Goal: Task Accomplishment & Management: Manage account settings

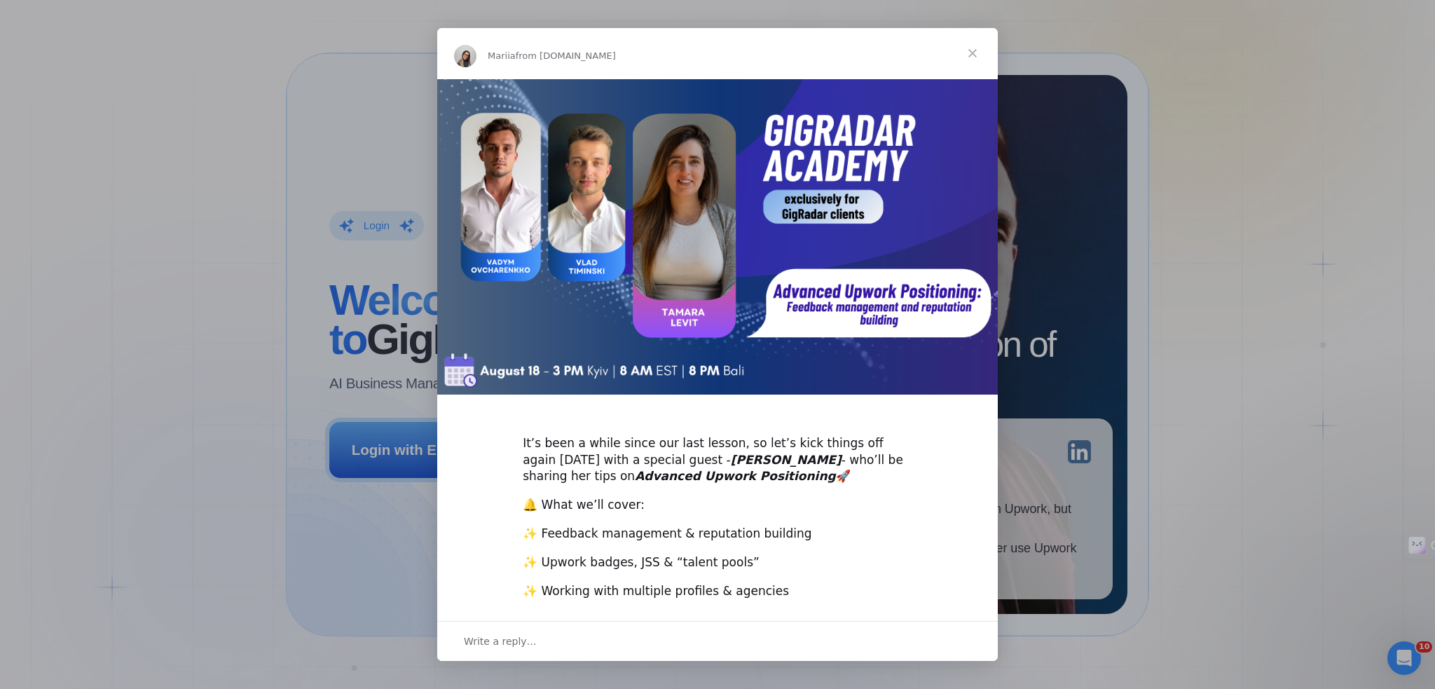
click at [123, 176] on div "Intercom messenger" at bounding box center [717, 344] width 1435 height 689
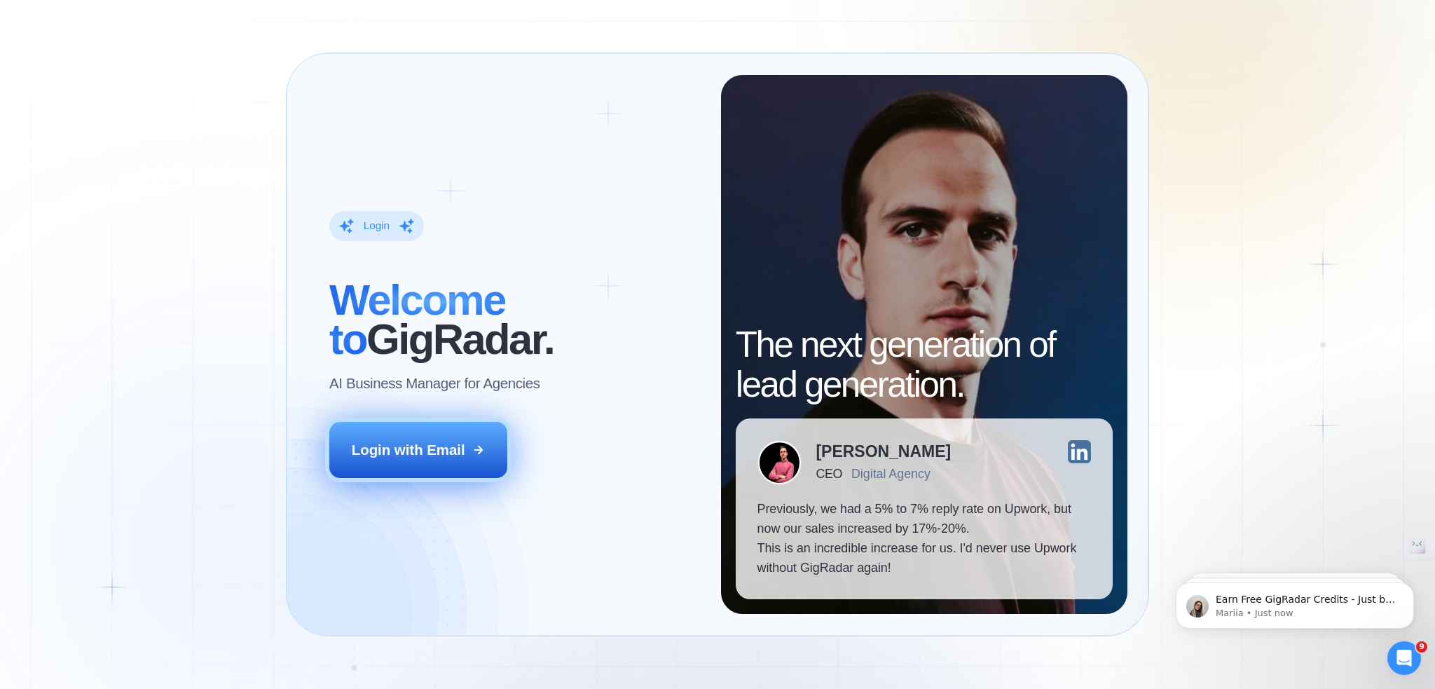
click at [429, 442] on div "Login with Email" at bounding box center [409, 450] width 114 height 20
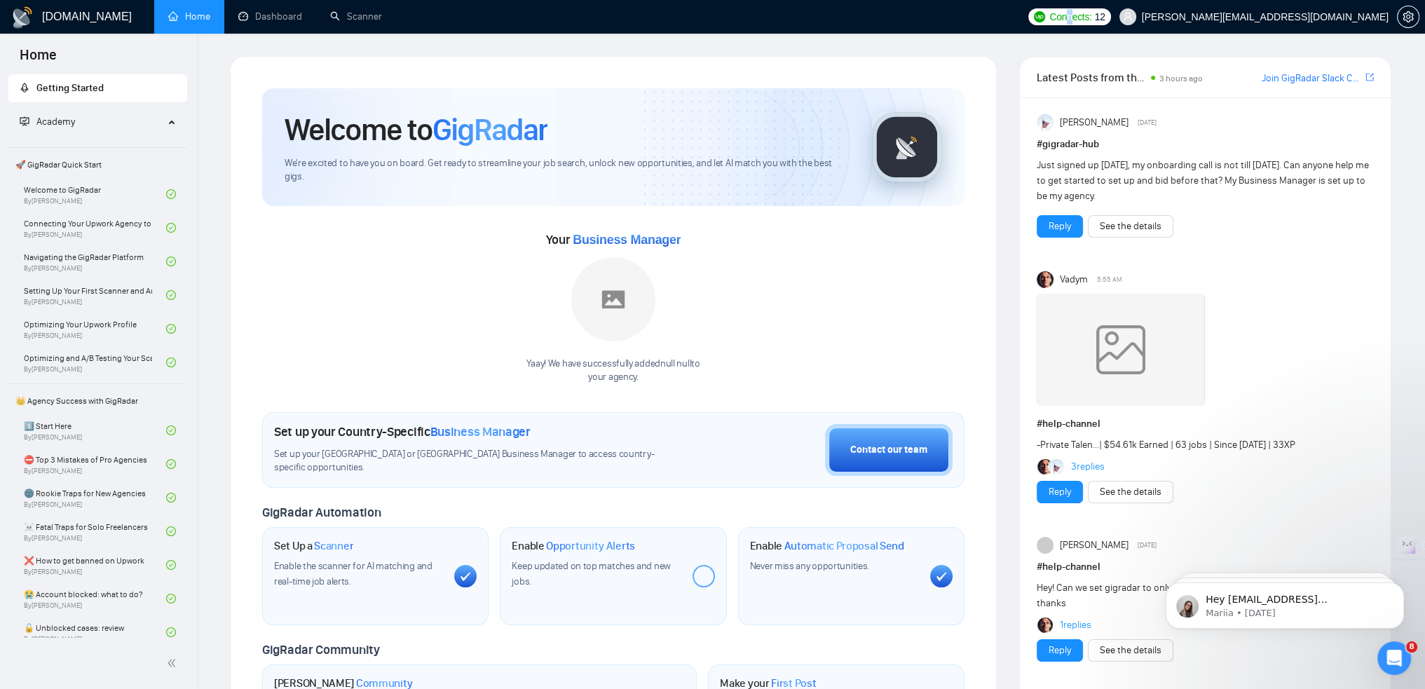
click at [1091, 23] on span "Connects:" at bounding box center [1070, 16] width 42 height 15
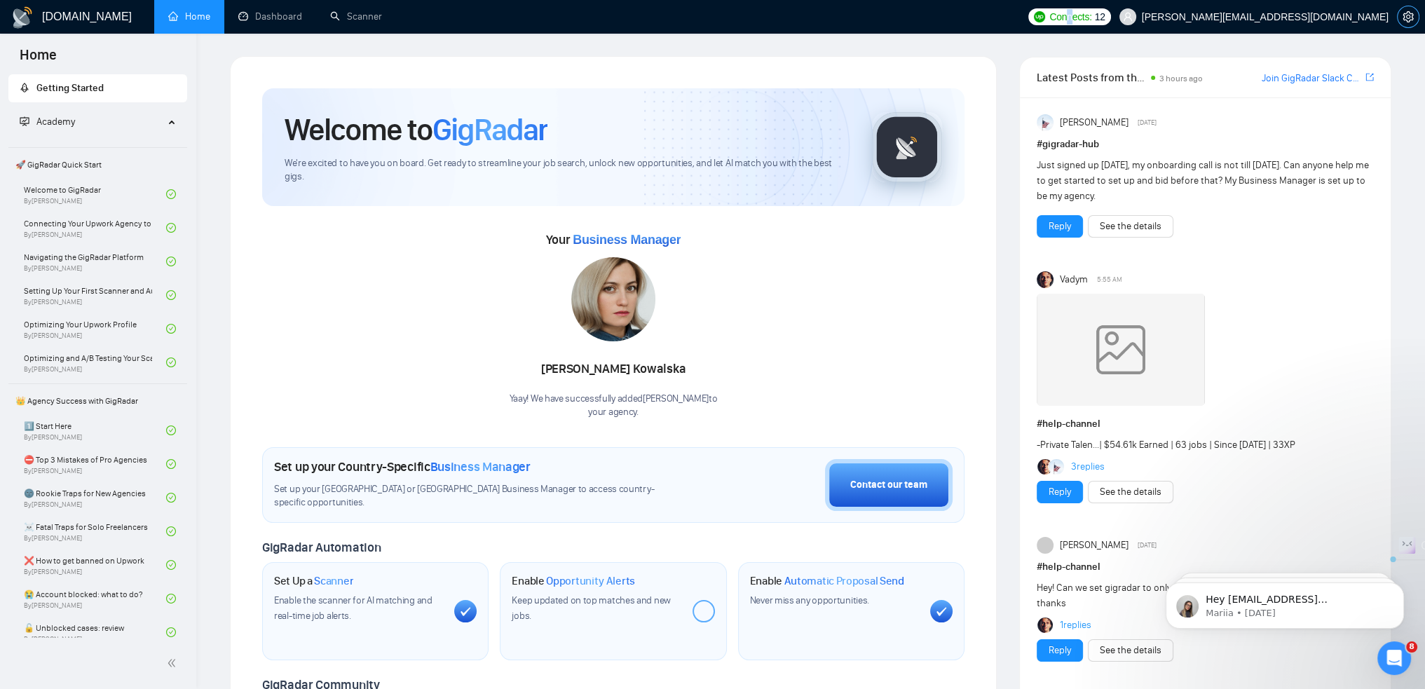
click at [1407, 13] on icon "setting" at bounding box center [1407, 16] width 11 height 11
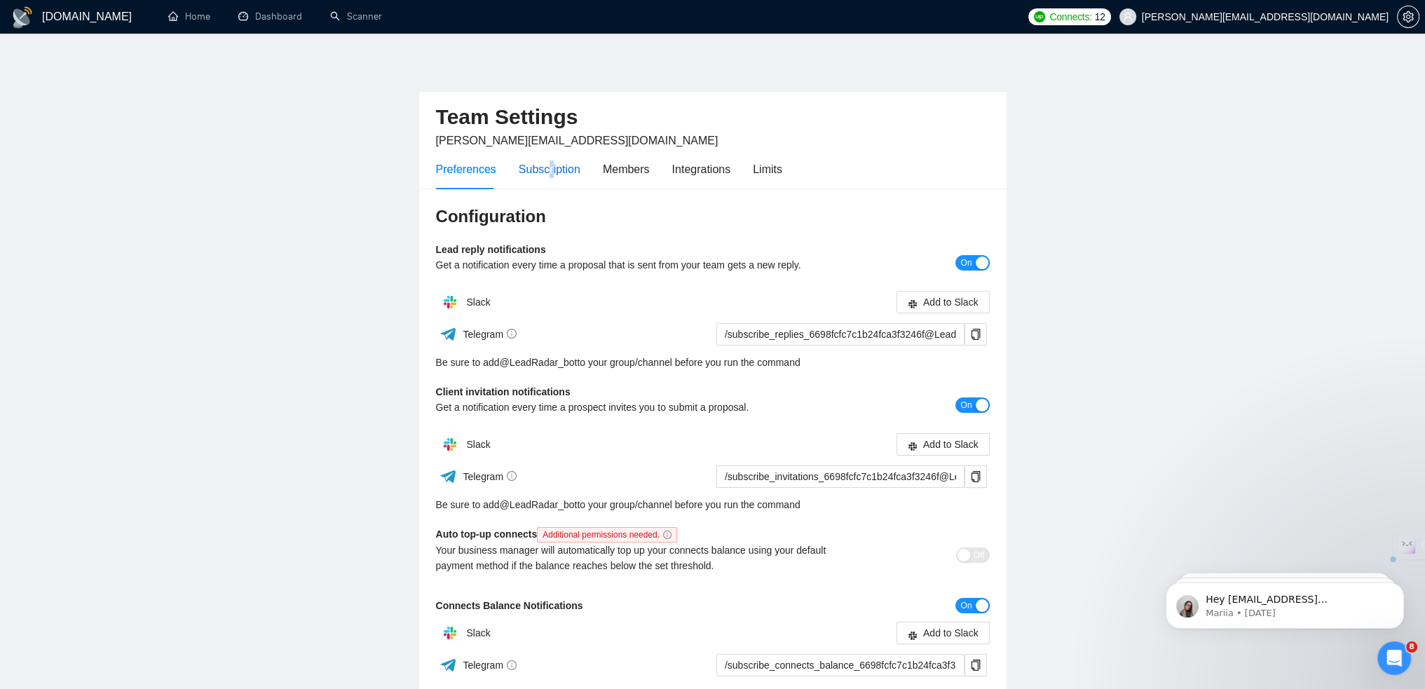
click at [544, 168] on div "Subscription" at bounding box center [550, 169] width 62 height 18
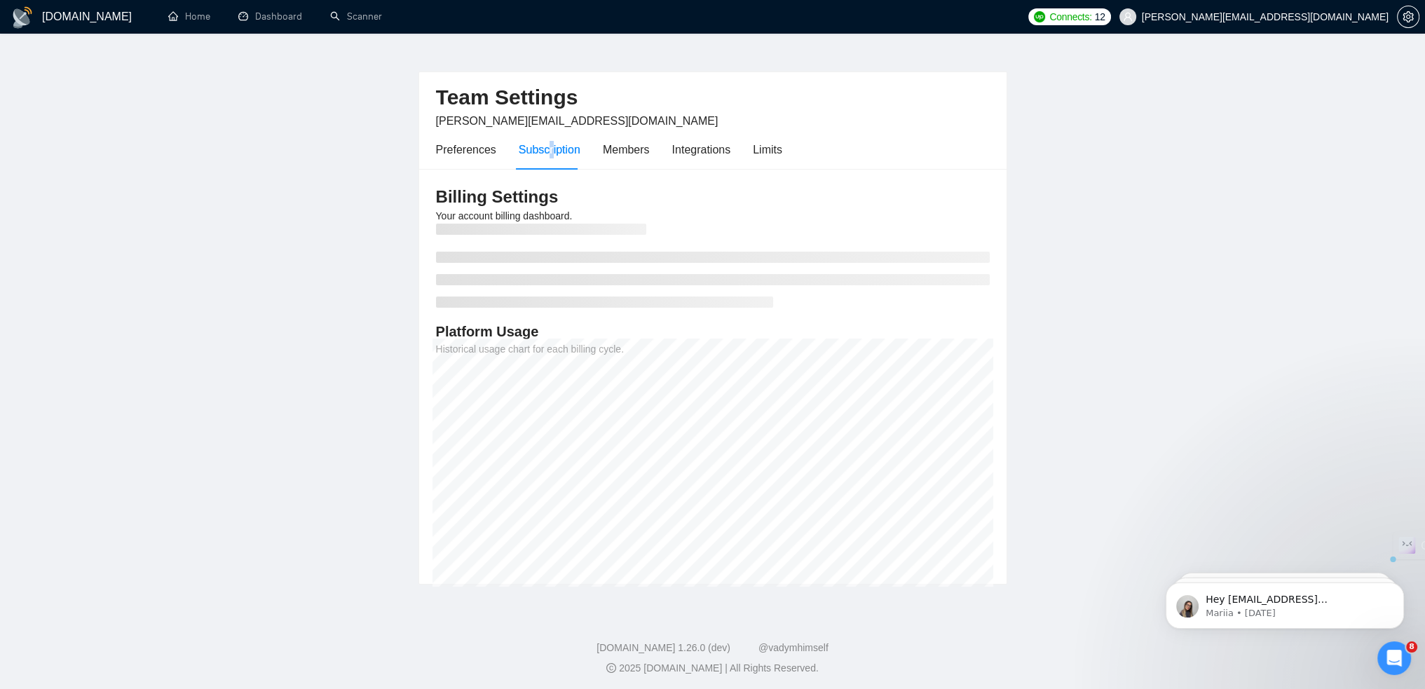
scroll to position [22, 0]
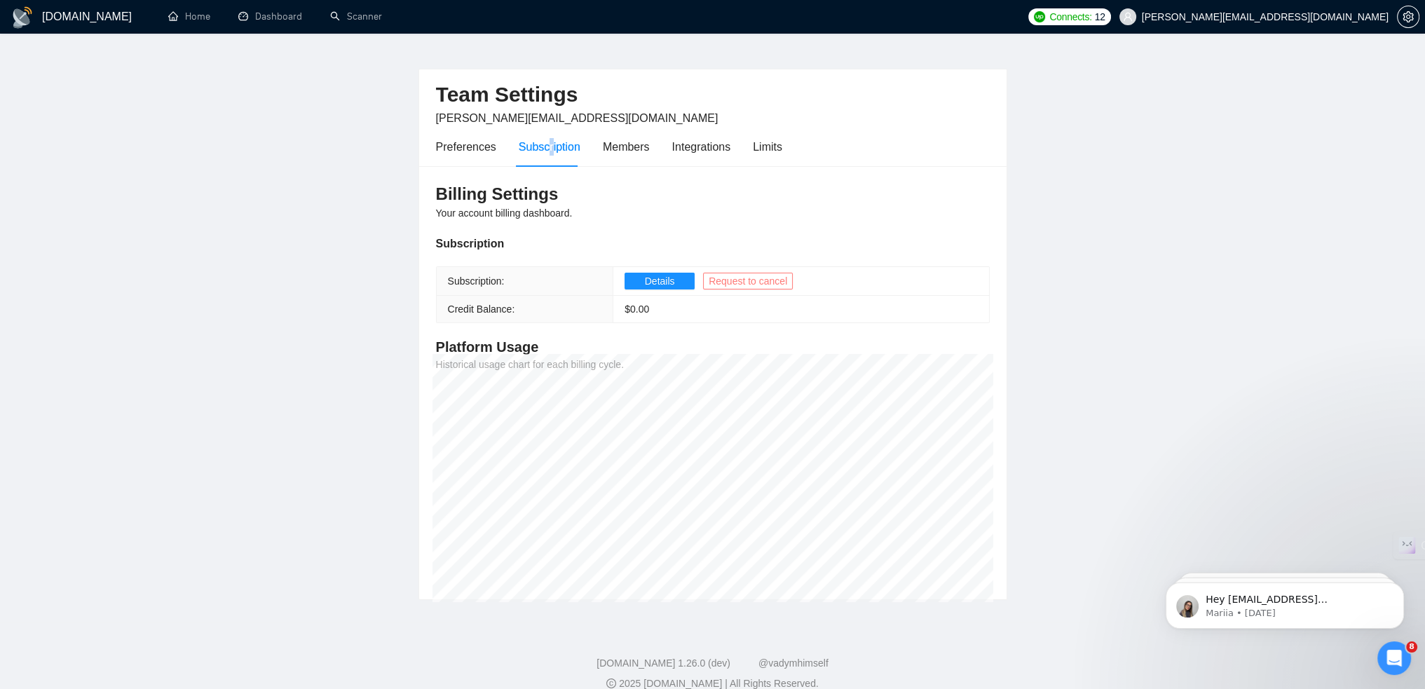
click at [733, 278] on span "Request to cancel" at bounding box center [748, 280] width 78 height 15
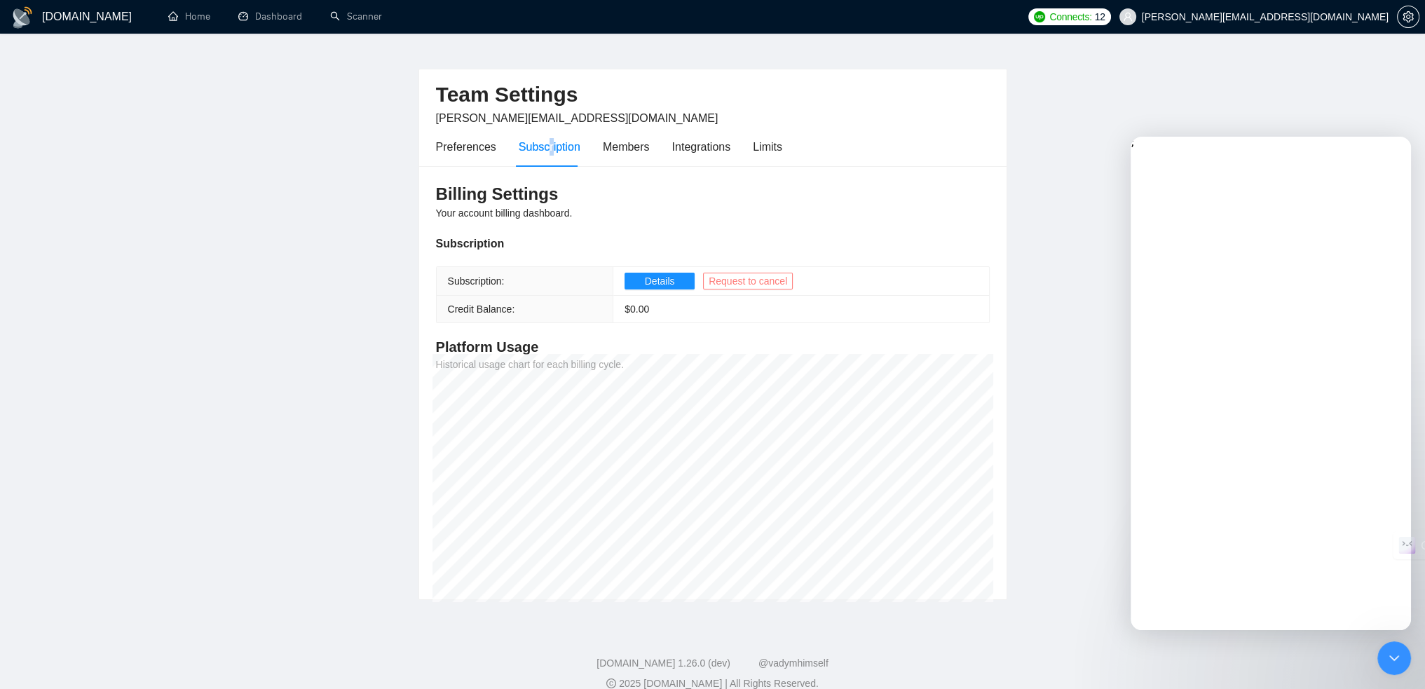
scroll to position [0, 0]
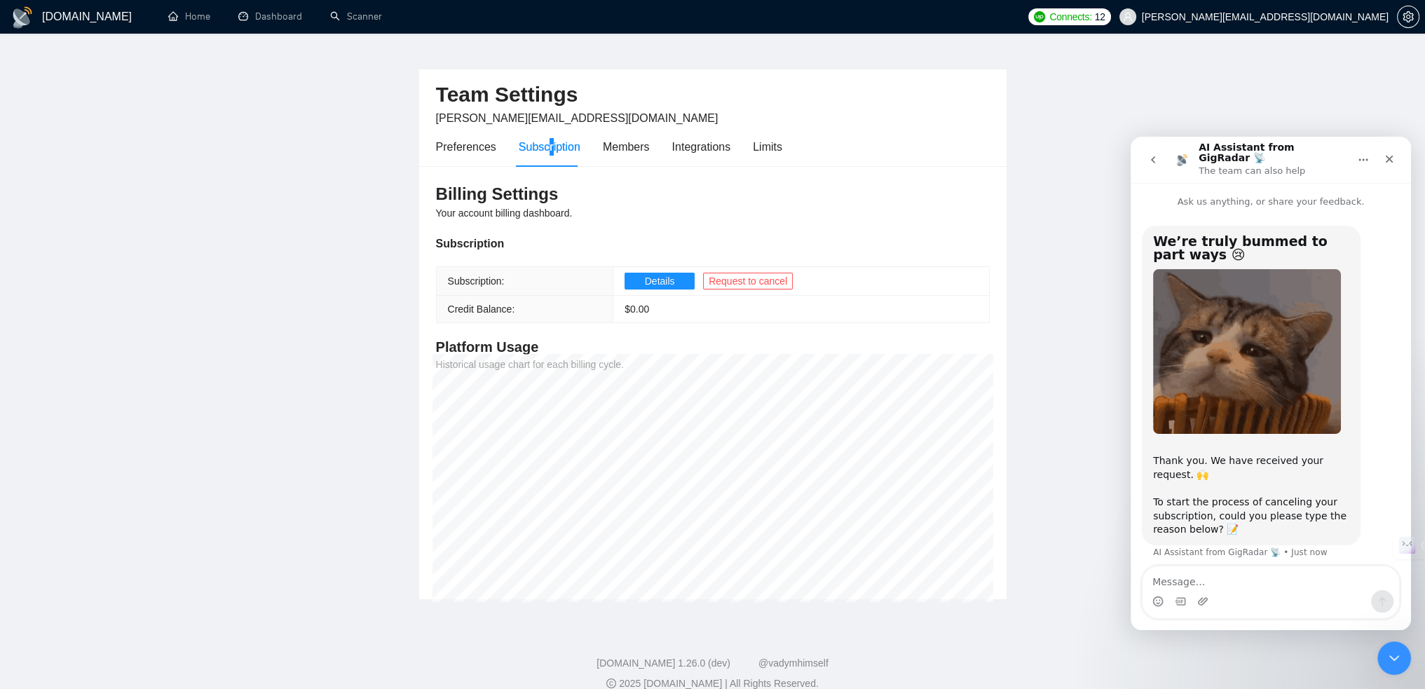
click at [1201, 578] on textarea "Message…" at bounding box center [1270, 578] width 257 height 24
type textarea "Ь"
type textarea "ь"
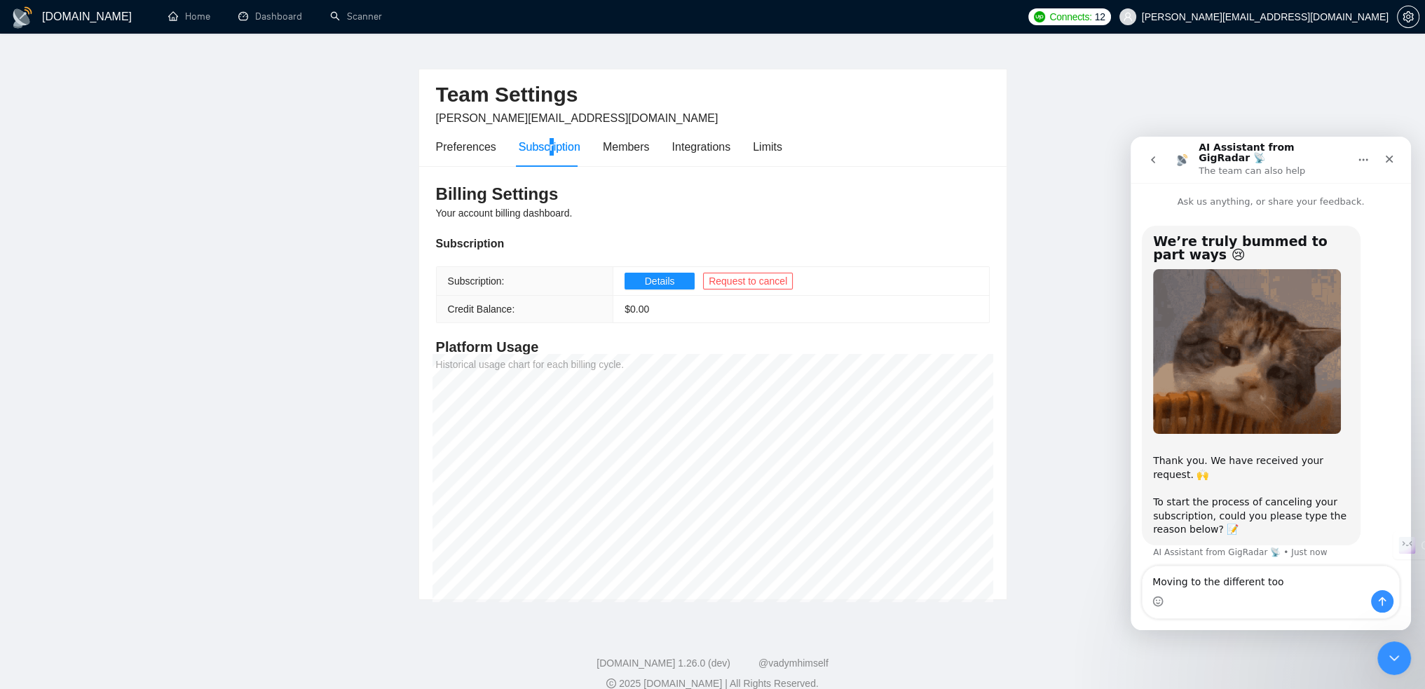
type textarea "Moving to the different tool"
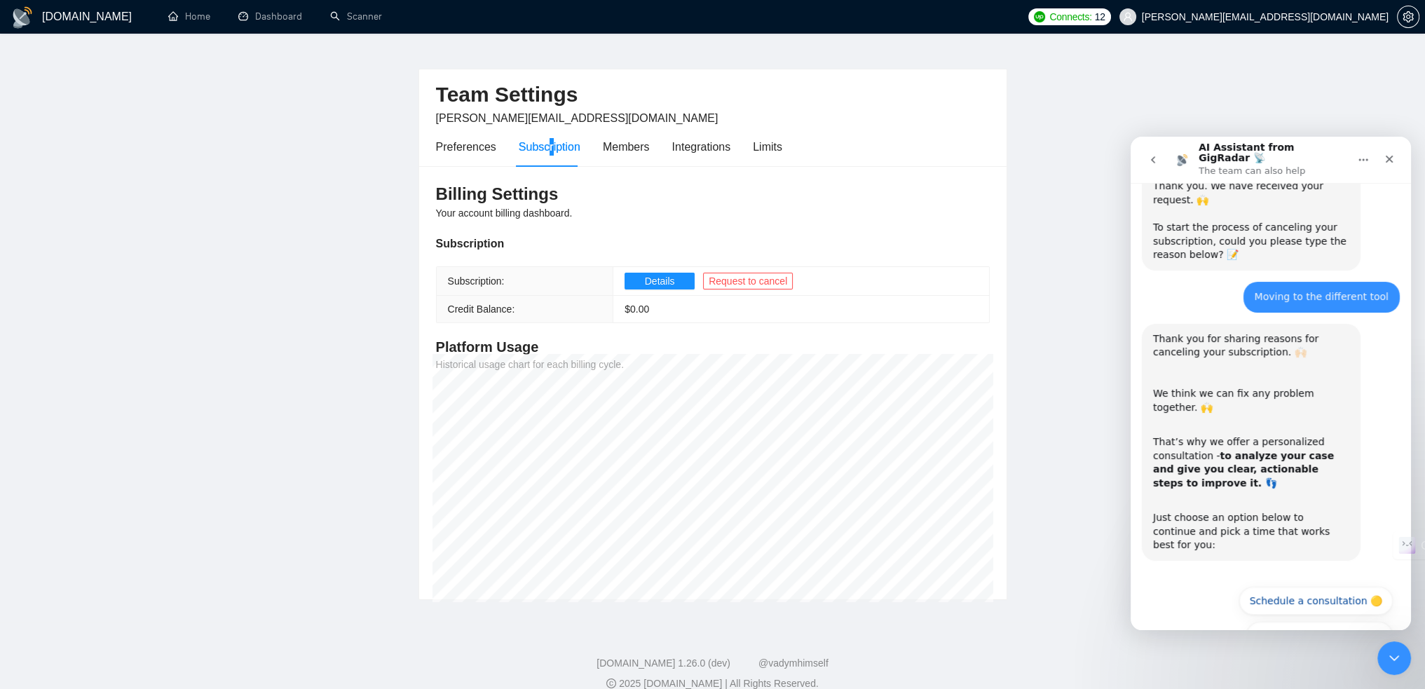
scroll to position [280, 0]
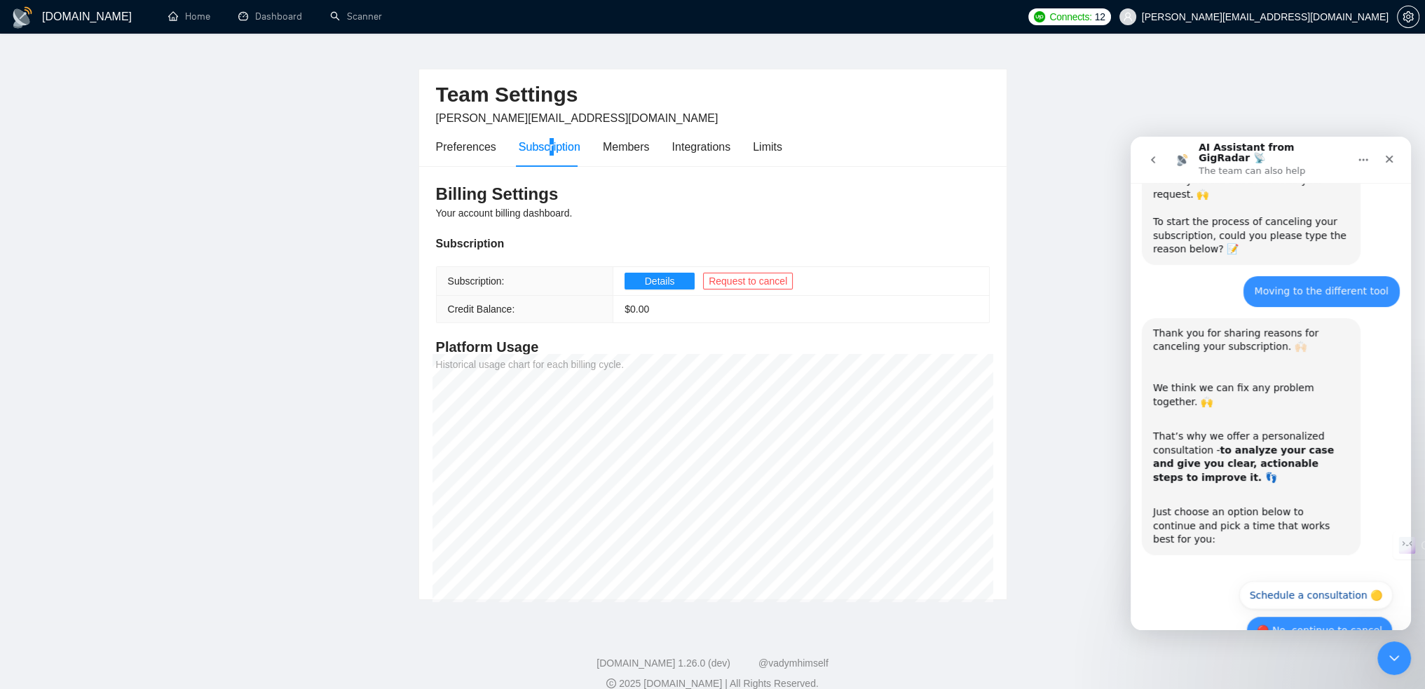
click at [1259, 616] on button "🔴 No, continue to cancel" at bounding box center [1319, 630] width 146 height 28
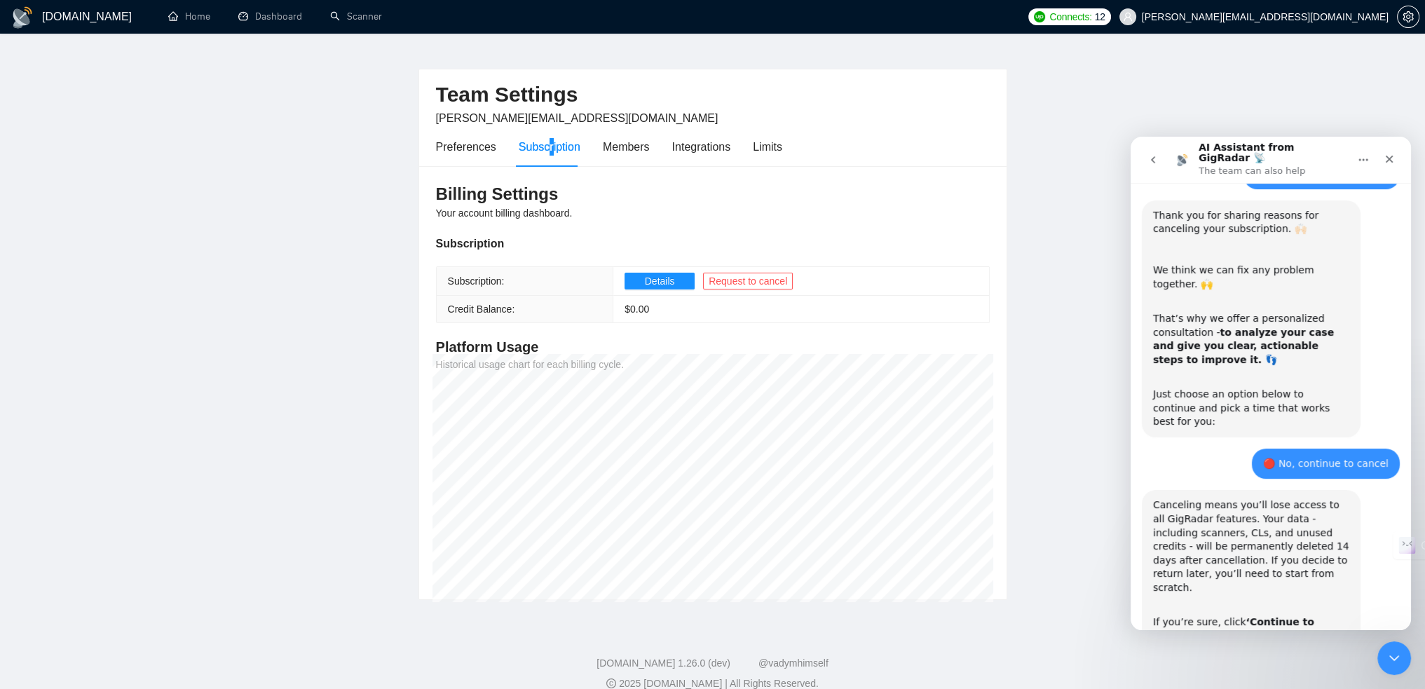
scroll to position [448, 0]
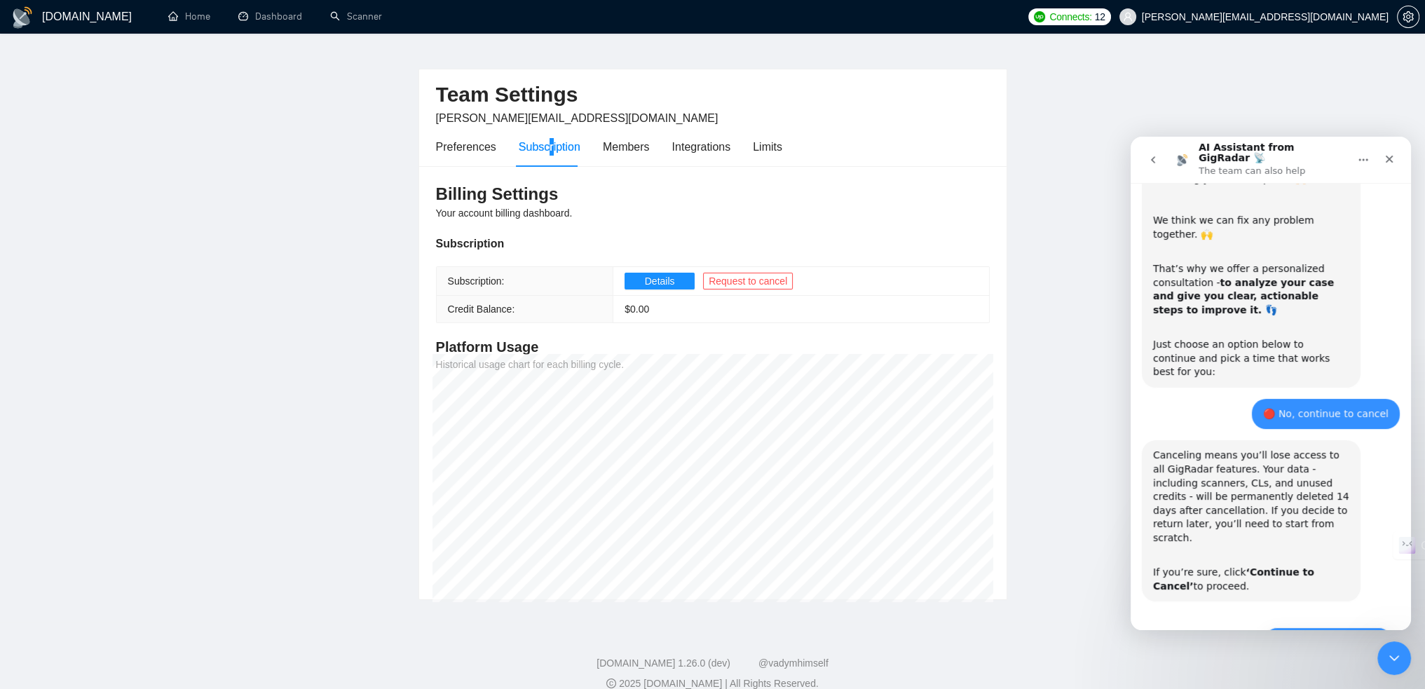
click at [1296, 627] on button "🔴 Continue to Cancel" at bounding box center [1328, 641] width 130 height 28
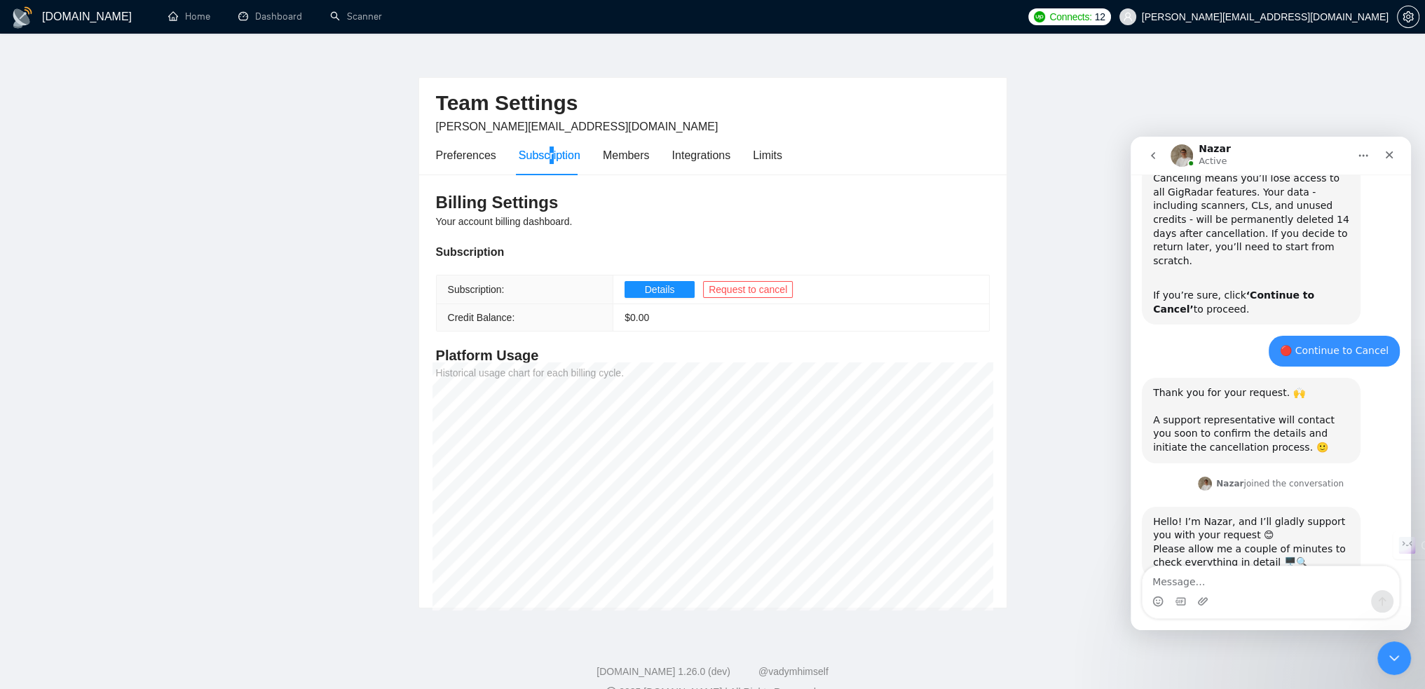
scroll to position [0, 0]
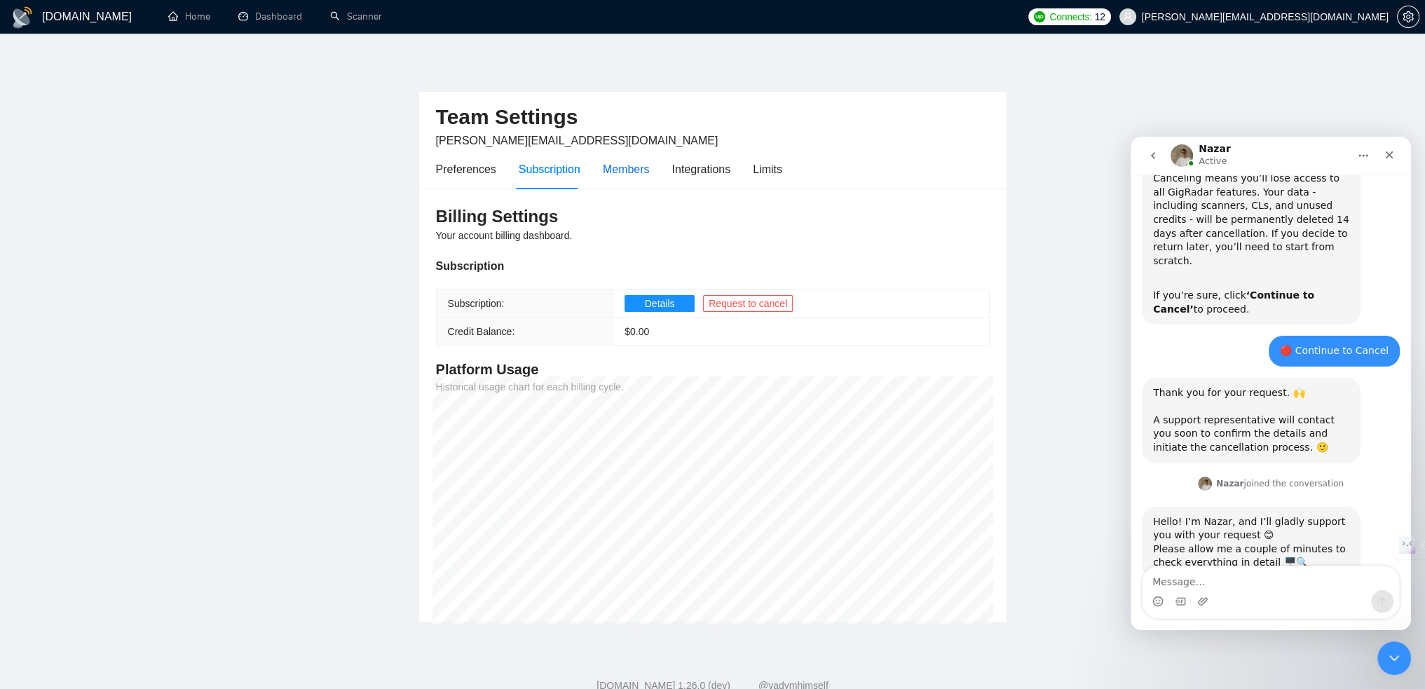
click at [621, 176] on div "Members" at bounding box center [626, 169] width 47 height 18
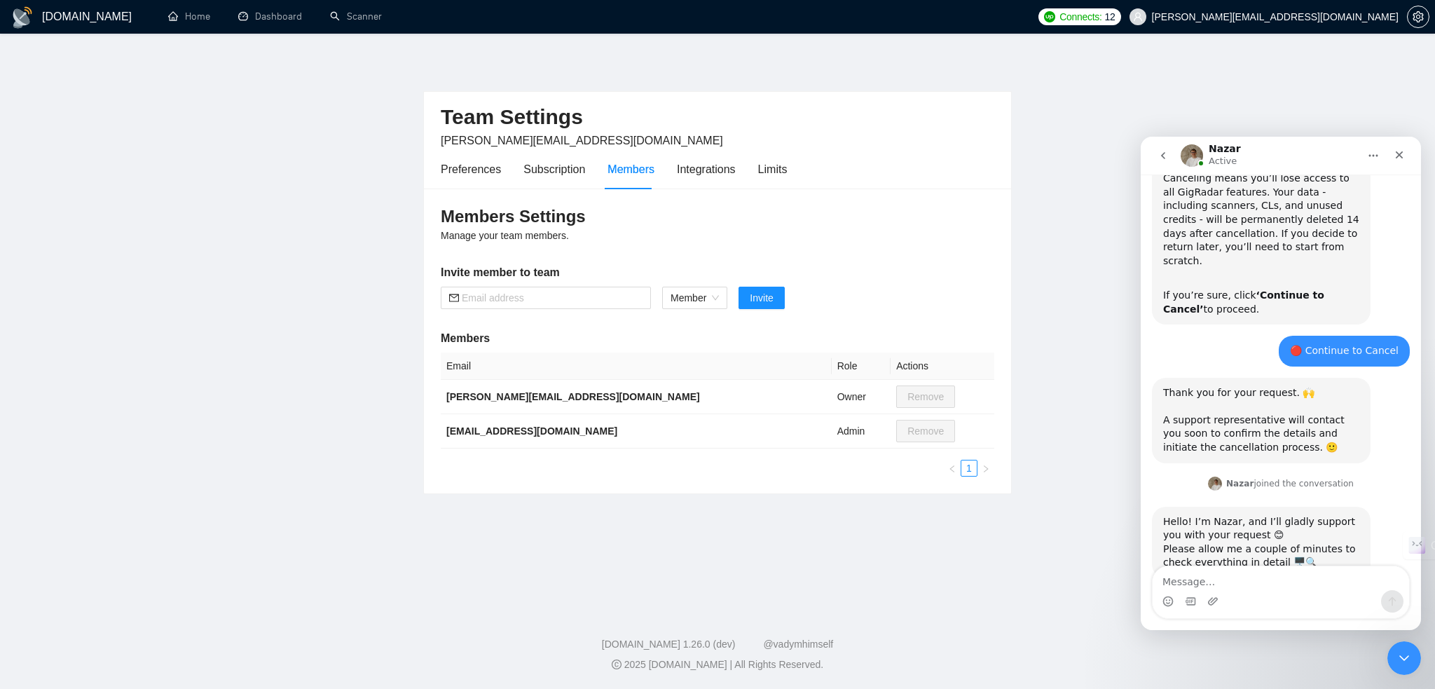
click at [669, 177] on div "Preferences Subscription Members Integrations Limits" at bounding box center [614, 169] width 346 height 40
click at [760, 169] on div "Limits" at bounding box center [772, 169] width 29 height 18
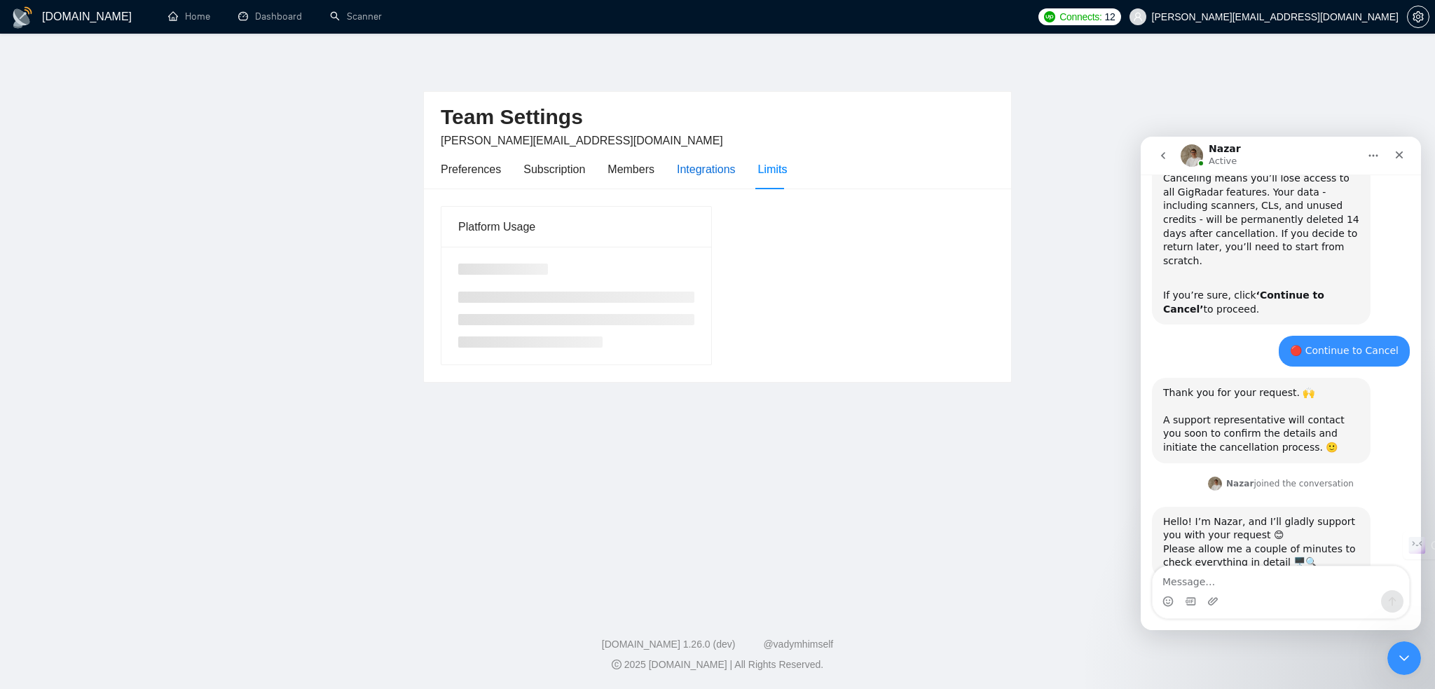
click at [706, 160] on div "Integrations" at bounding box center [706, 169] width 59 height 18
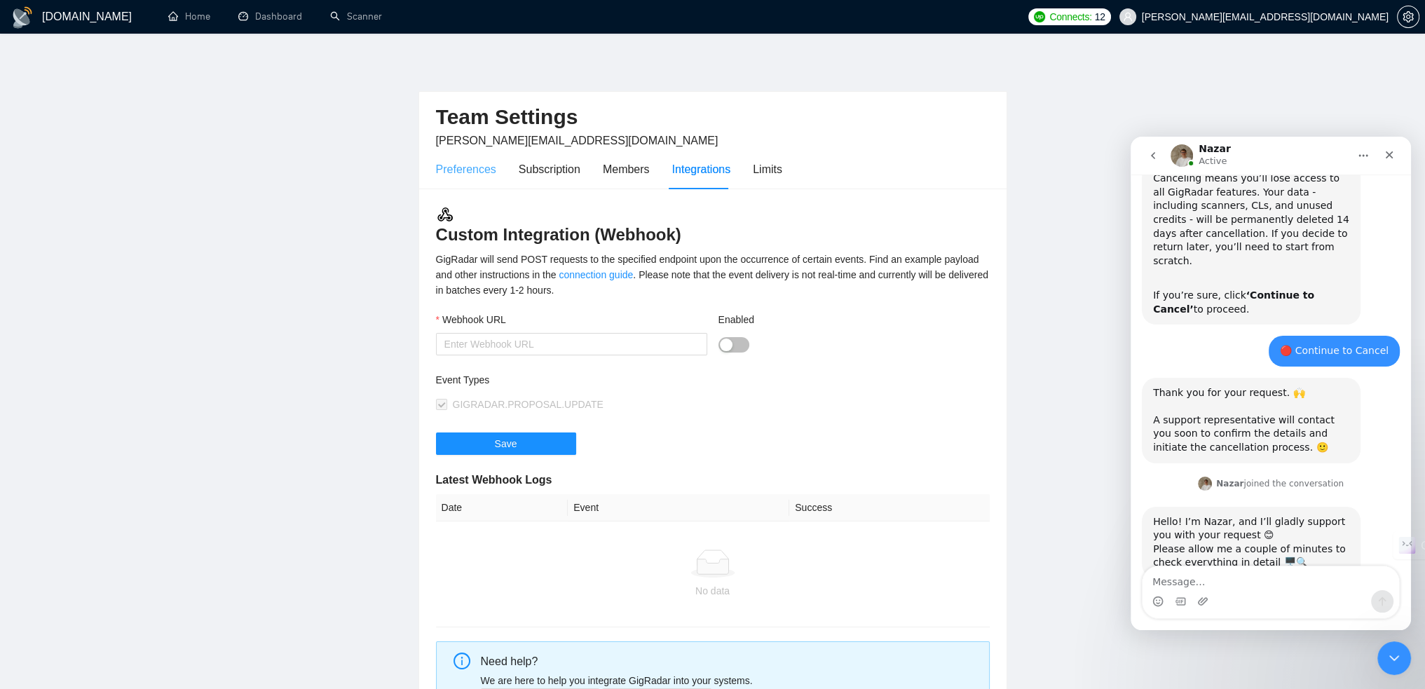
click at [462, 157] on div "Preferences" at bounding box center [466, 169] width 60 height 40
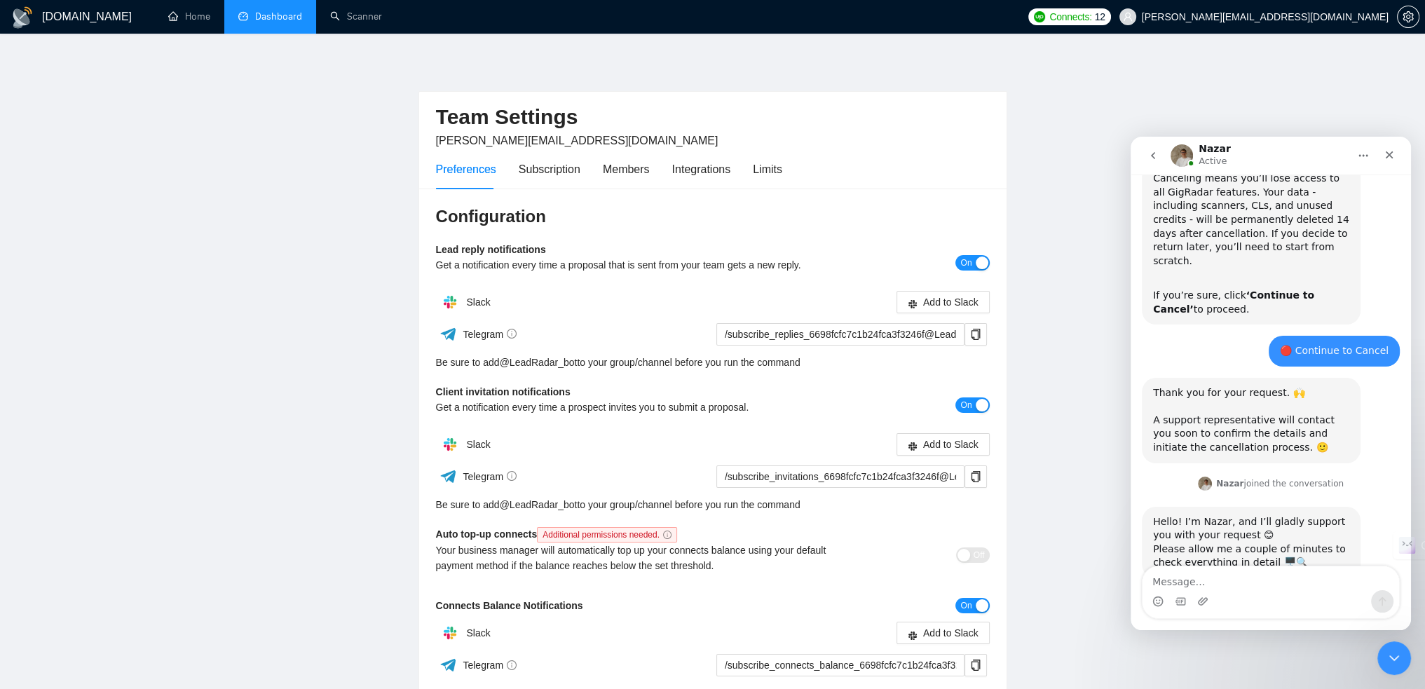
click at [269, 11] on link "Dashboard" at bounding box center [270, 17] width 64 height 12
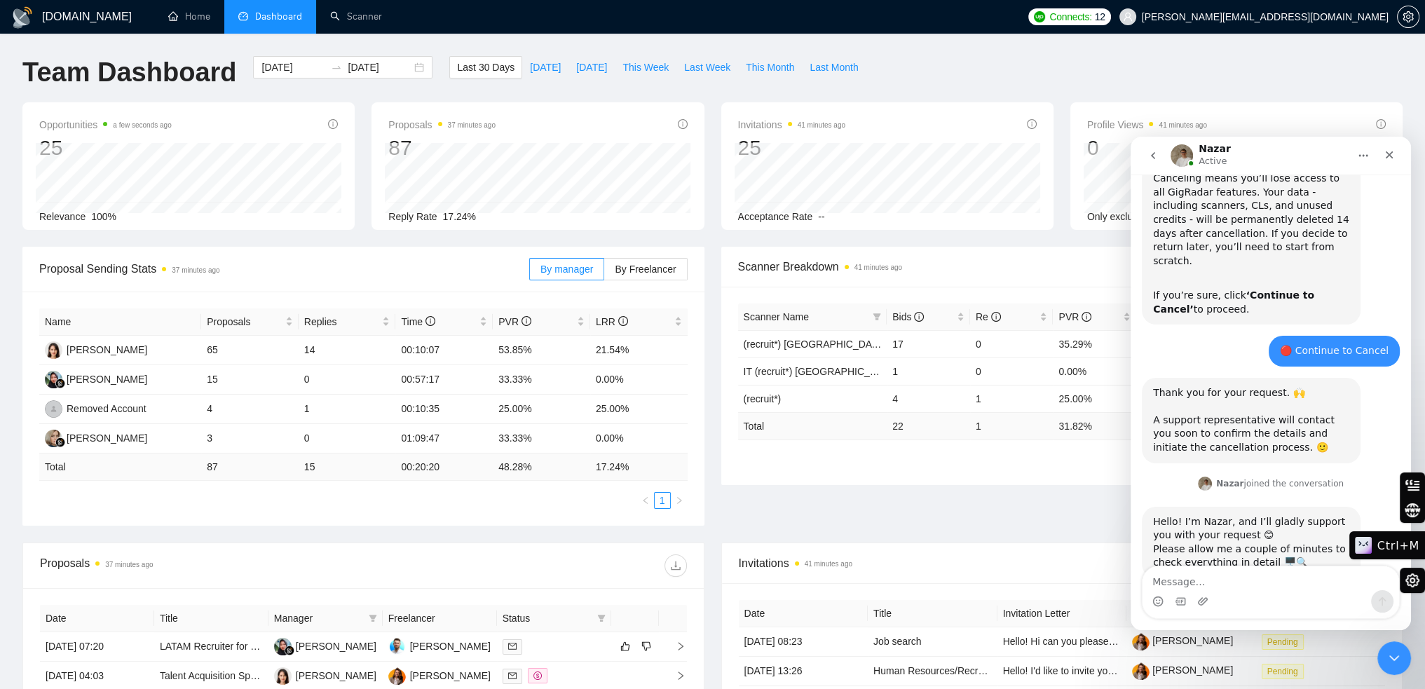
scroll to position [716, 0]
click at [429, 520] on div "Name Proposals Replies Time PVR LRR Svitlana Hrynechko 65 14 00:10:07 53.85% 21…" at bounding box center [363, 409] width 682 height 234
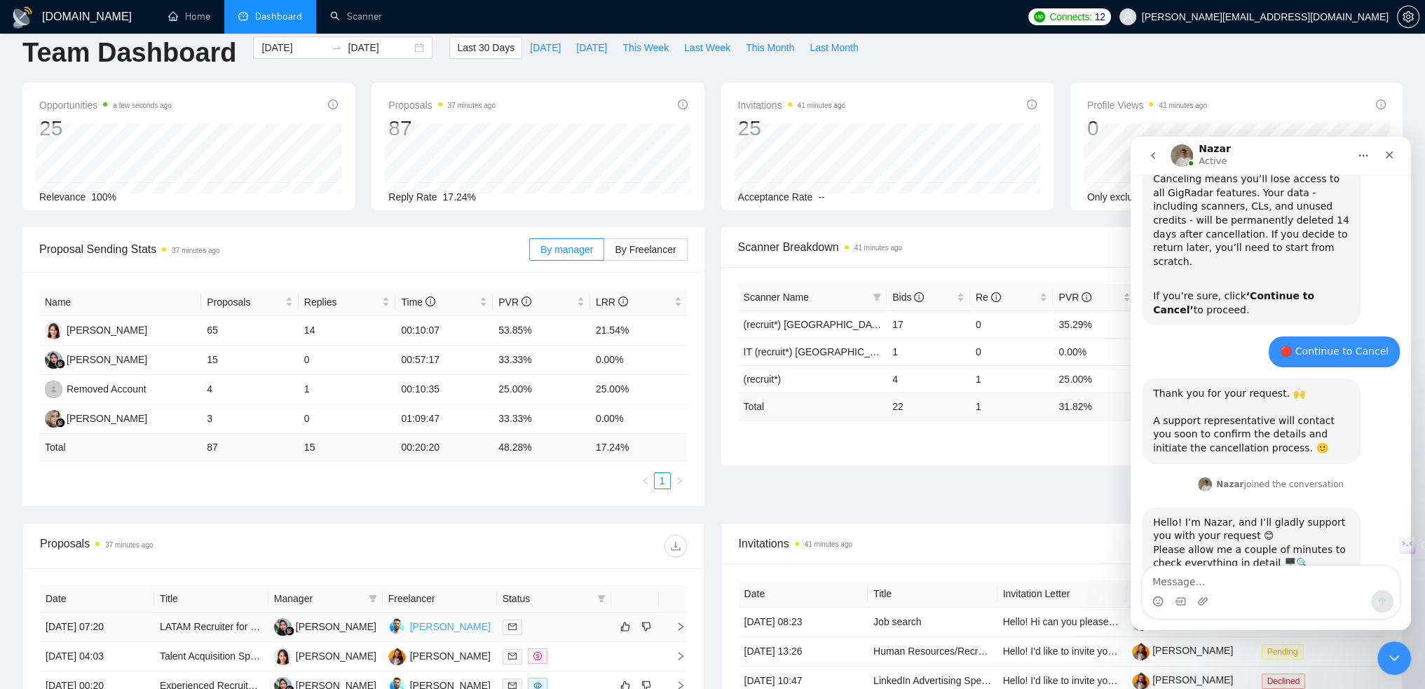
scroll to position [0, 0]
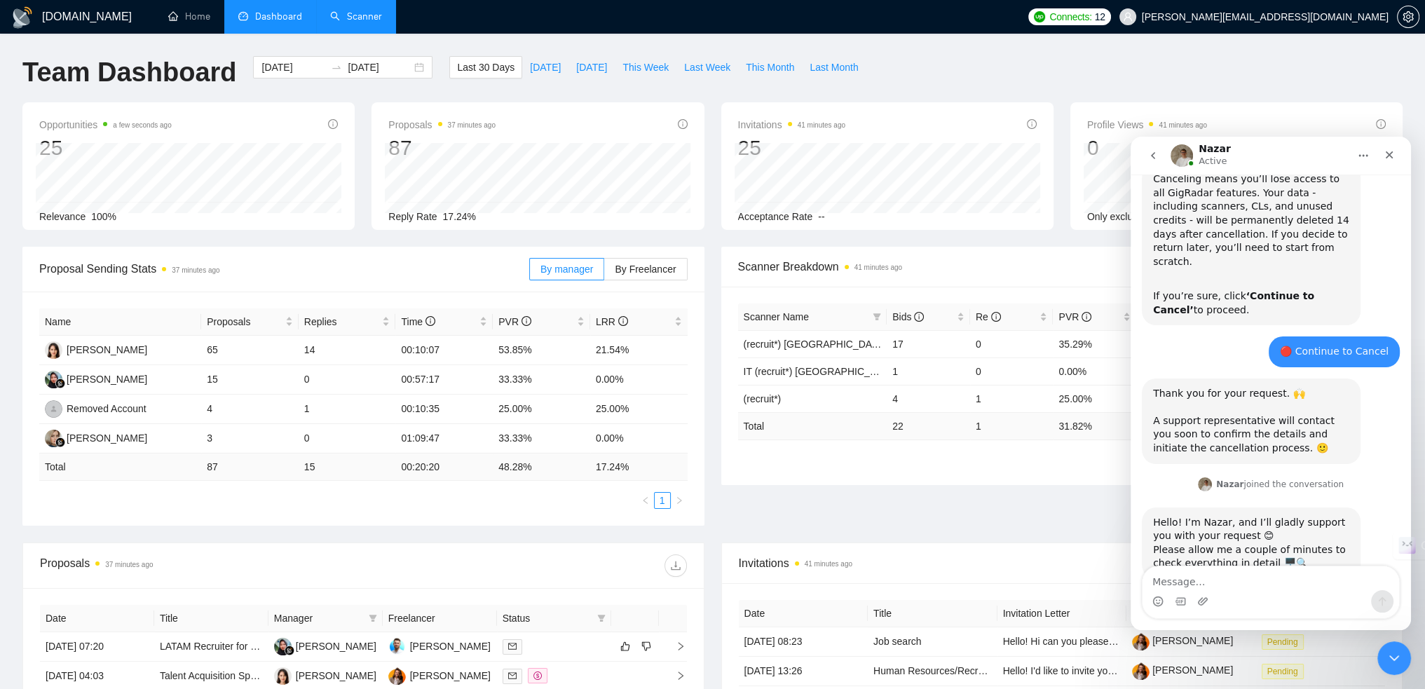
click at [339, 22] on link "Scanner" at bounding box center [356, 17] width 52 height 12
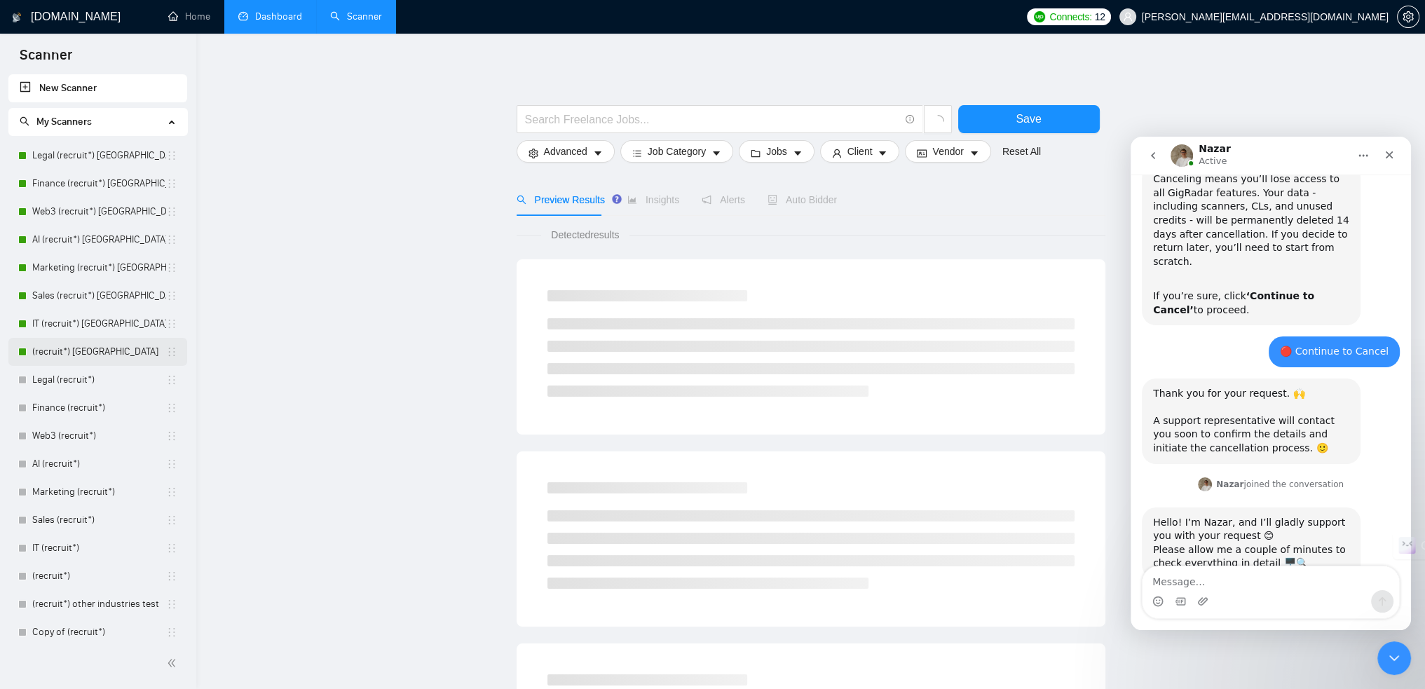
click at [78, 353] on link "(recruit*) [GEOGRAPHIC_DATA]" at bounding box center [99, 352] width 134 height 28
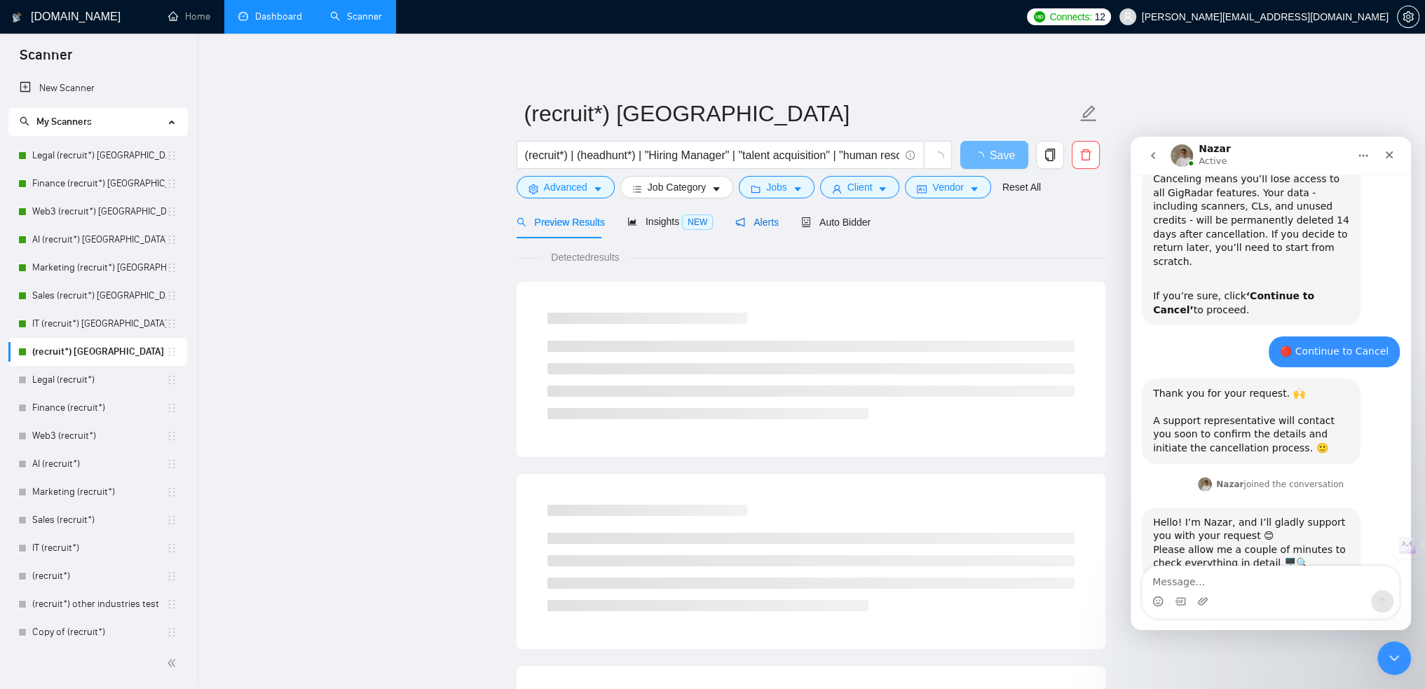
click at [768, 224] on span "Alerts" at bounding box center [756, 222] width 43 height 11
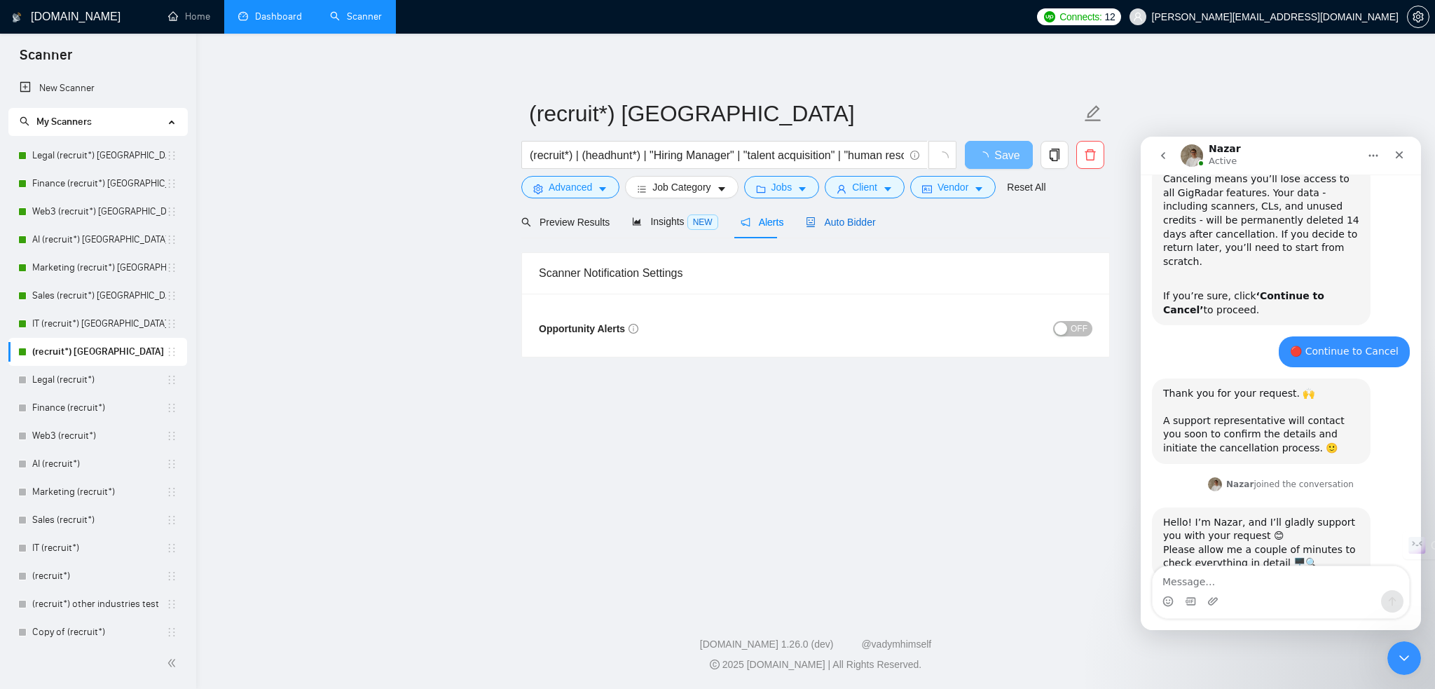
click at [819, 224] on span "Auto Bidder" at bounding box center [840, 222] width 69 height 11
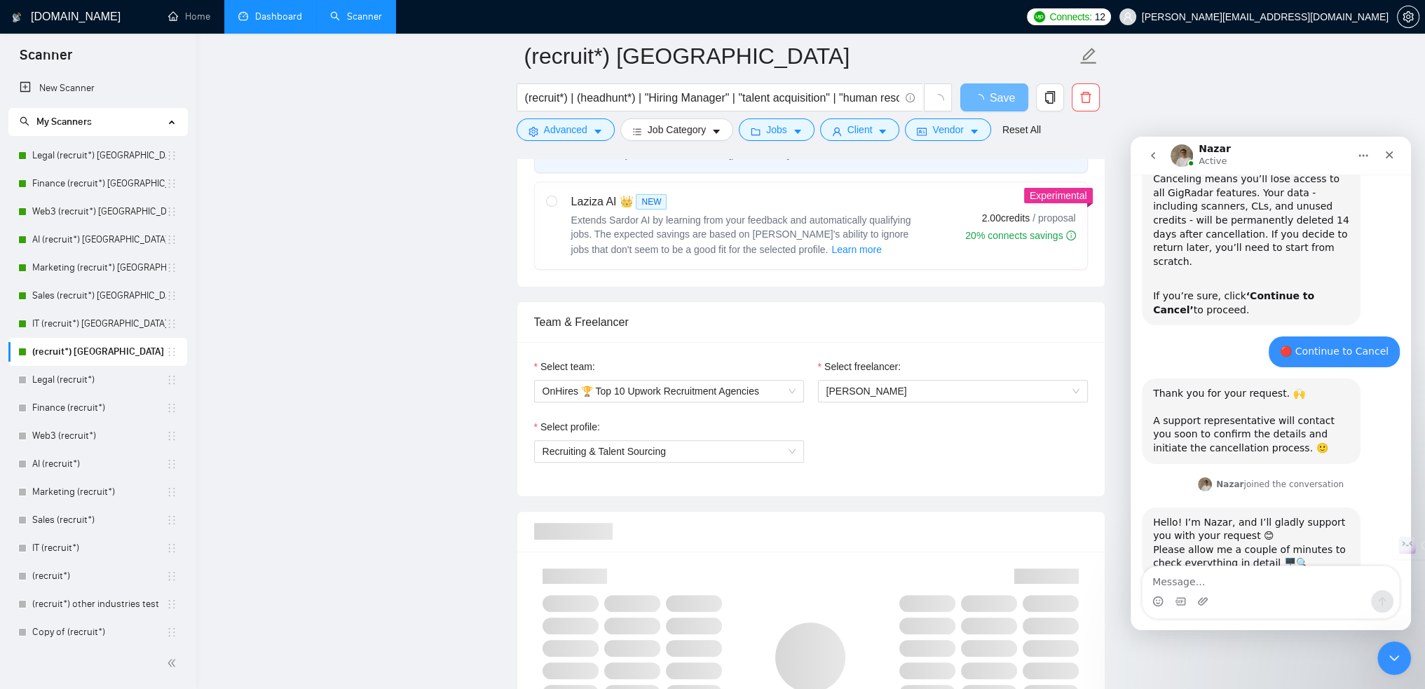
scroll to position [841, 0]
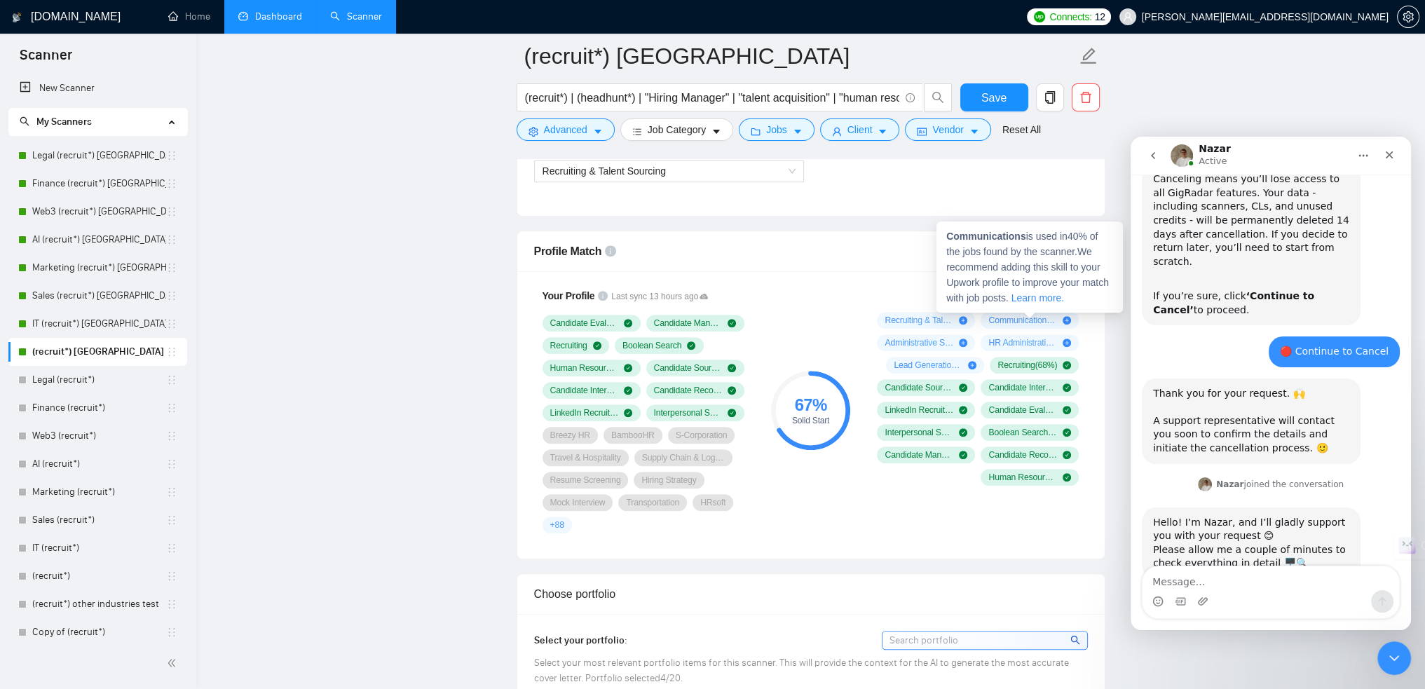
click at [981, 233] on strong "Communications" at bounding box center [986, 236] width 80 height 11
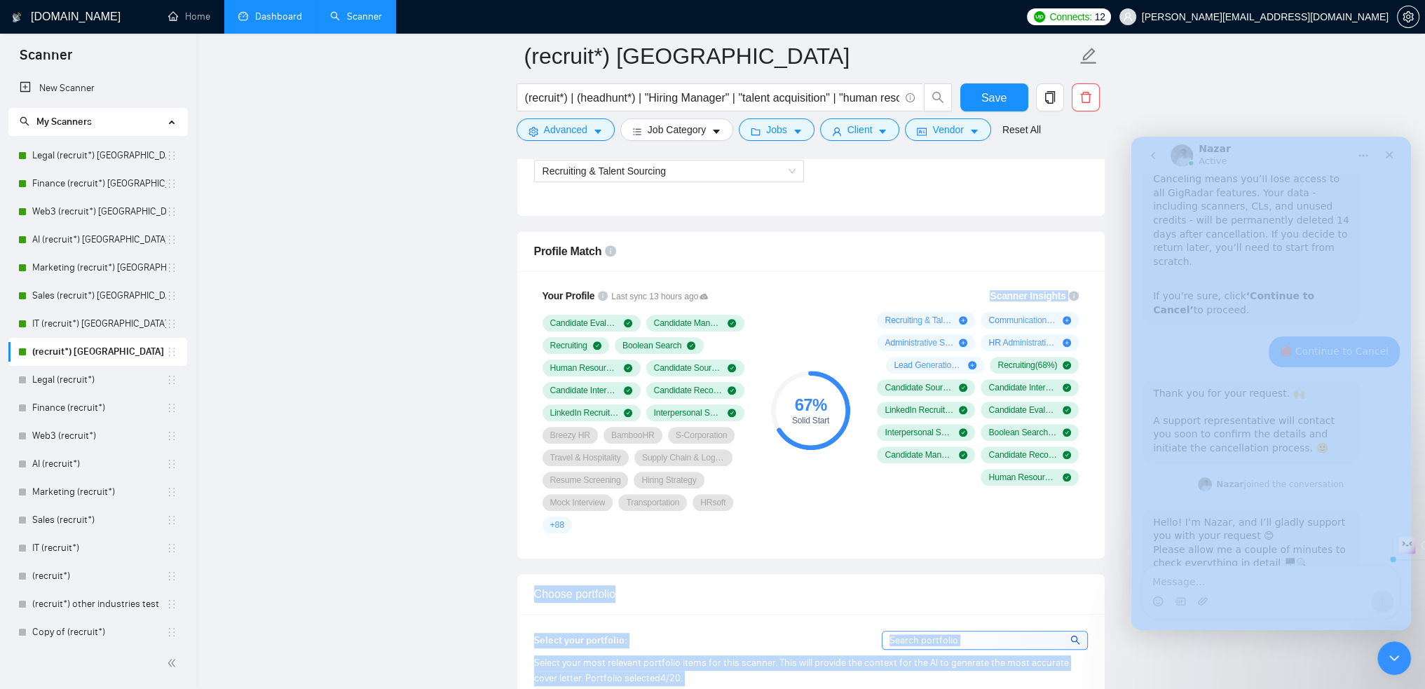
drag, startPoint x: 1031, startPoint y: 257, endPoint x: 981, endPoint y: 282, distance: 55.8
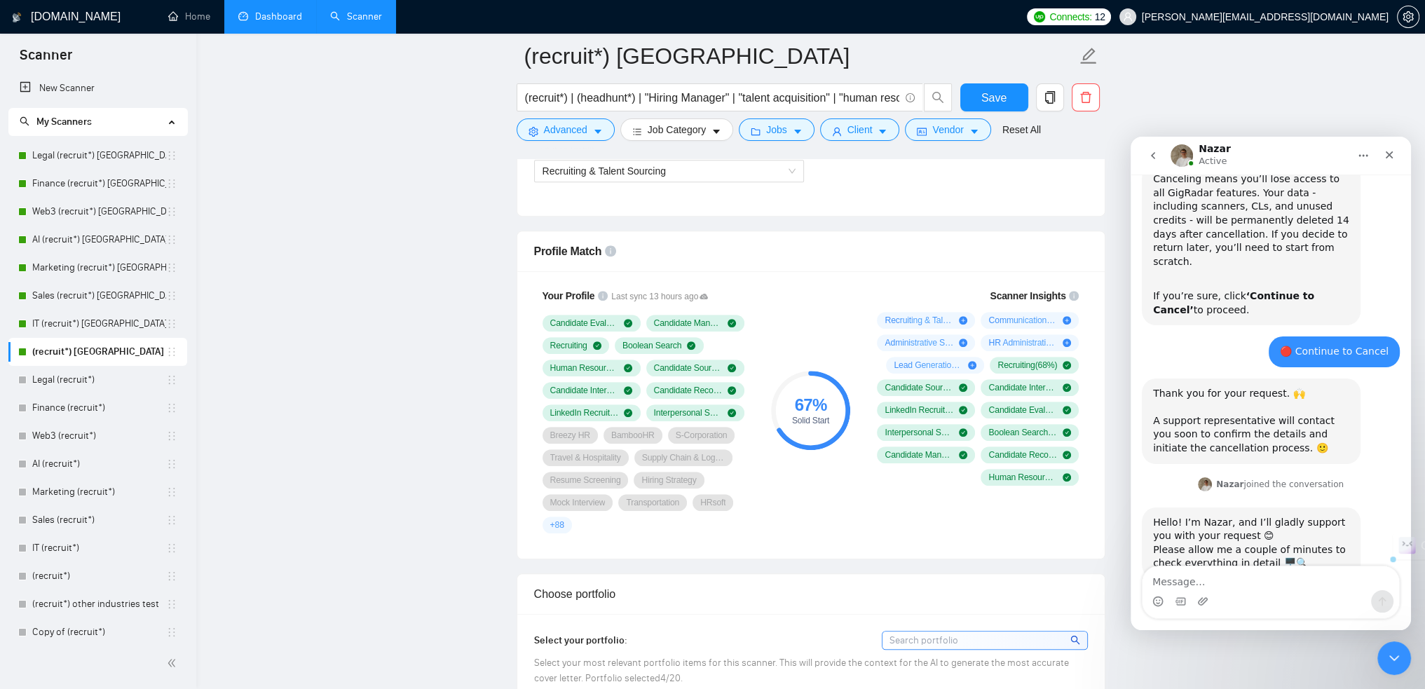
click at [950, 282] on div "Scanner Insights Recruiting & Talent Sourcing ( 76 %) Communications ( 40 %) Ad…" at bounding box center [975, 387] width 224 height 214
drag, startPoint x: 948, startPoint y: 255, endPoint x: 1032, endPoint y: 260, distance: 84.2
click at [1032, 260] on span "HR Administration is used in 12 % of the jobs found by the scanner. We recommen…" at bounding box center [1027, 289] width 163 height 73
copy strong "HR Administration"
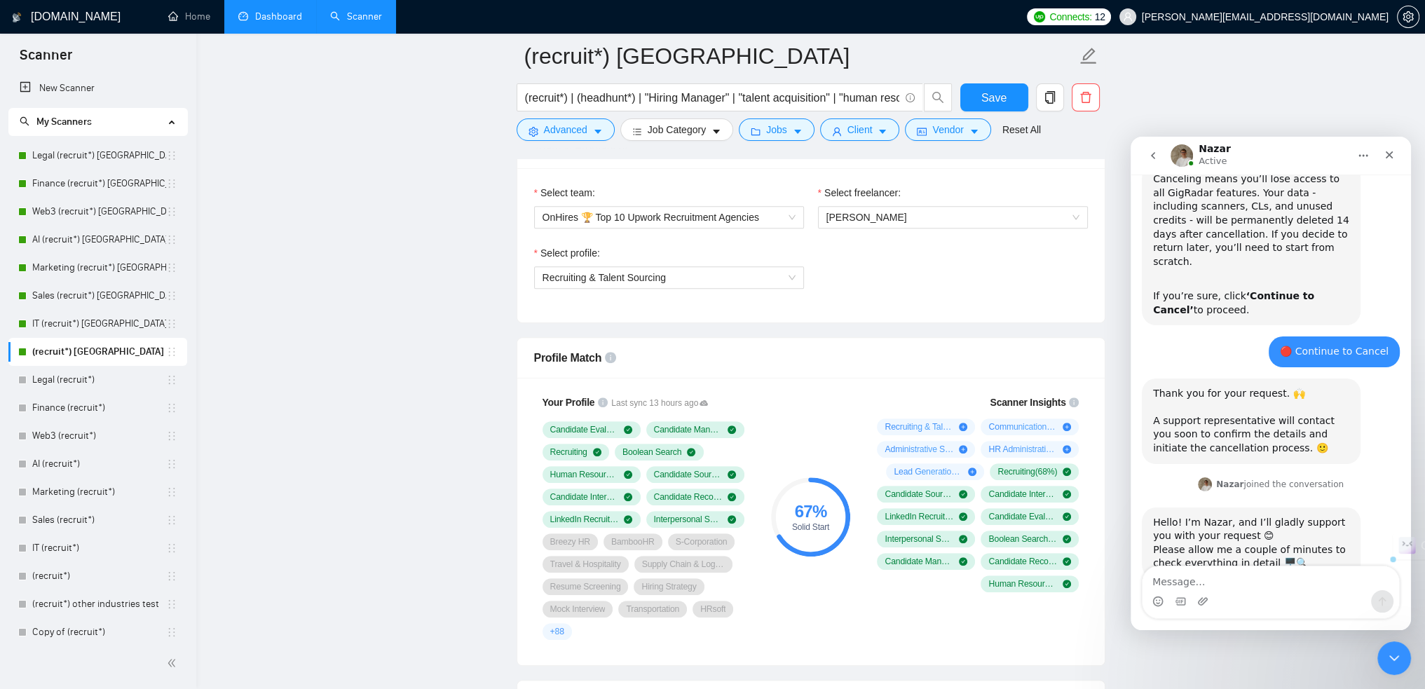
scroll to position [701, 0]
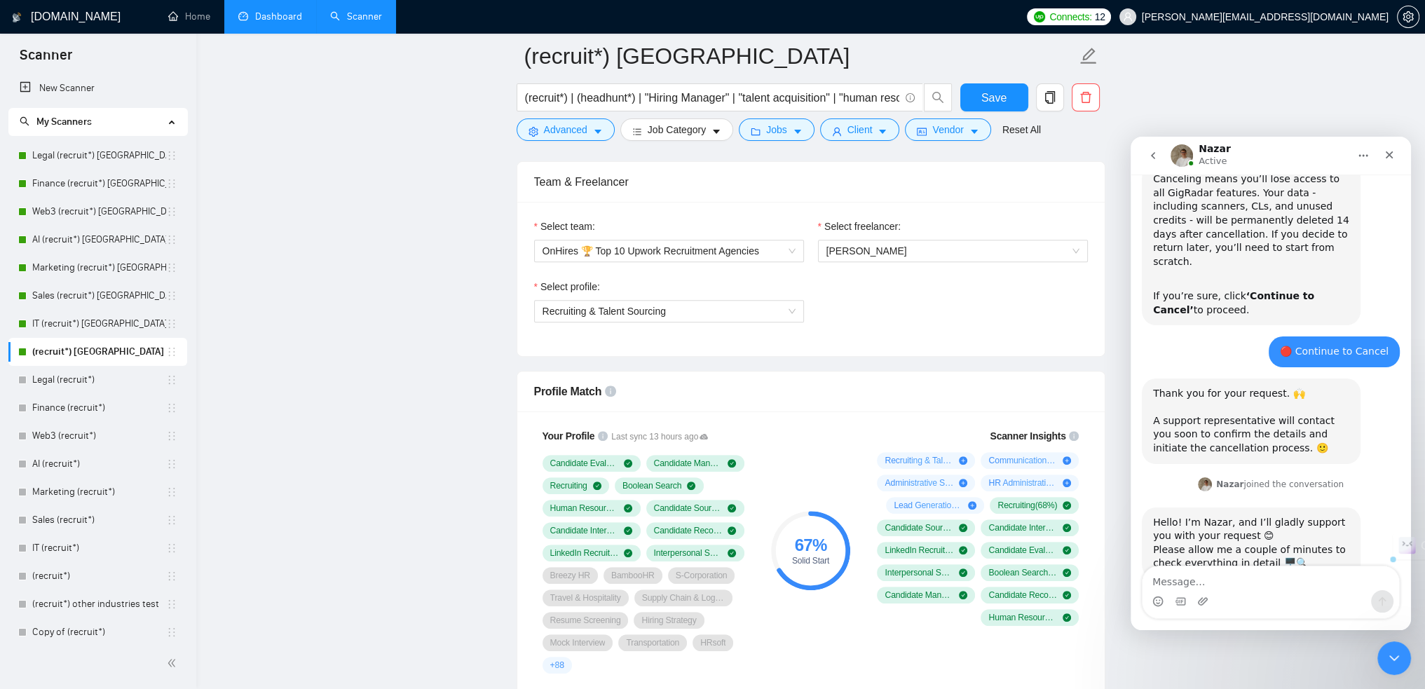
click at [841, 425] on div "67 % Solid Start" at bounding box center [810, 551] width 94 height 262
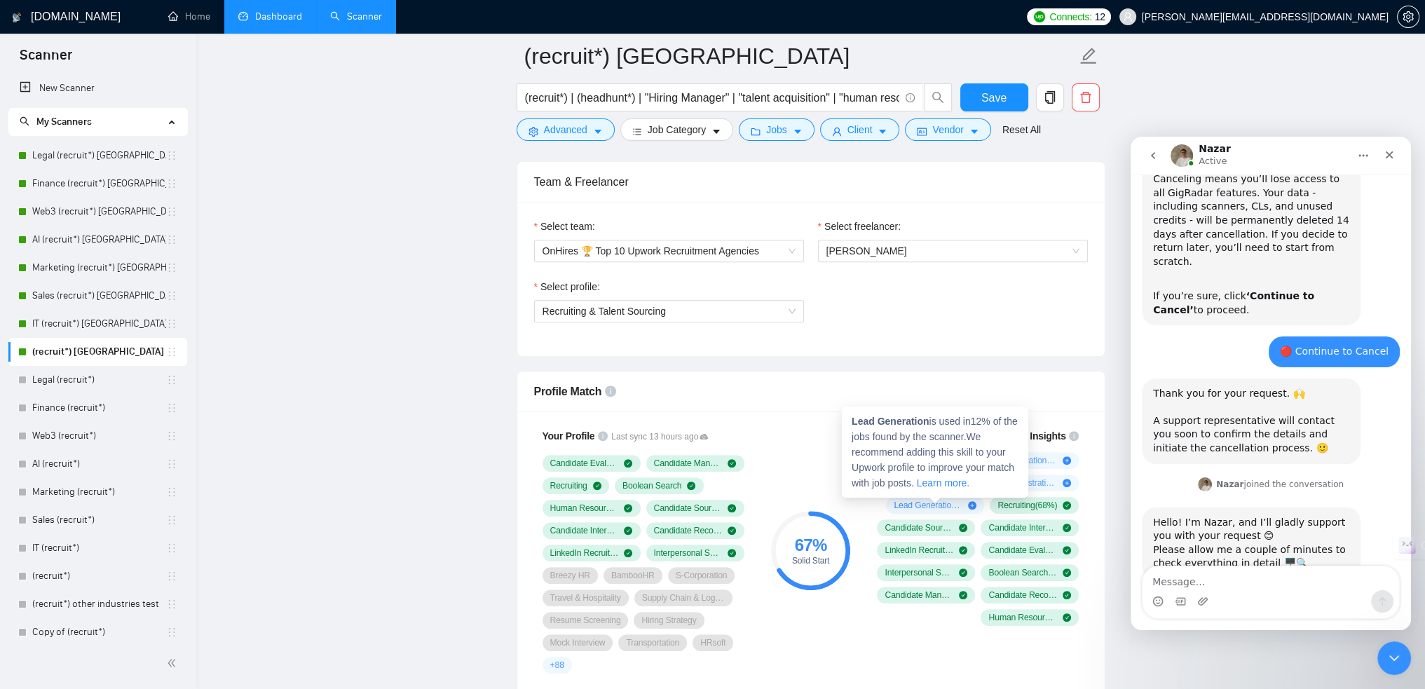
click at [973, 503] on icon "plus-circle" at bounding box center [972, 505] width 8 height 8
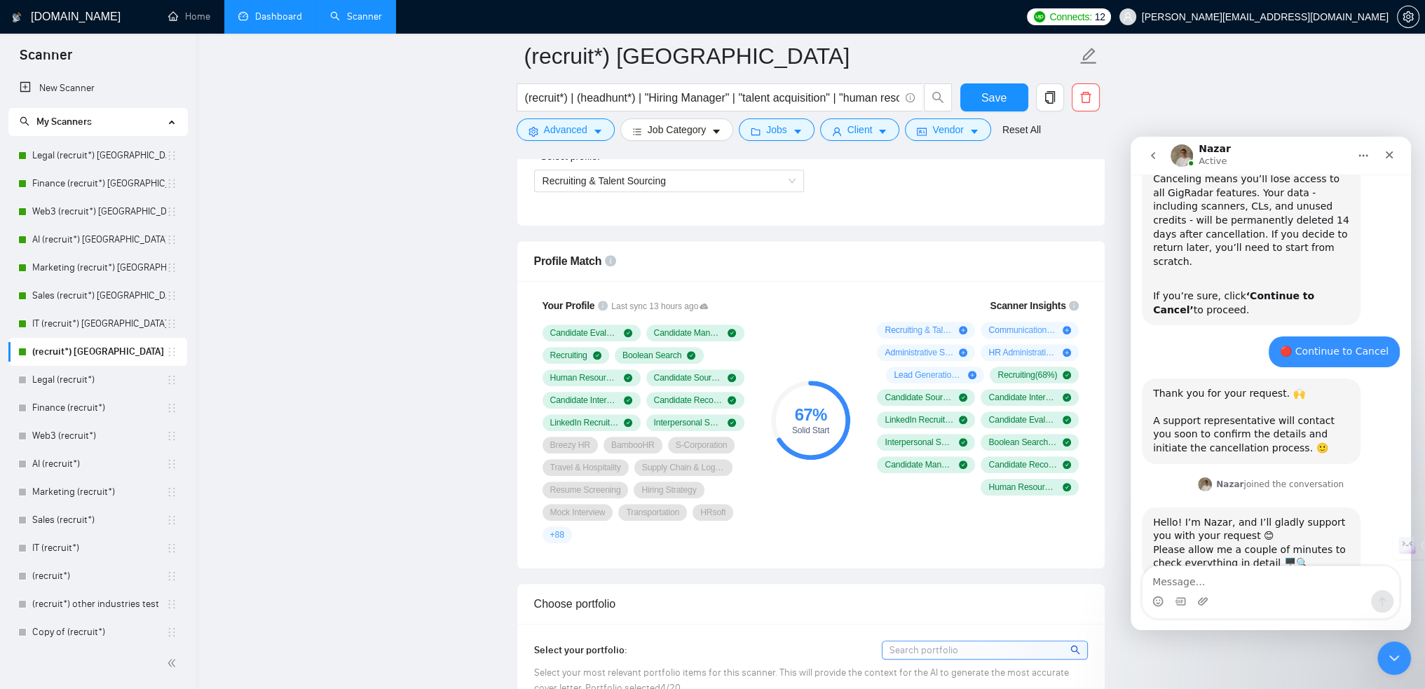
scroll to position [841, 0]
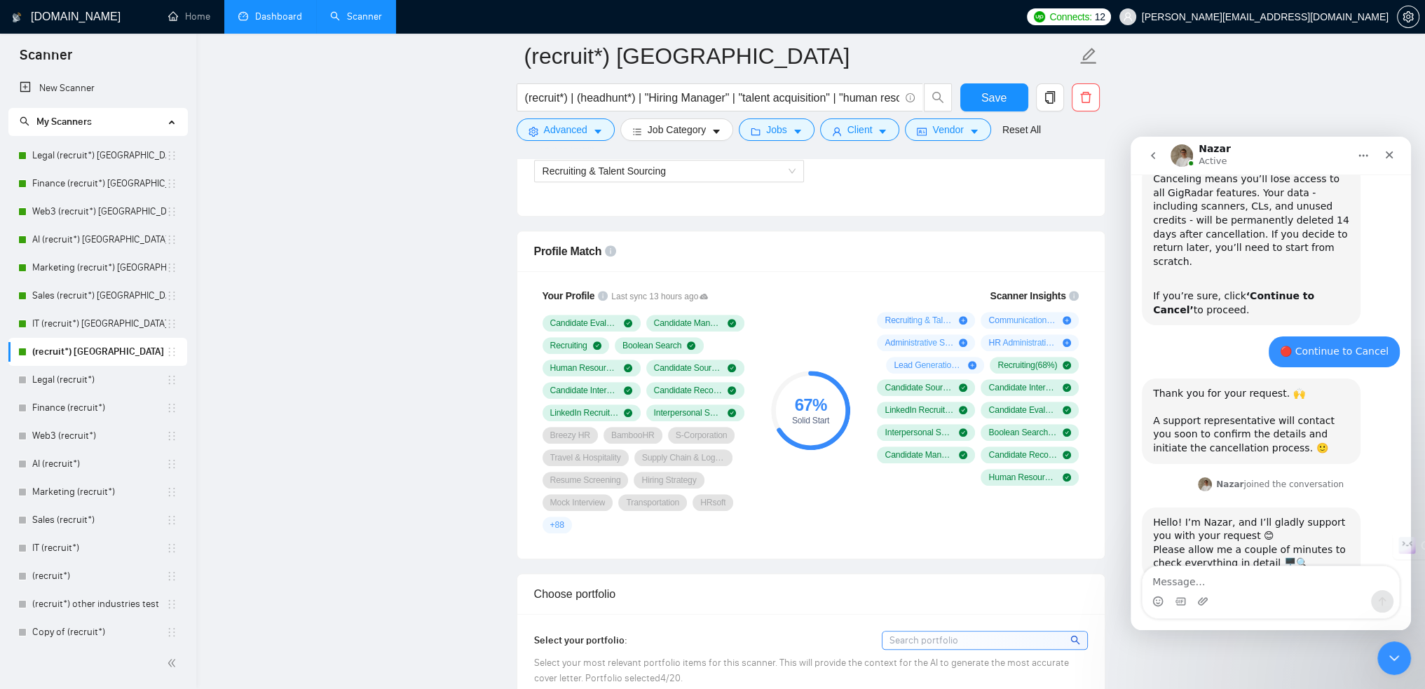
click at [559, 521] on span "+ 88" at bounding box center [557, 524] width 14 height 11
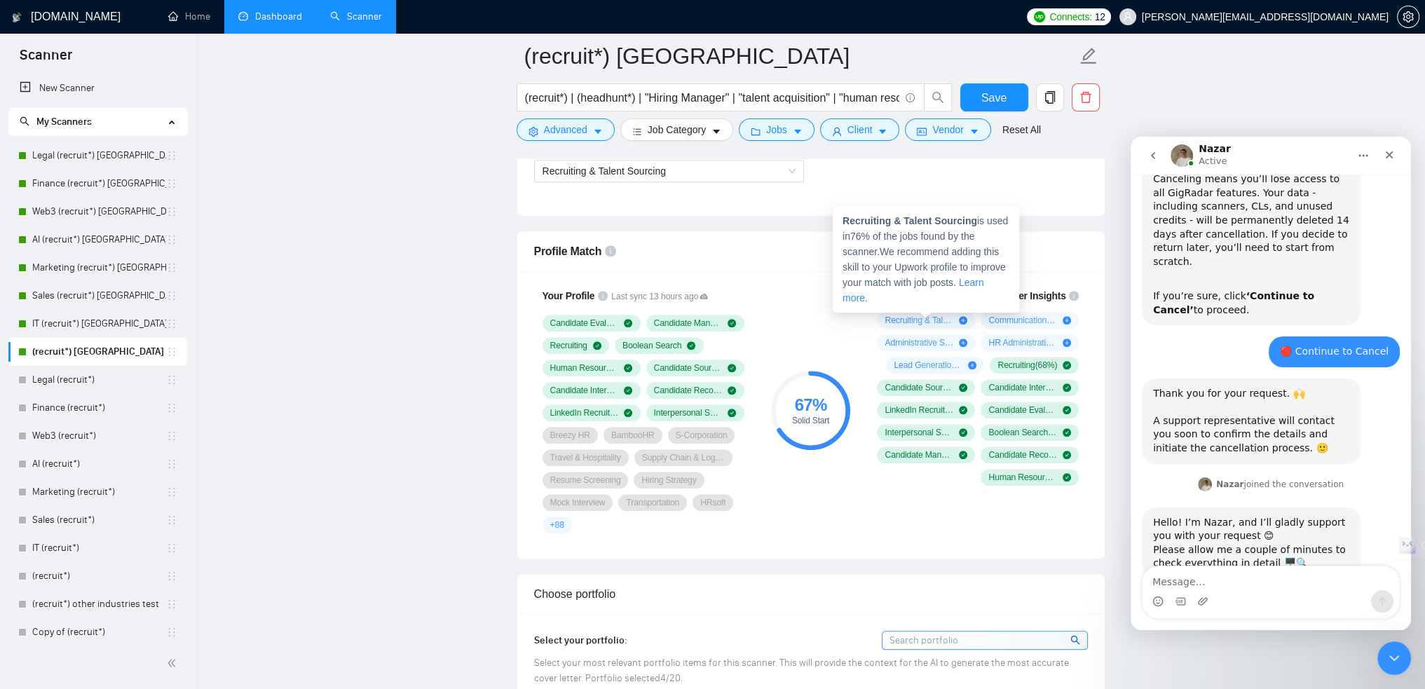
drag, startPoint x: 891, startPoint y: 318, endPoint x: 922, endPoint y: 319, distance: 30.8
click at [922, 319] on span "Recruiting & Talent Sourcing ( 76 %)" at bounding box center [918, 320] width 69 height 11
click at [864, 223] on strong "Recruiting & Talent Sourcing" at bounding box center [909, 220] width 135 height 11
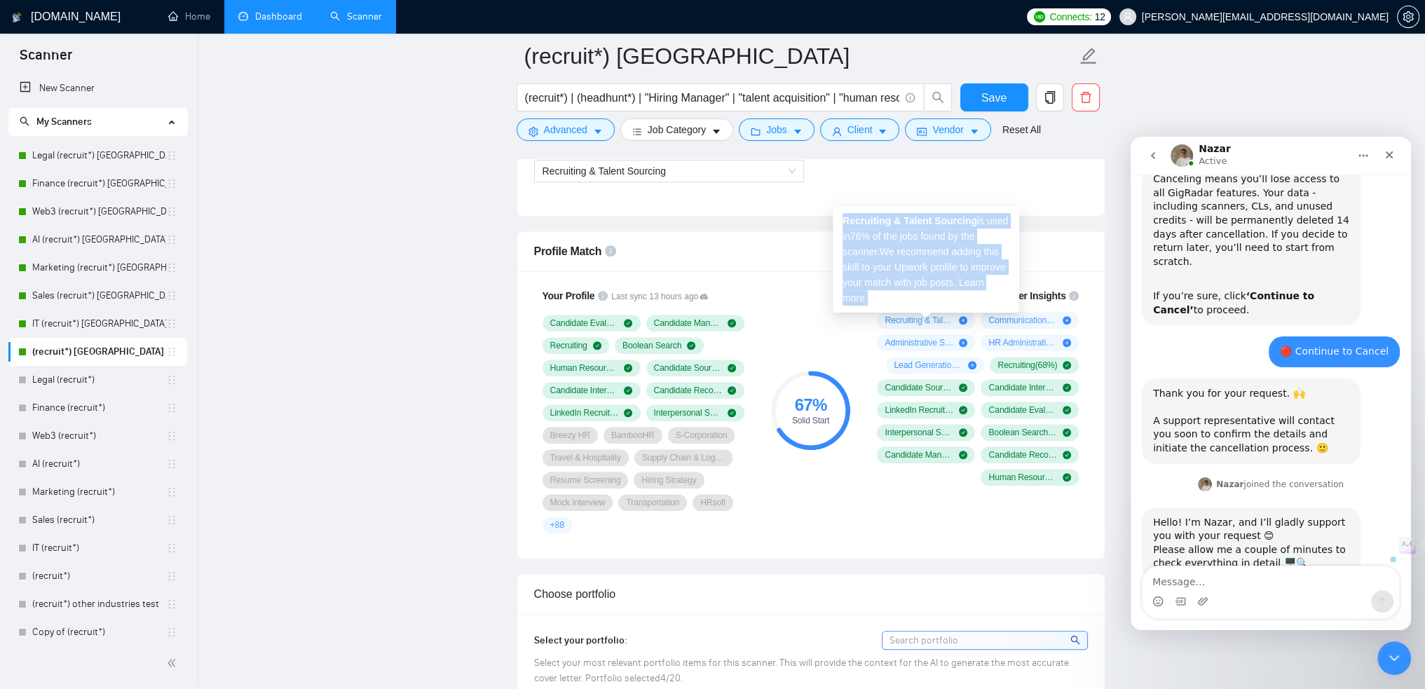
click at [864, 223] on strong "Recruiting & Talent Sourcing" at bounding box center [909, 220] width 135 height 11
click at [862, 216] on strong "Recruiting & Talent Sourcing" at bounding box center [909, 220] width 135 height 11
click at [859, 221] on strong "Recruiting & Talent Sourcing" at bounding box center [909, 220] width 135 height 11
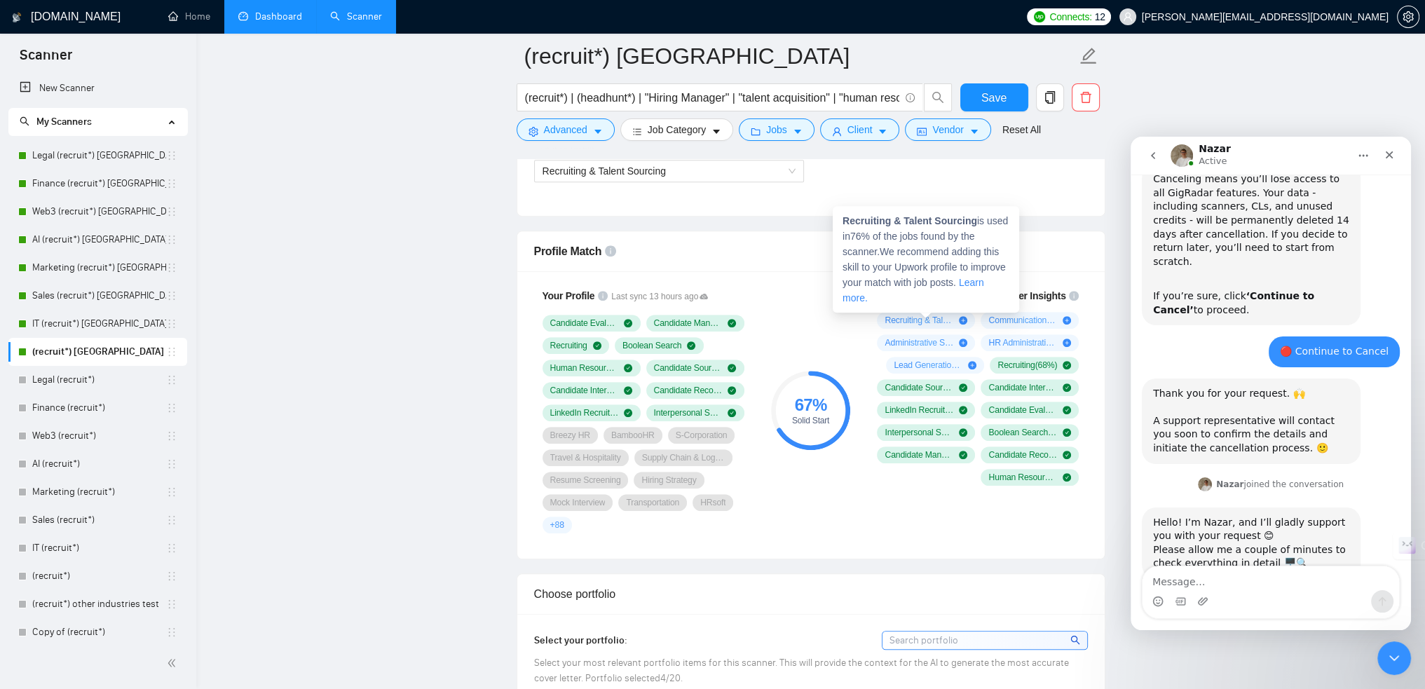
click at [859, 224] on strong "Recruiting & Talent Sourcing" at bounding box center [909, 220] width 135 height 11
click at [861, 224] on strong "Recruiting & Talent Sourcing" at bounding box center [909, 220] width 135 height 11
copy strong "Recruiting"
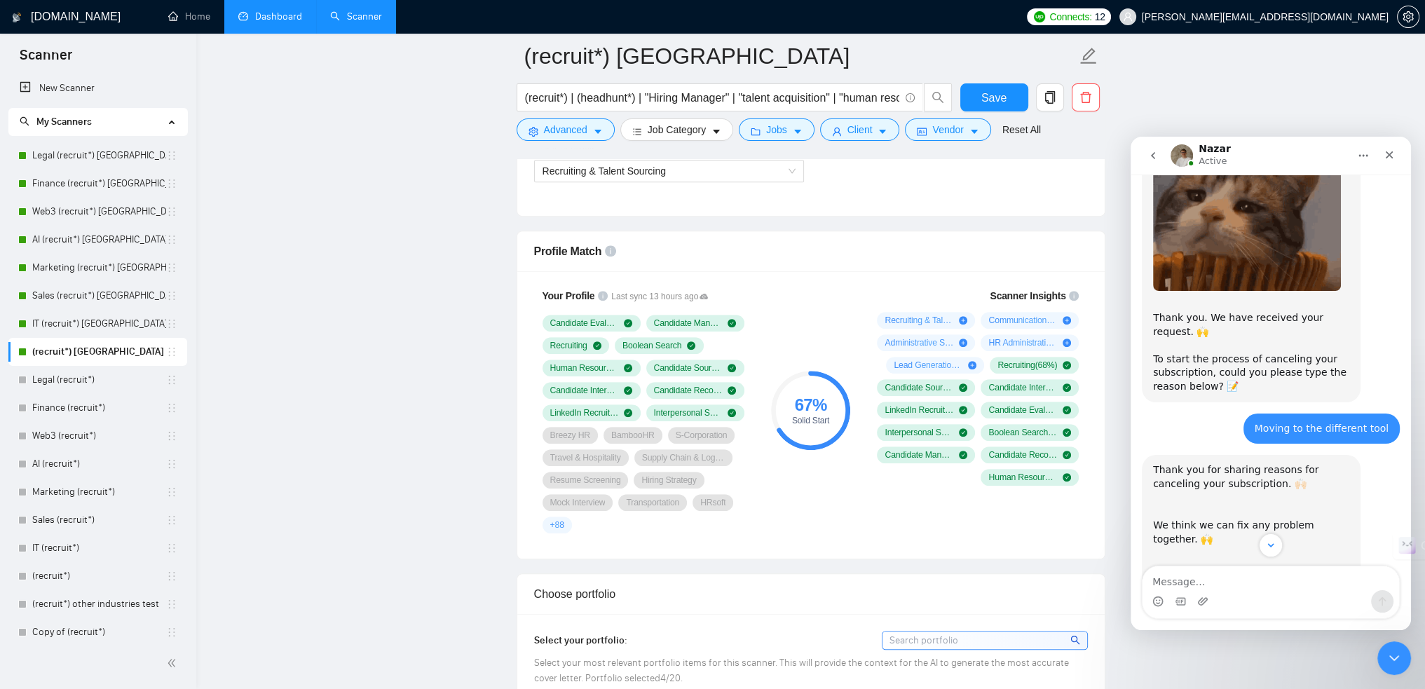
scroll to position [85, 0]
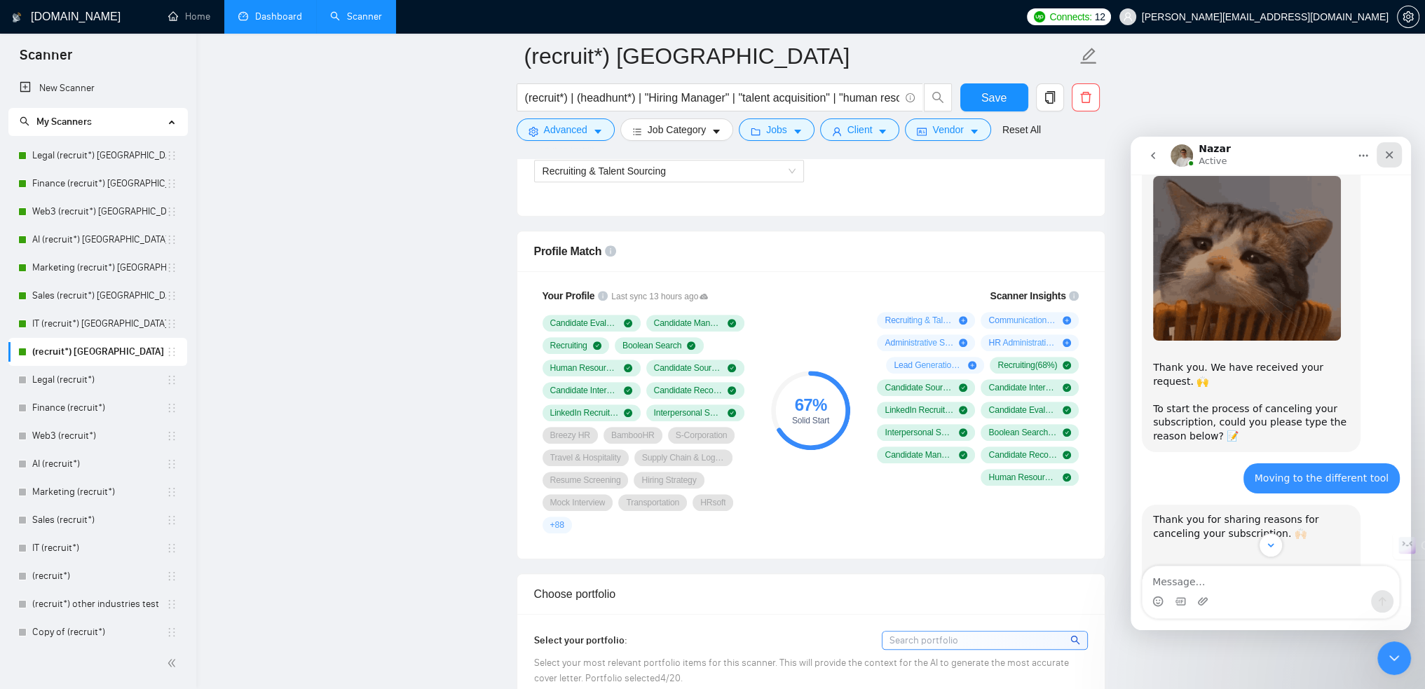
click at [1397, 156] on div "Close" at bounding box center [1388, 154] width 25 height 25
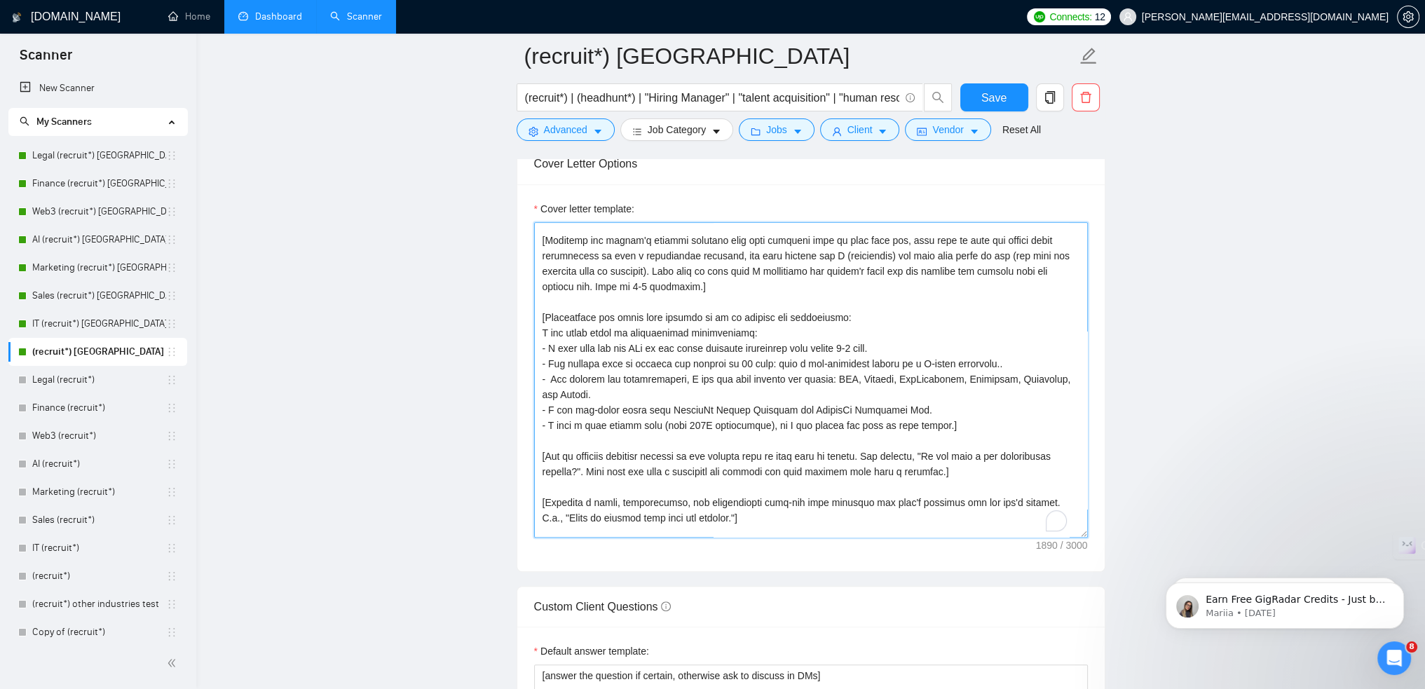
scroll to position [70, 0]
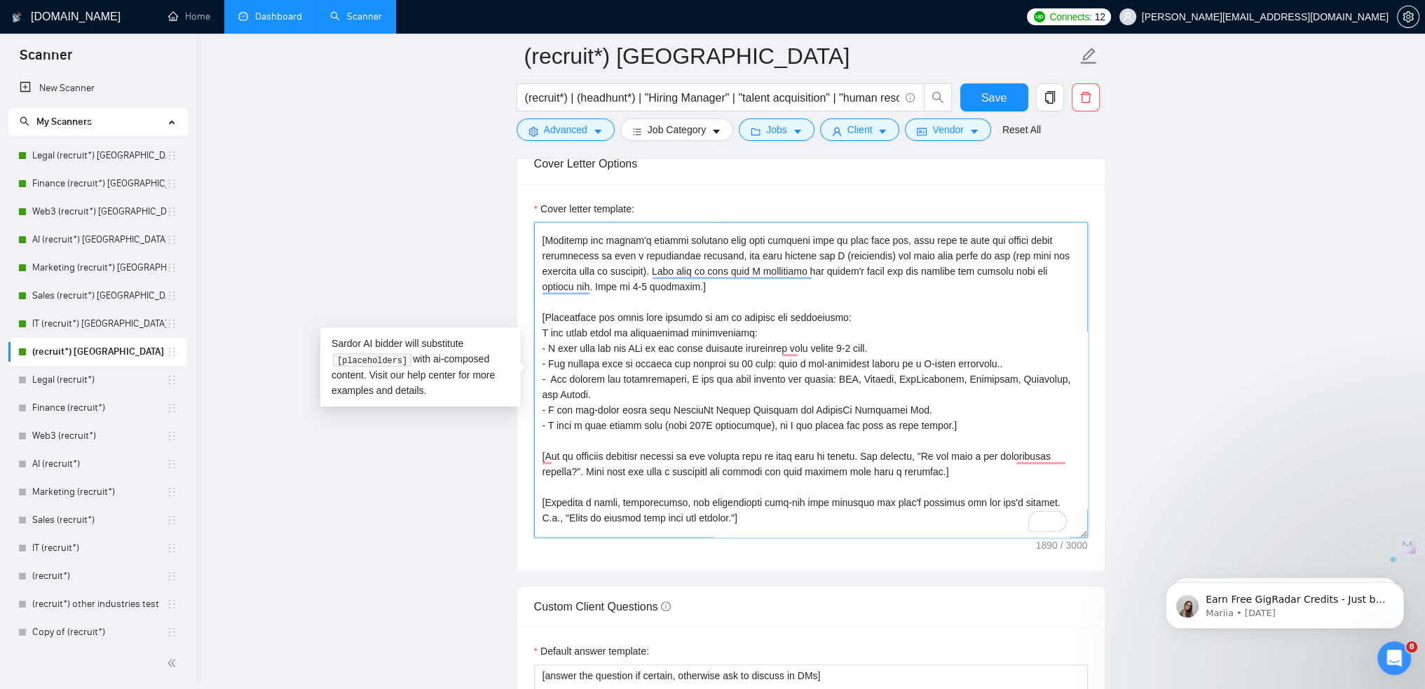
drag, startPoint x: 927, startPoint y: 423, endPoint x: 543, endPoint y: 337, distance: 393.6
click at [543, 337] on textarea "Cover letter template:" at bounding box center [811, 379] width 554 height 315
paste textarea "✅ Here’s what I can guarantee: 1 - First vetted candidate CVs delivered within …"
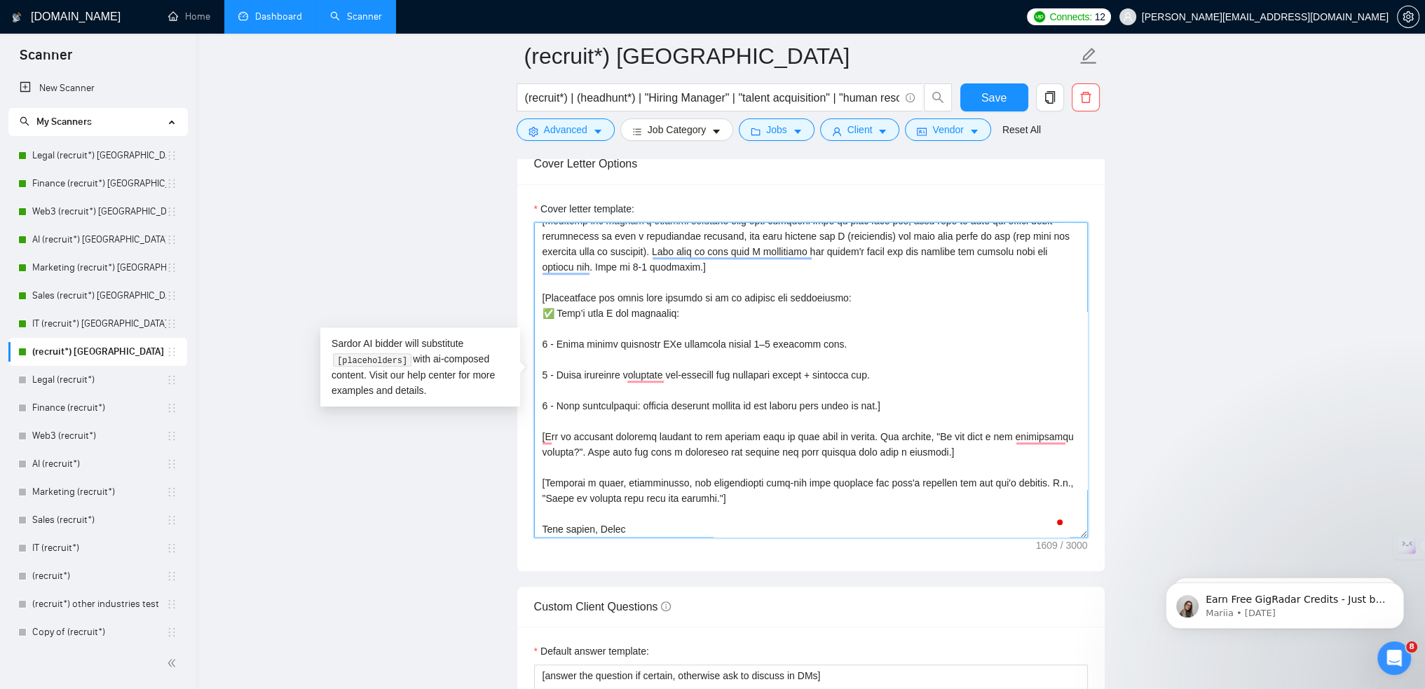
scroll to position [93, 0]
click at [559, 307] on textarea "Cover letter template:" at bounding box center [811, 379] width 554 height 315
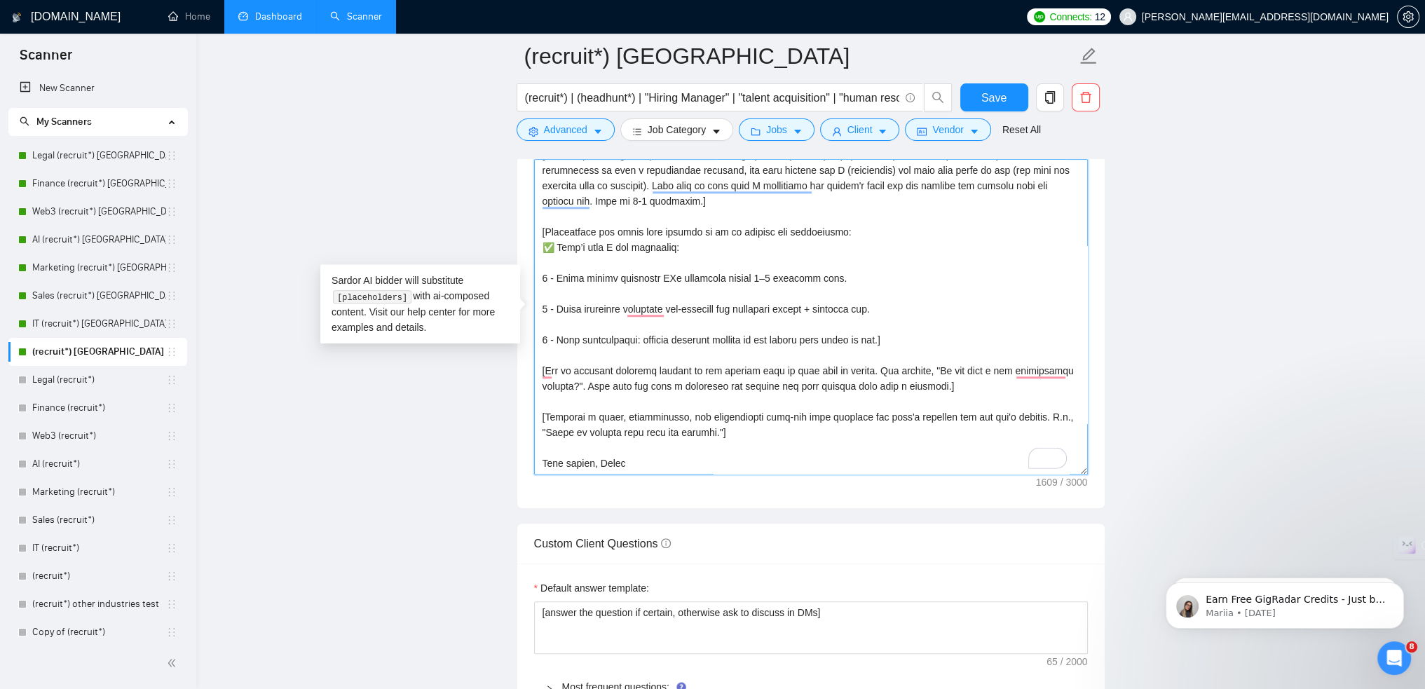
scroll to position [1612, 0]
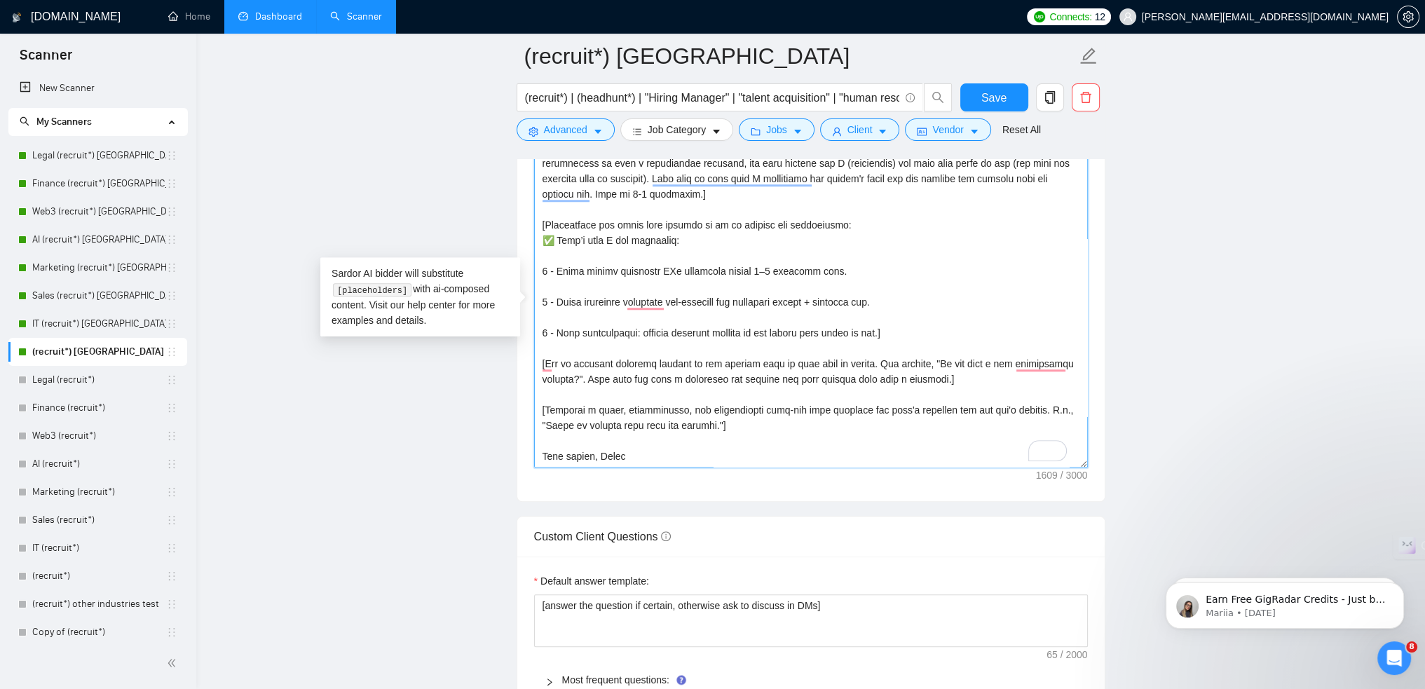
click at [891, 335] on textarea "Cover letter template:" at bounding box center [811, 309] width 554 height 315
click at [894, 334] on textarea "Cover letter template:" at bounding box center [811, 309] width 554 height 315
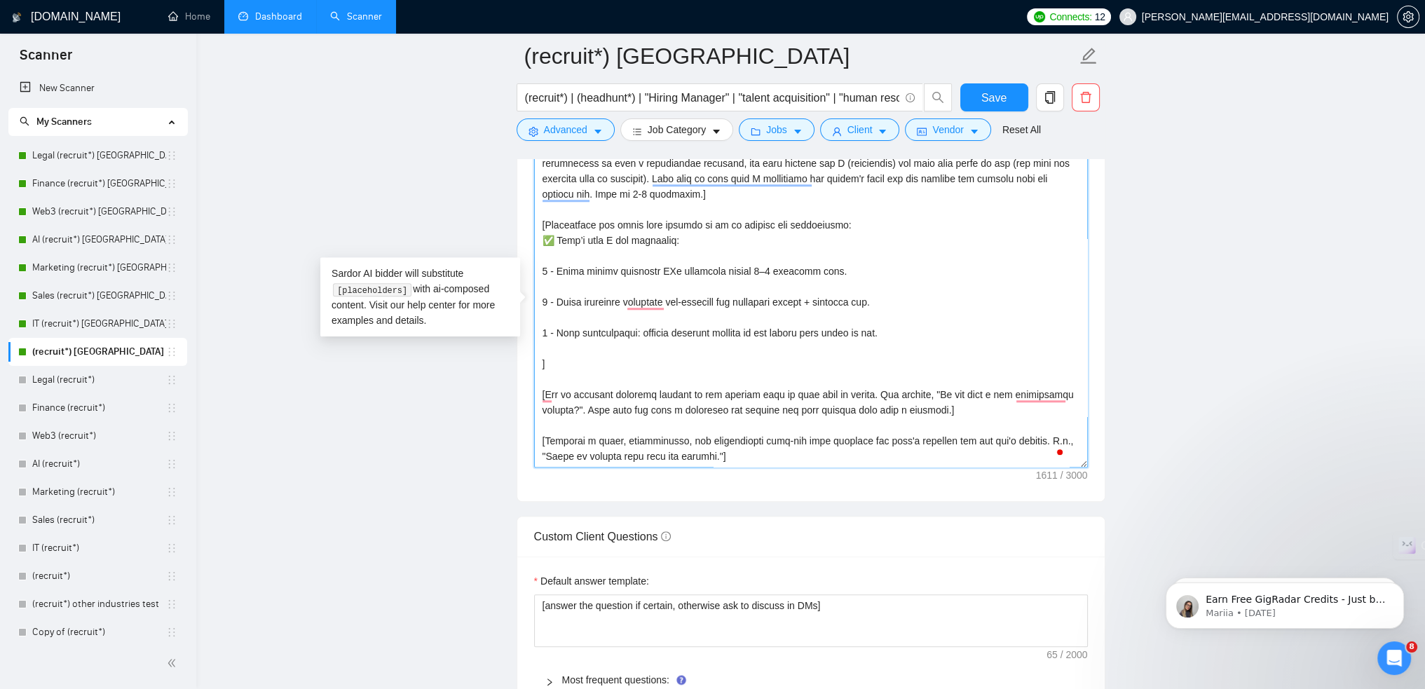
click at [569, 318] on textarea "Cover letter template:" at bounding box center [811, 309] width 554 height 315
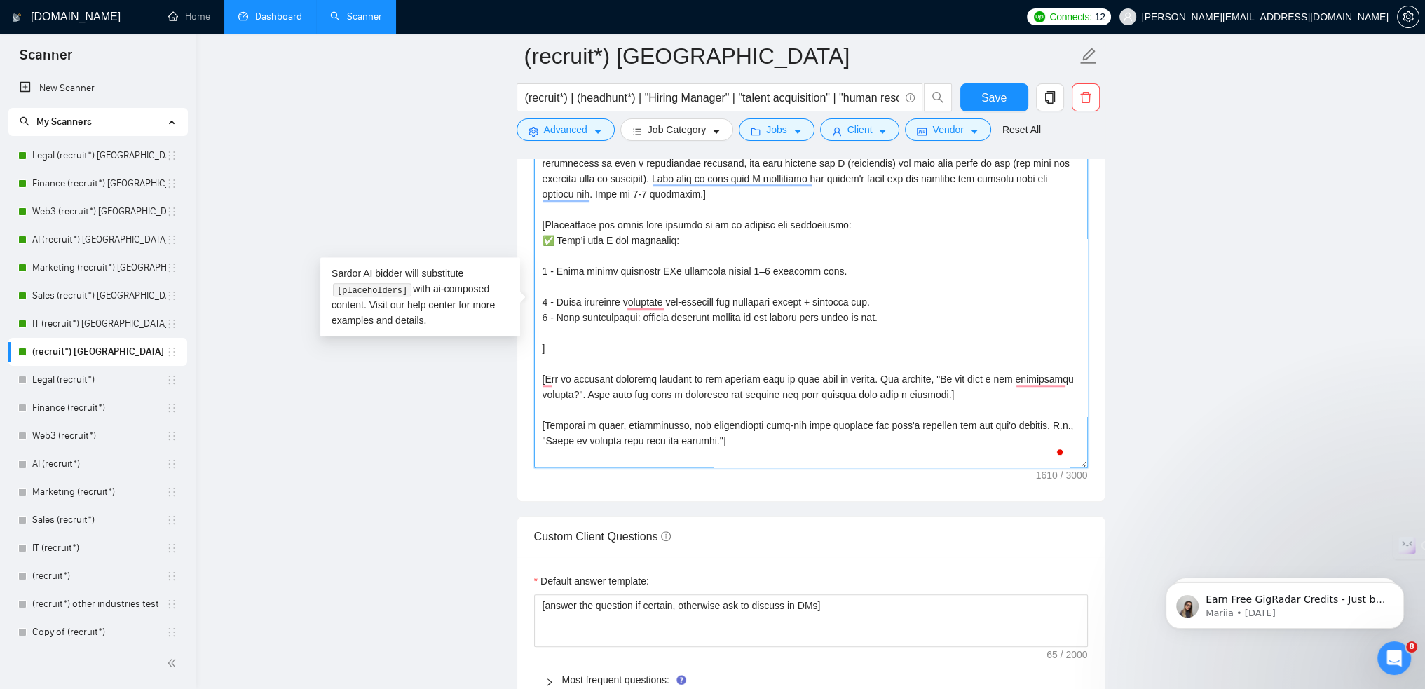
click at [582, 282] on textarea "Cover letter template:" at bounding box center [811, 309] width 554 height 315
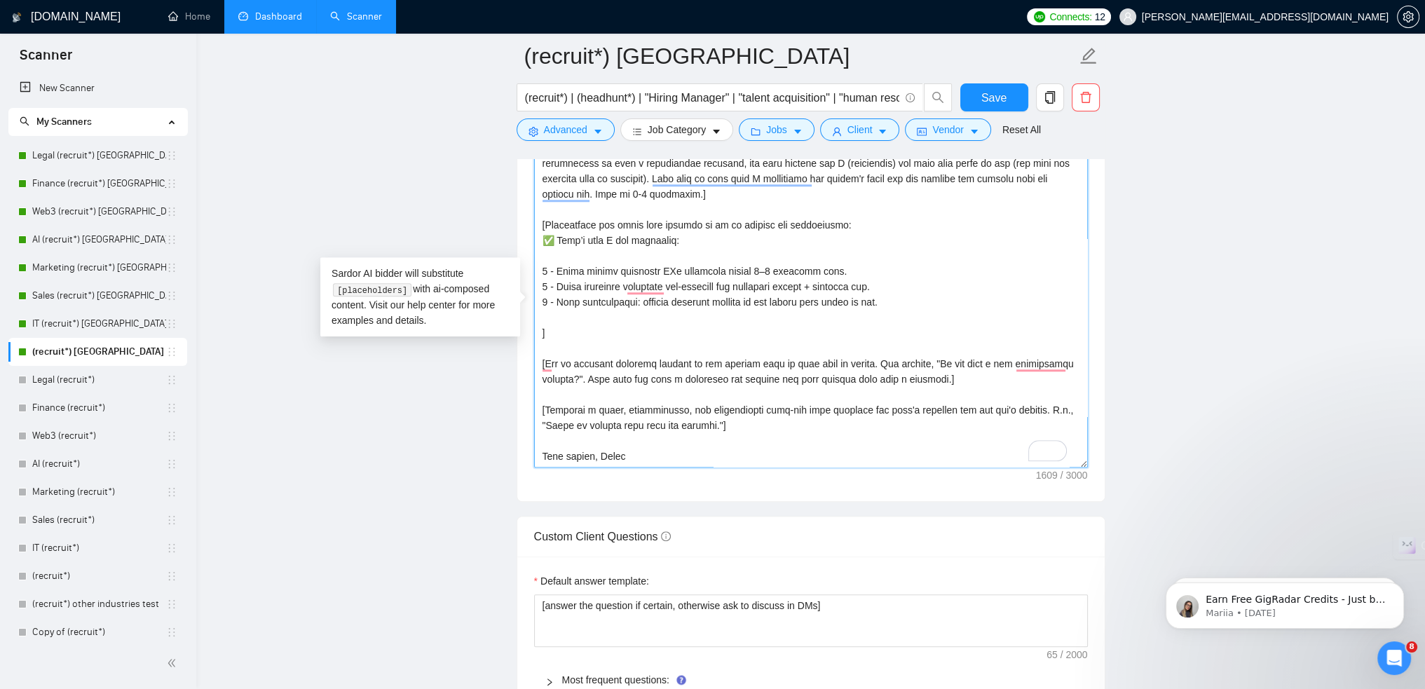
click at [542, 331] on textarea "Cover letter template:" at bounding box center [811, 309] width 554 height 315
paste textarea "https://www.loom.com/share/ff2038e5738b4fb4a89a4fbc0b07d98e?sid=bc987f9c-ed0c-4…"
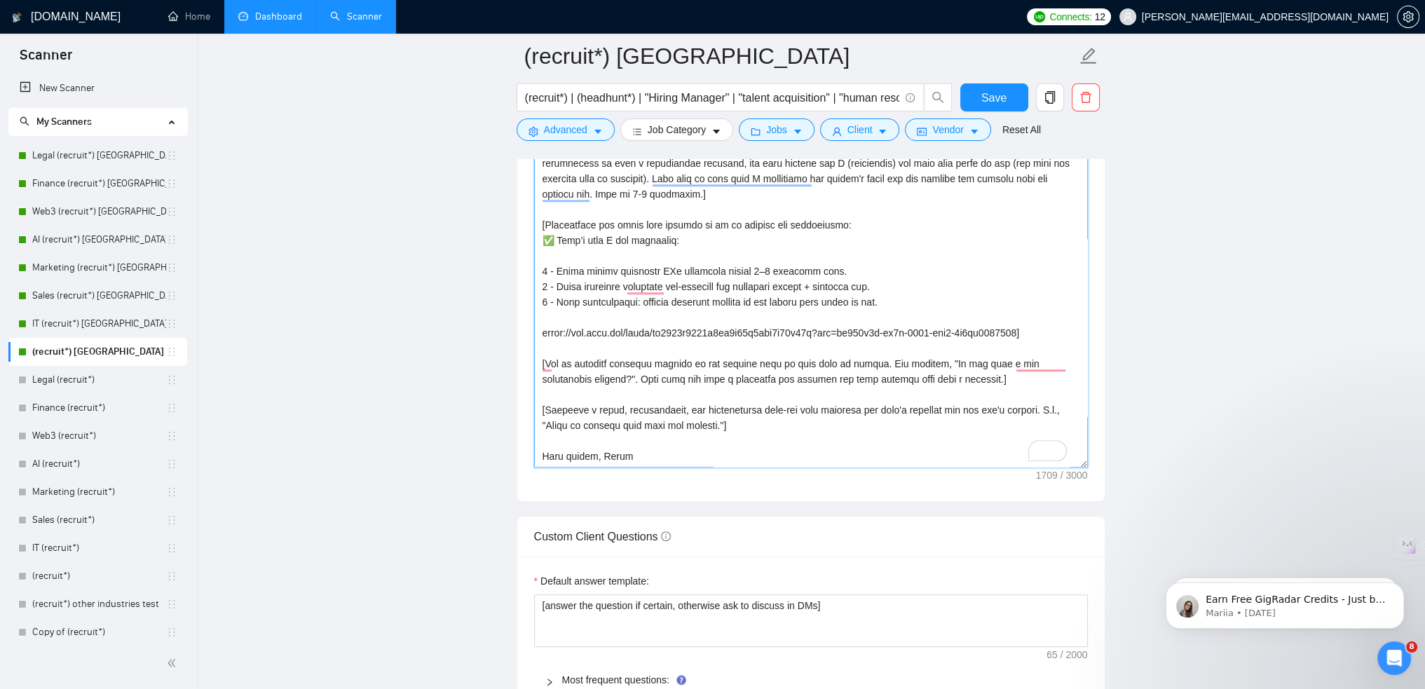
scroll to position [93, 0]
click at [540, 330] on textarea "Cover letter template:" at bounding box center [811, 309] width 554 height 315
paste textarea "I've recorded a brief explanation of my process and the benefits here -"
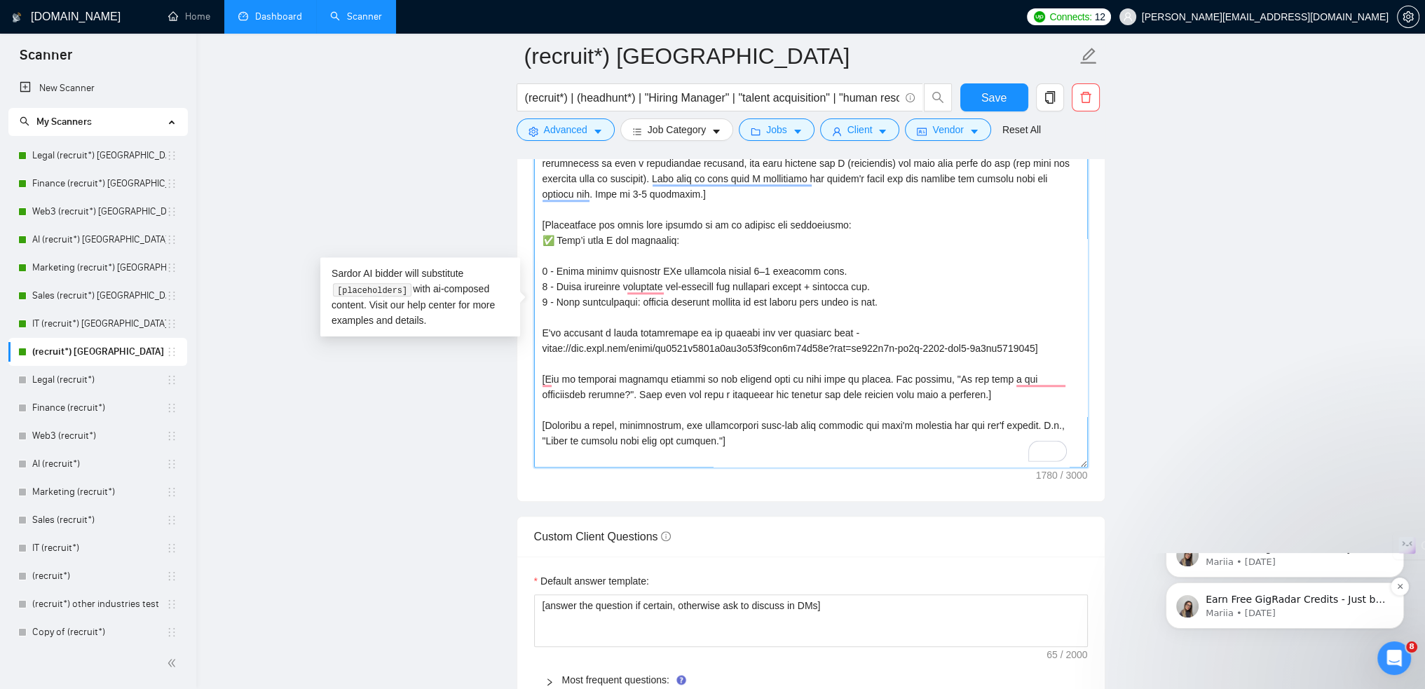
type textarea "[Write a personal greeting using the client's name or company name (if any is p…"
click at [1014, 97] on button "Save" at bounding box center [994, 97] width 68 height 28
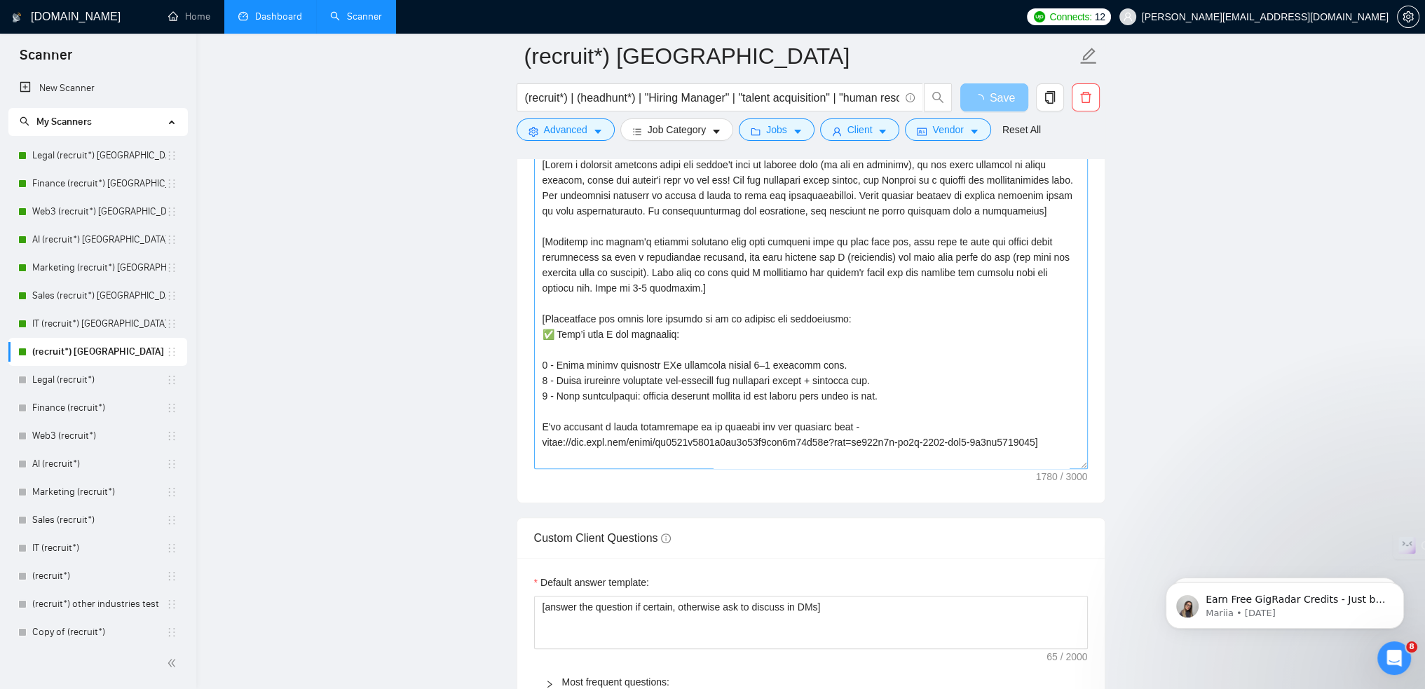
scroll to position [1542, 0]
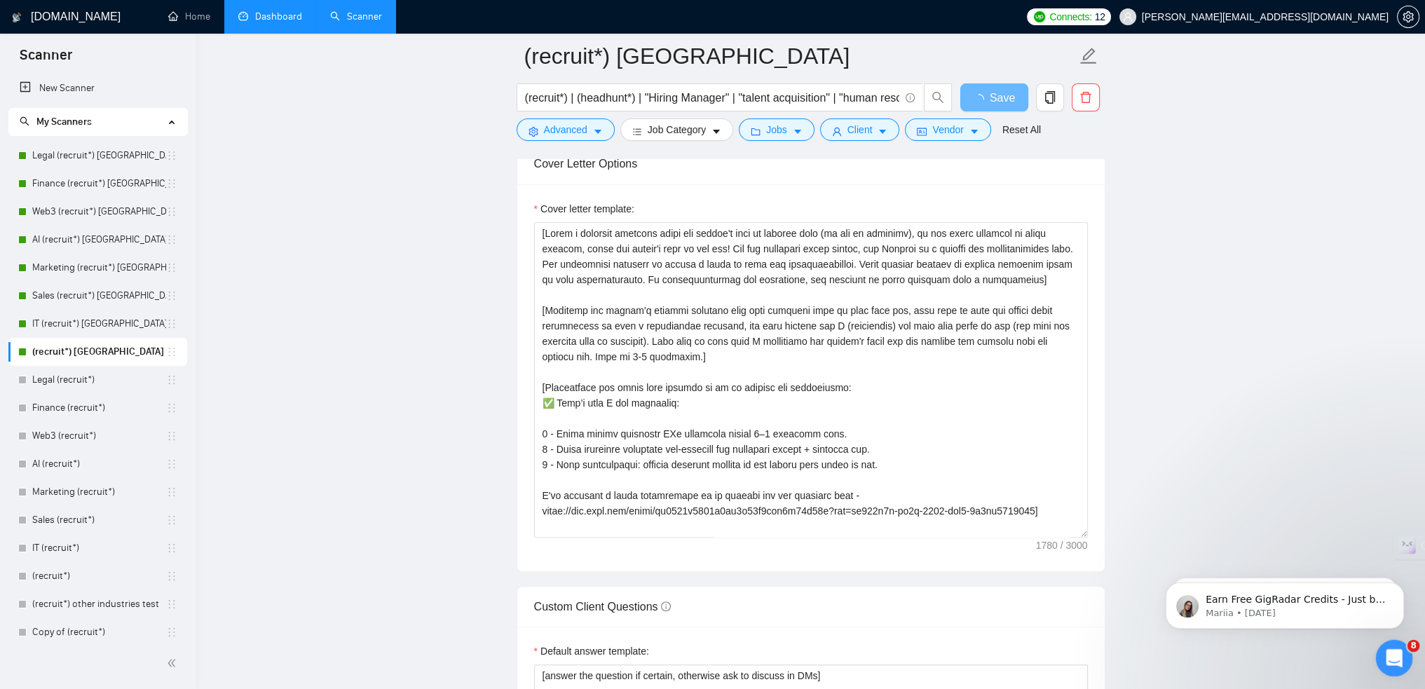
click at [1376, 657] on div "Open Intercom Messenger" at bounding box center [1392, 656] width 46 height 46
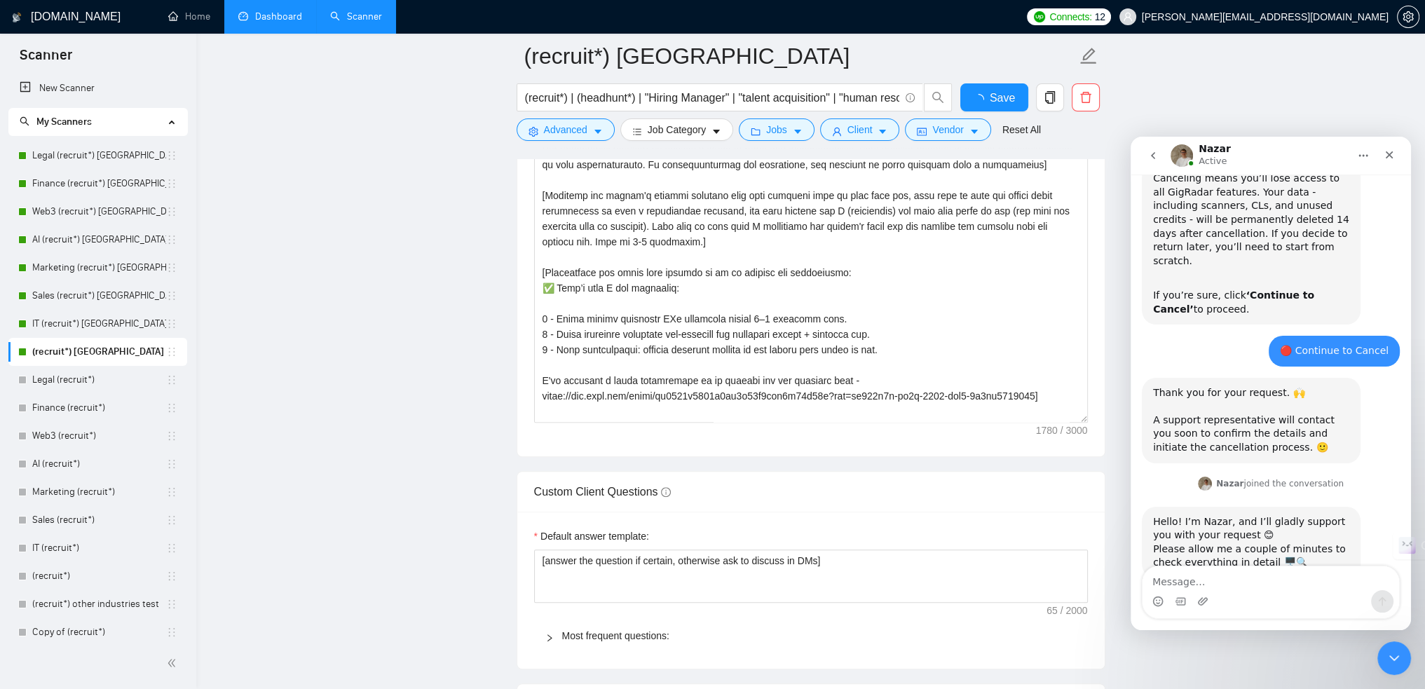
scroll to position [716, 0]
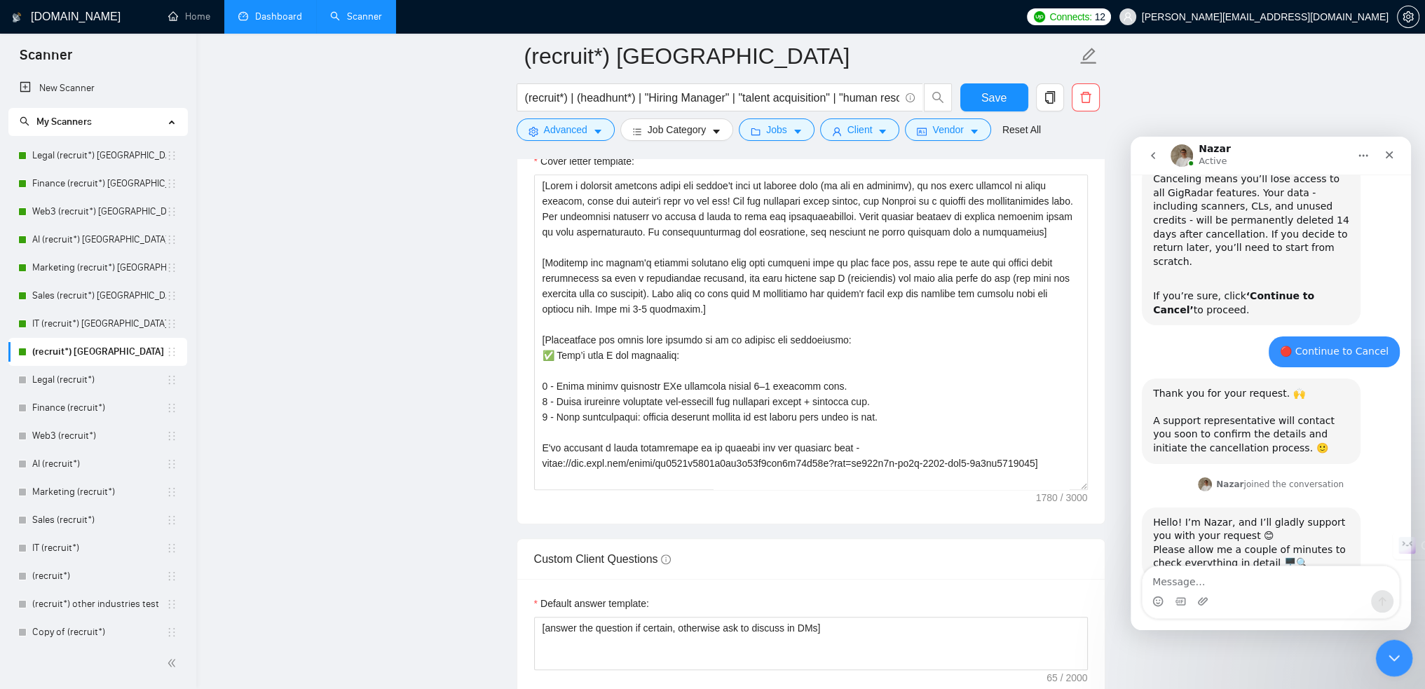
click at [1401, 648] on div "Close Intercom Messenger" at bounding box center [1392, 656] width 34 height 34
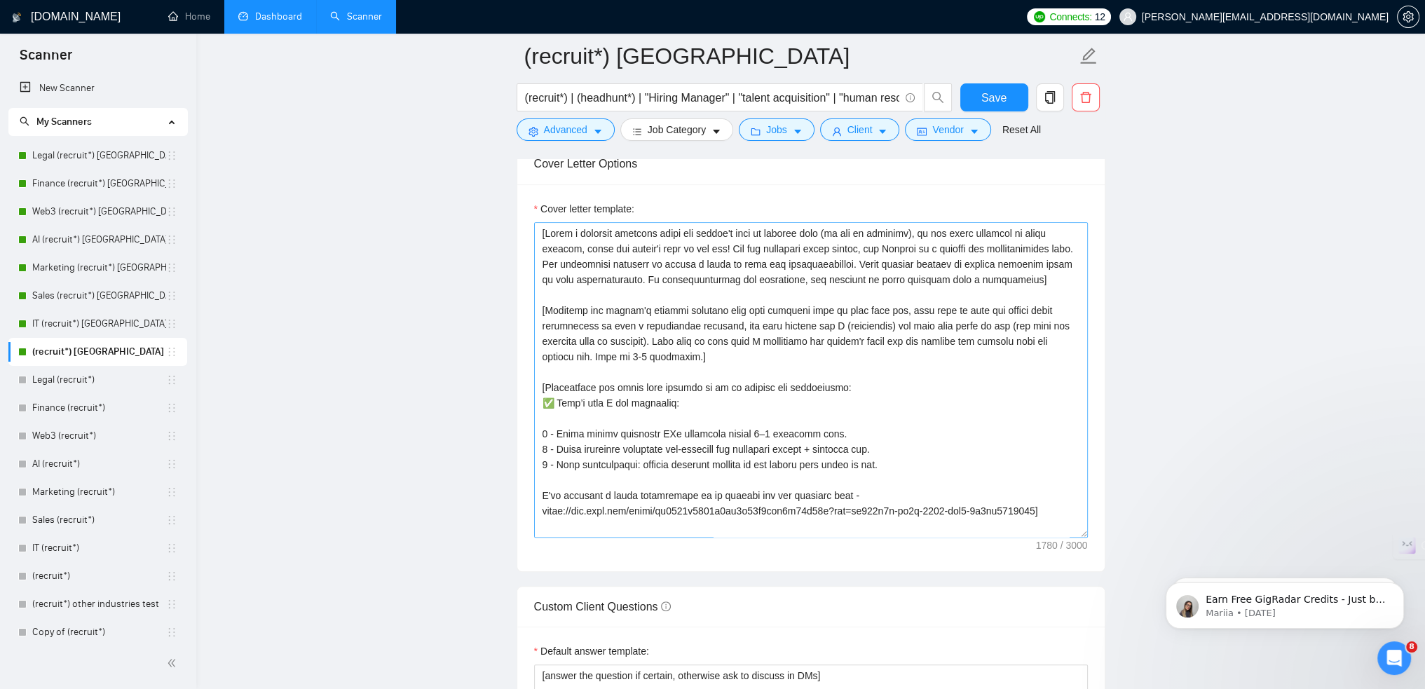
scroll to position [0, 0]
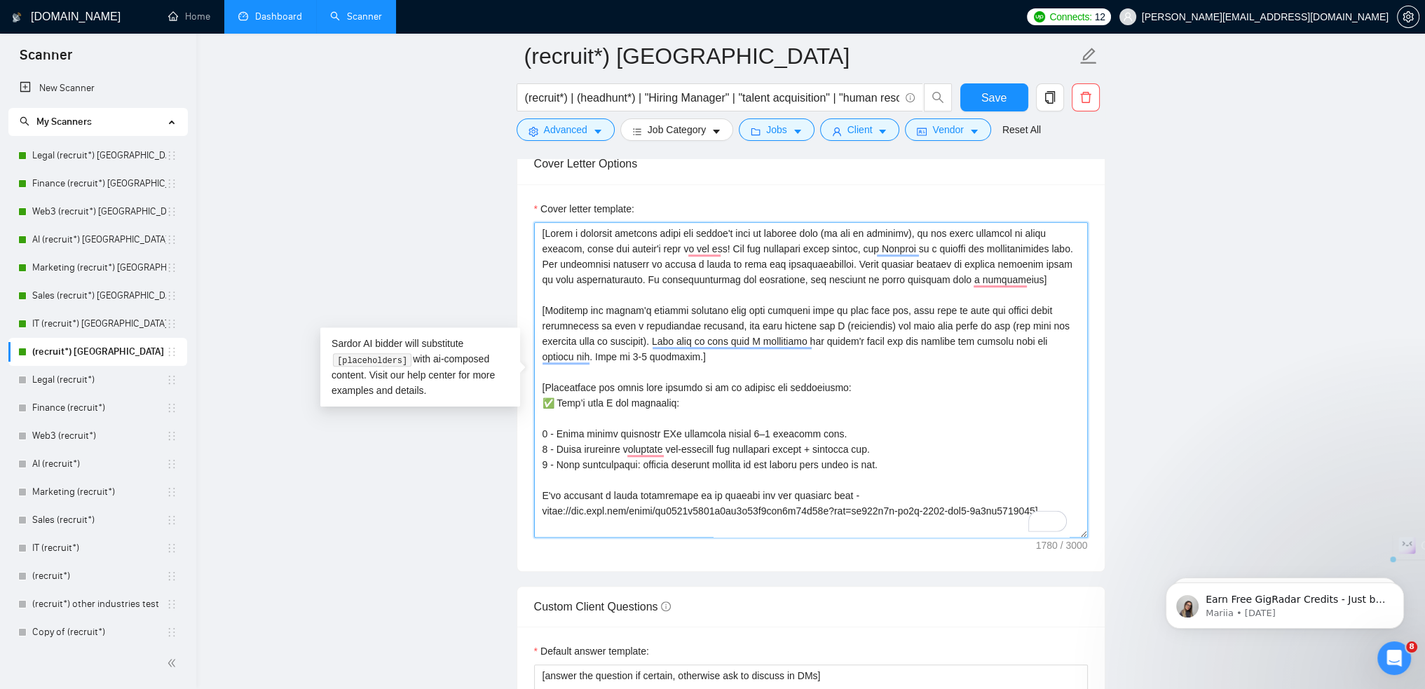
drag, startPoint x: 542, startPoint y: 510, endPoint x: 1035, endPoint y: 505, distance: 493.4
click at [1035, 505] on textarea "Cover letter template:" at bounding box center [811, 379] width 554 height 315
click at [1128, 384] on main "(recruit*) Canada (recruit*) | (headhunt*) | "Hiring Manager" | "talent acquisi…" at bounding box center [811, 629] width 1184 height 4230
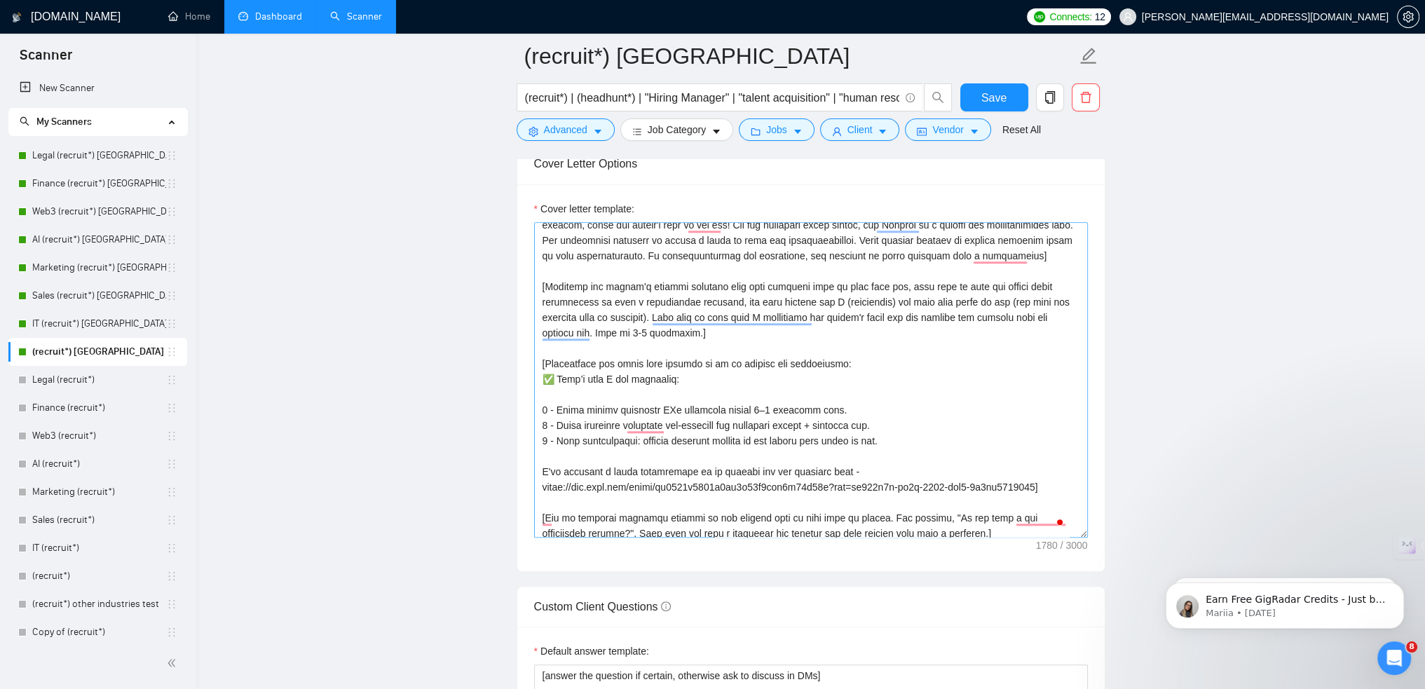
scroll to position [70, 0]
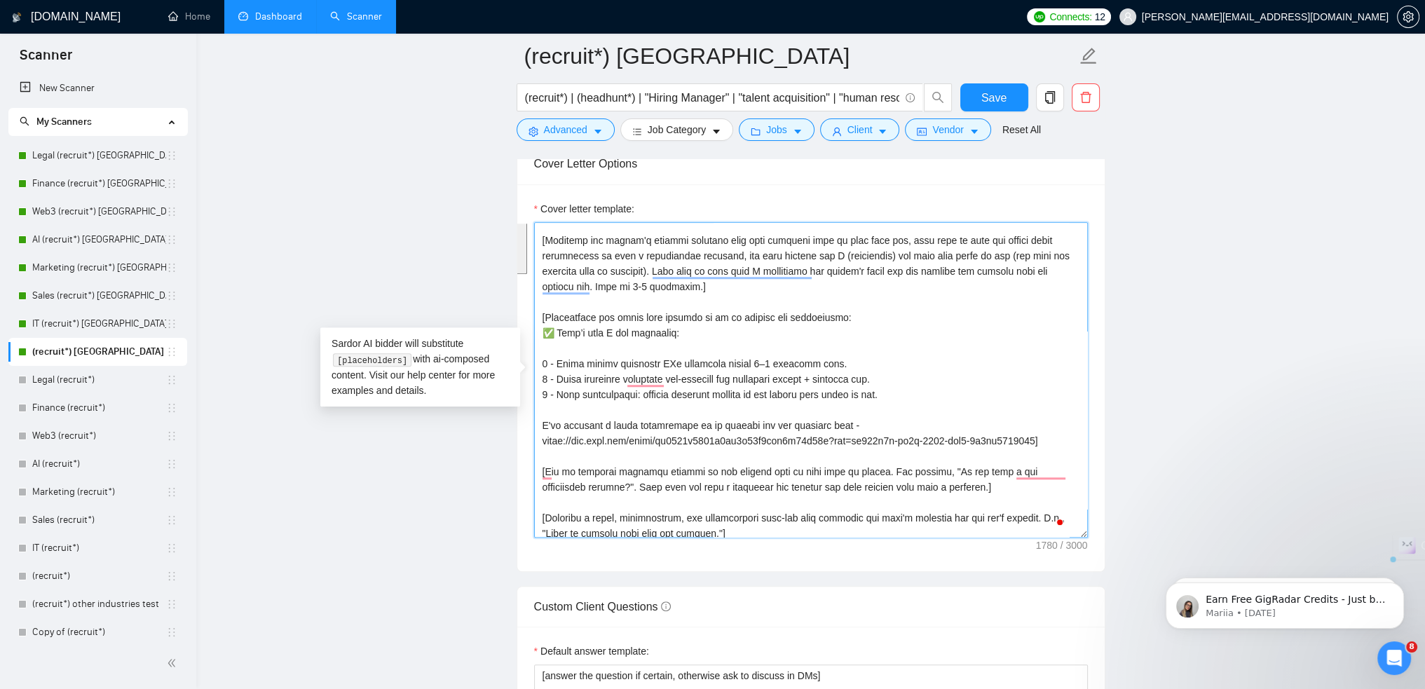
click at [535, 317] on div "Cover Letter Options Cover letter template:" at bounding box center [811, 357] width 589 height 428
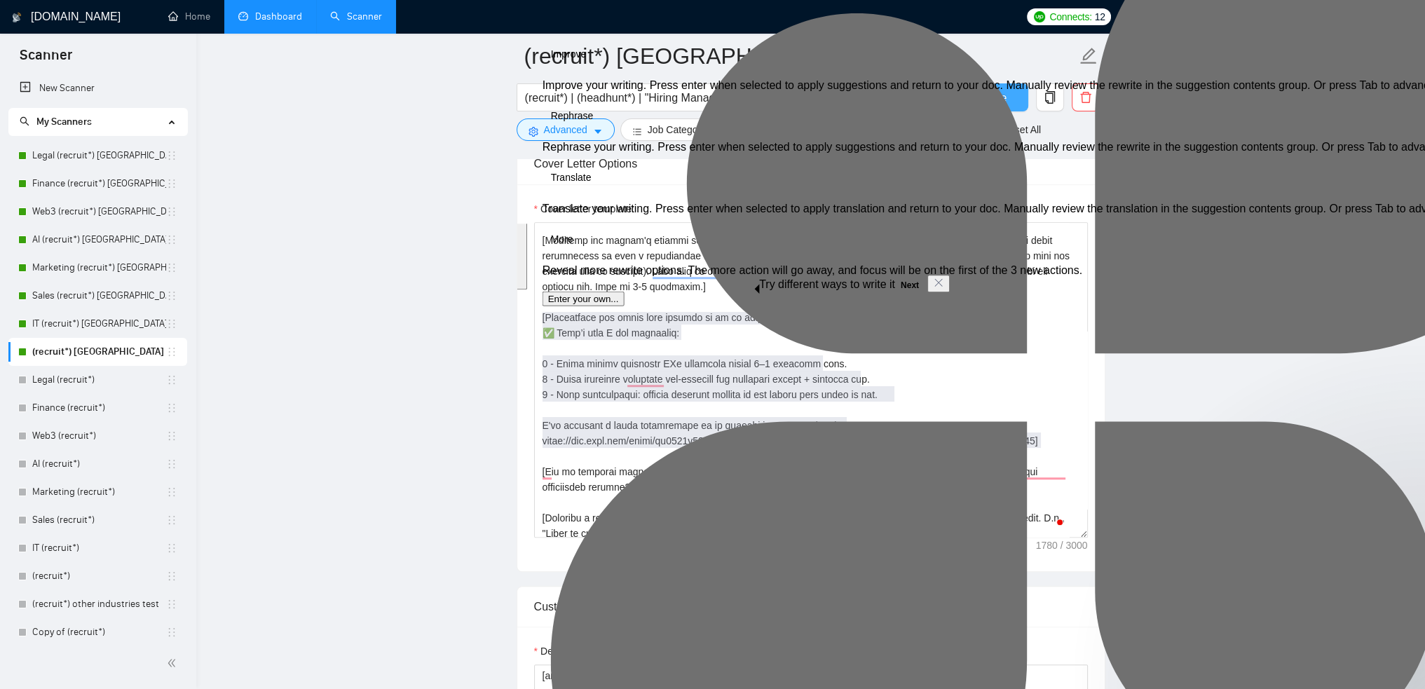
click at [974, 88] on button "Save" at bounding box center [994, 97] width 68 height 28
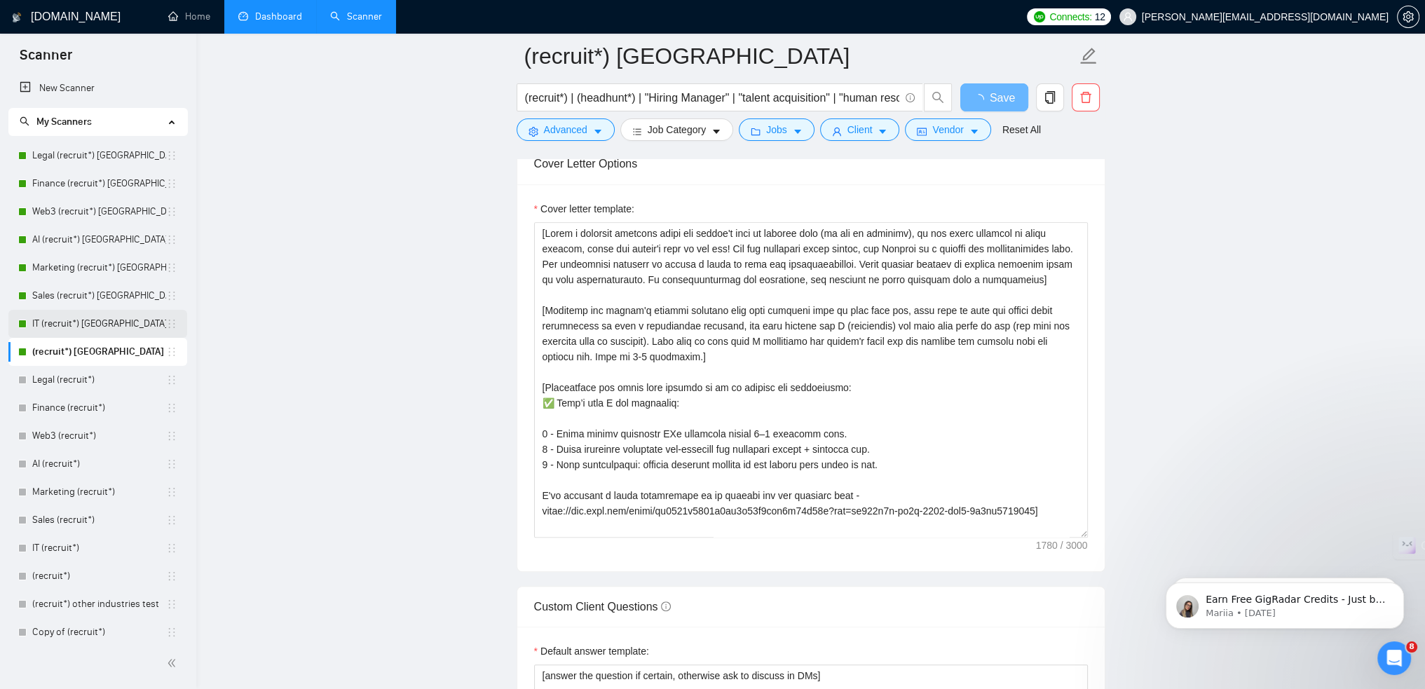
click at [120, 329] on link "IT (recruit*) [GEOGRAPHIC_DATA]" at bounding box center [99, 324] width 134 height 28
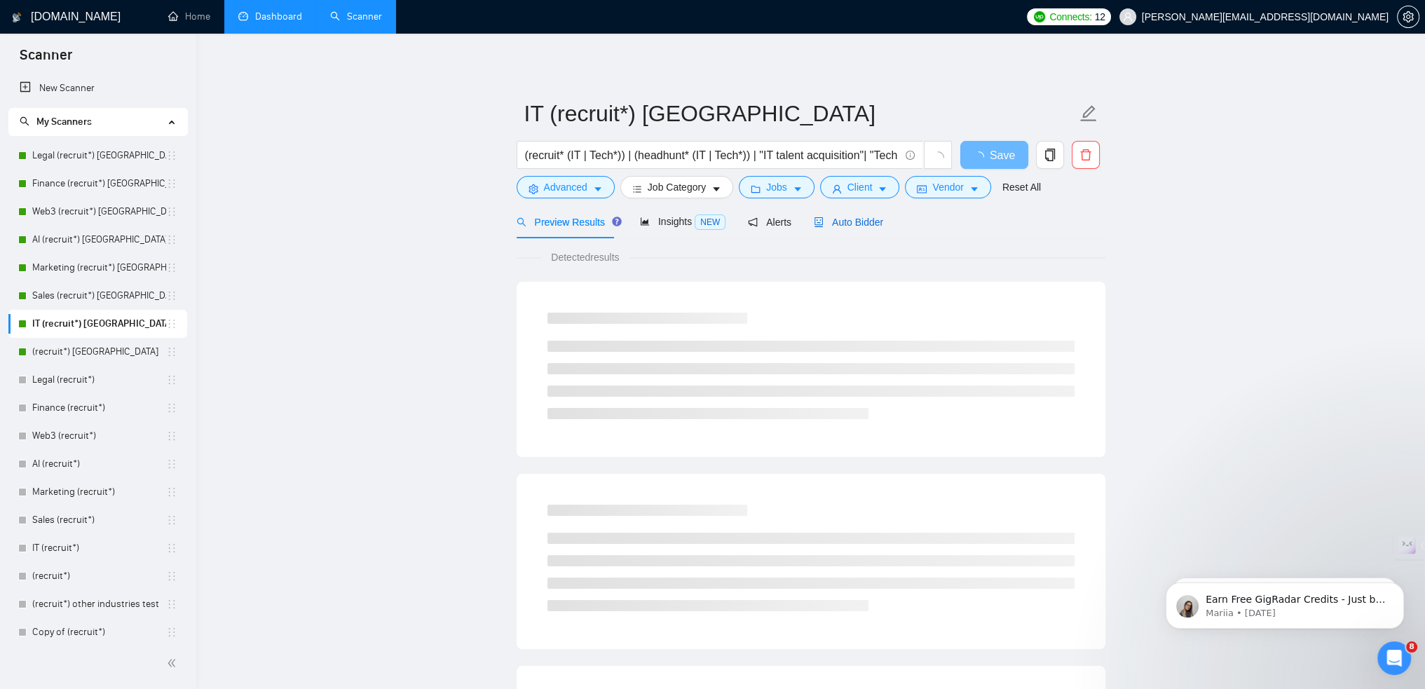
click at [831, 226] on span "Auto Bidder" at bounding box center [848, 222] width 69 height 11
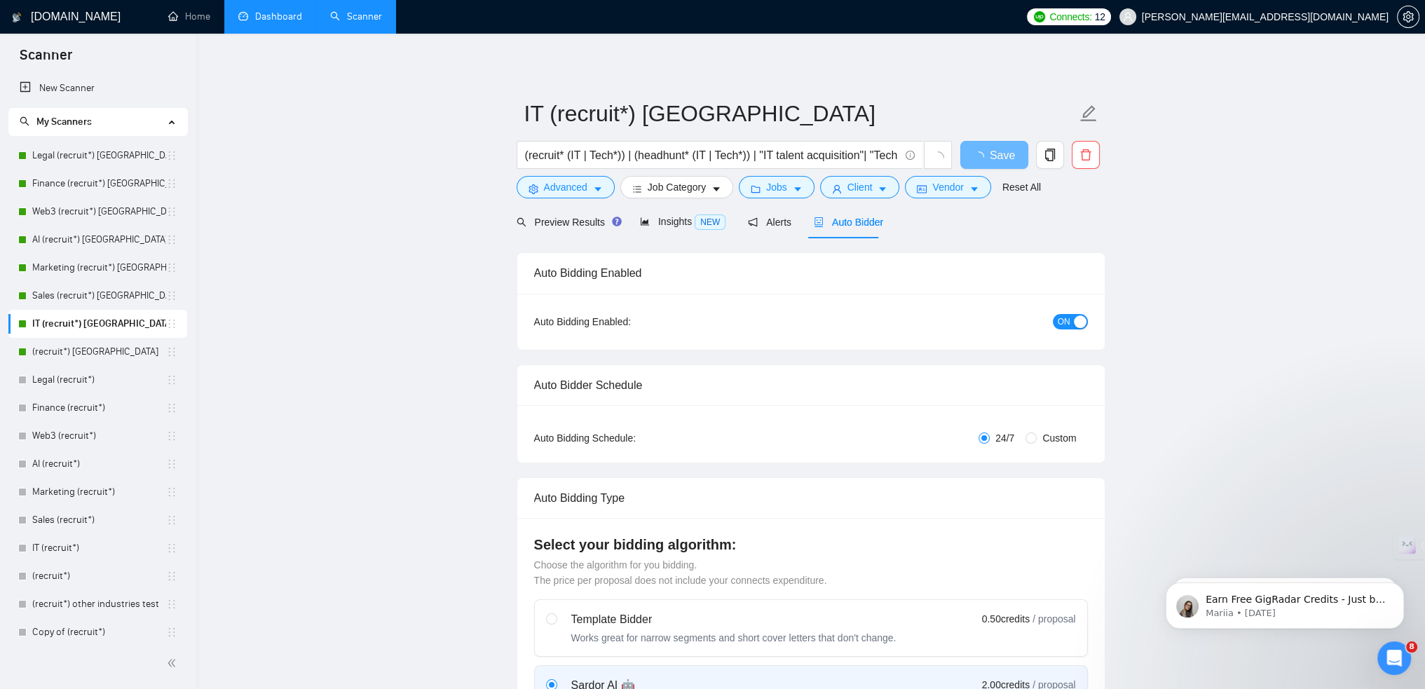
checkbox input "true"
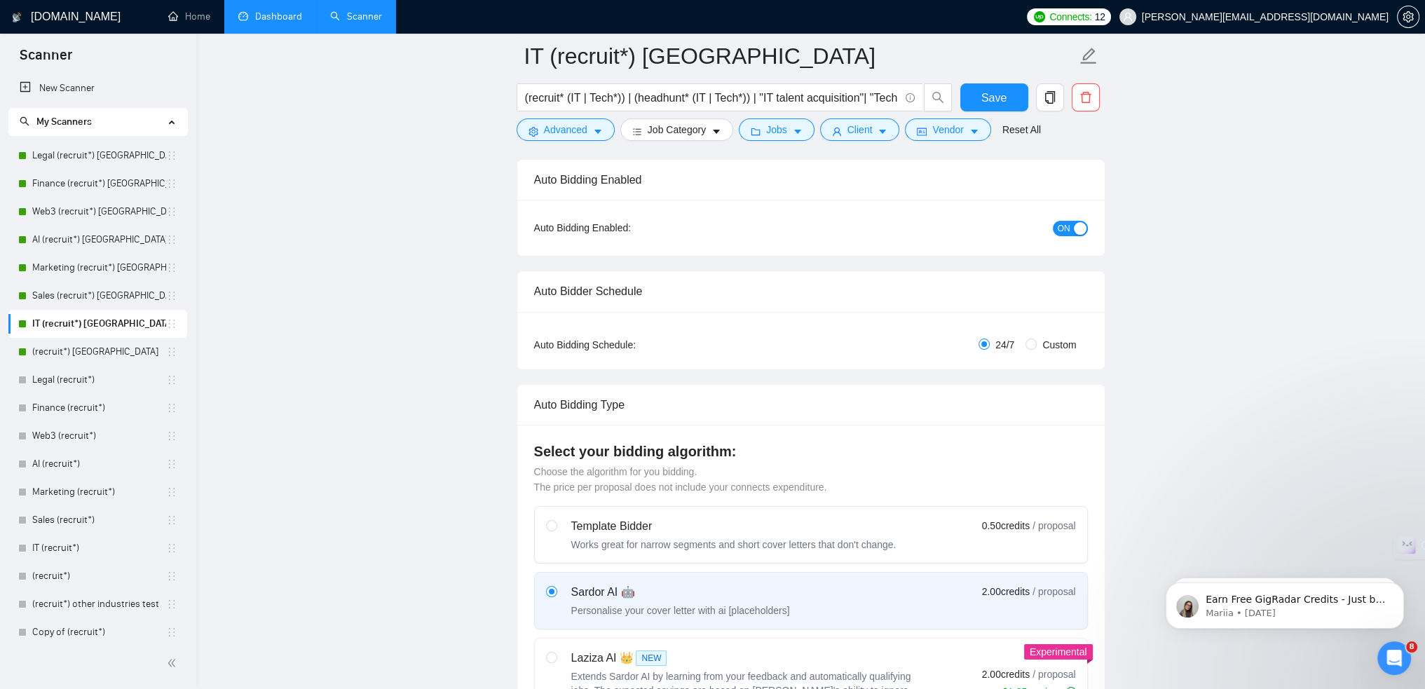
scroll to position [70, 0]
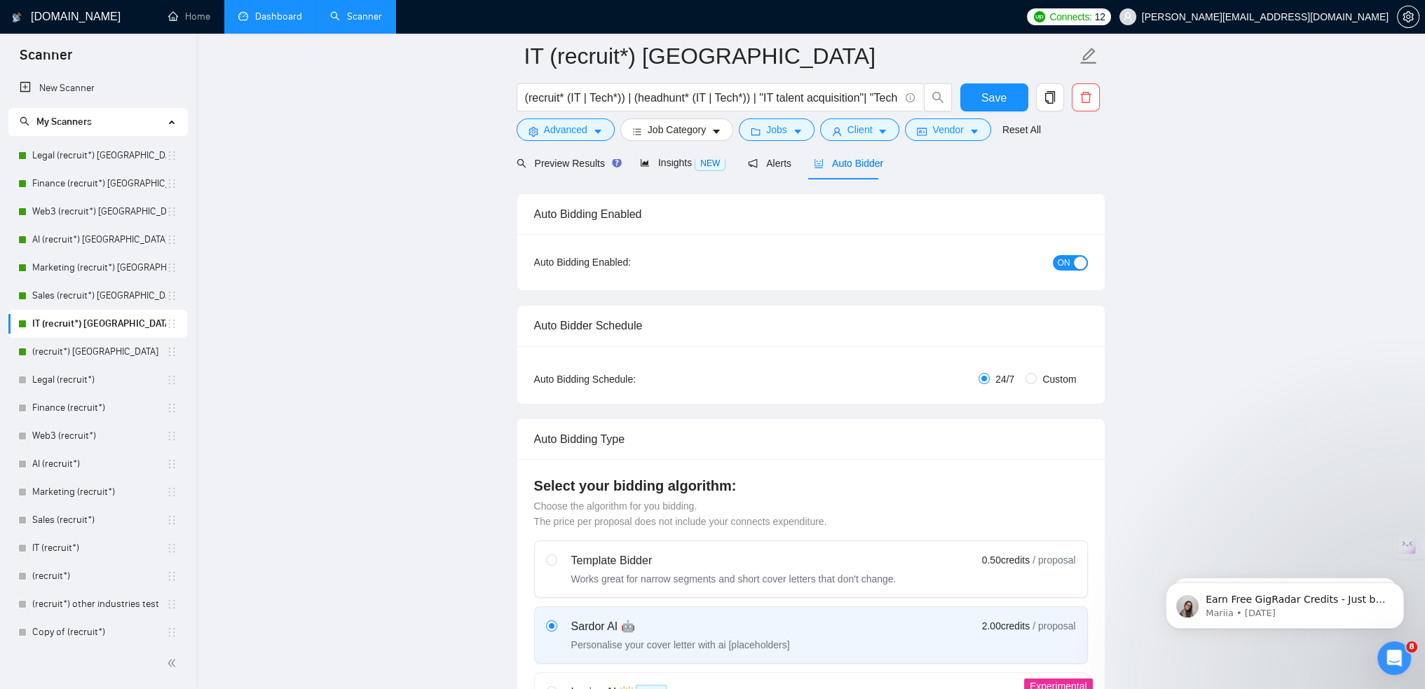
click at [578, 155] on div at bounding box center [811, 153] width 589 height 11
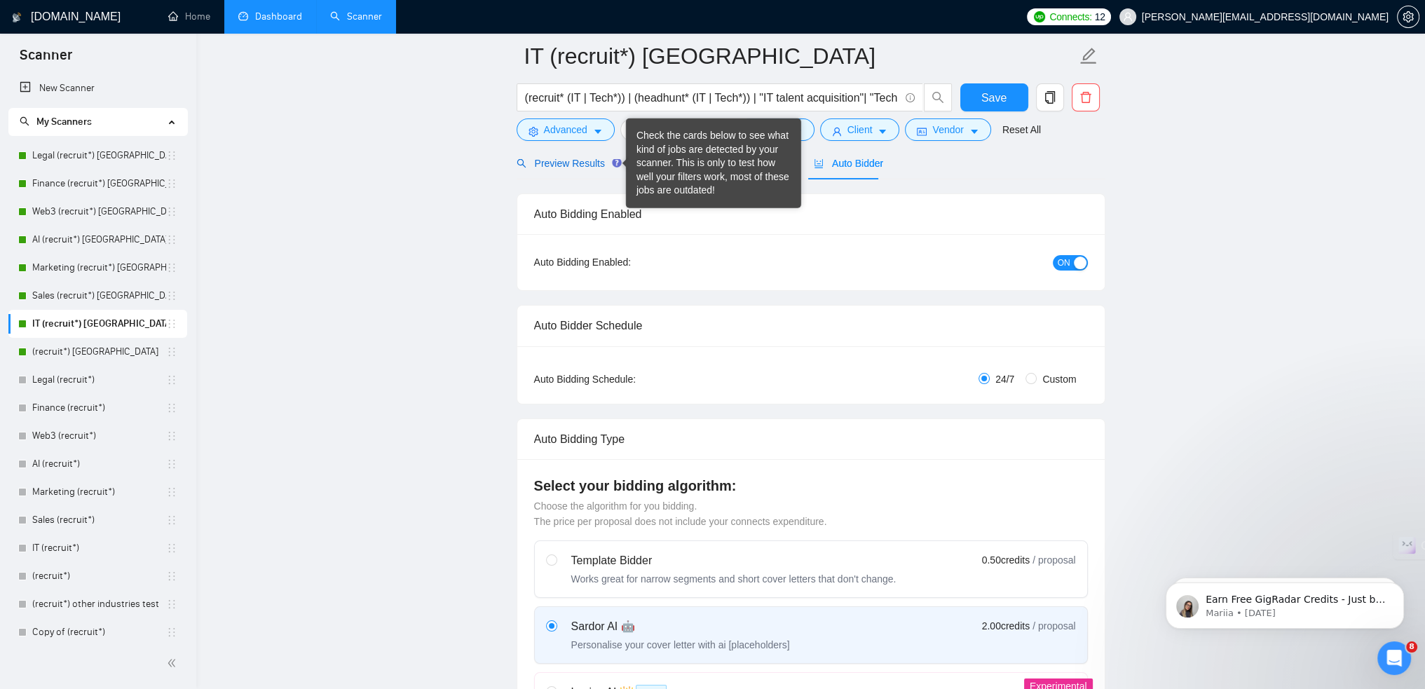
click at [580, 160] on span "Preview Results" at bounding box center [567, 163] width 101 height 11
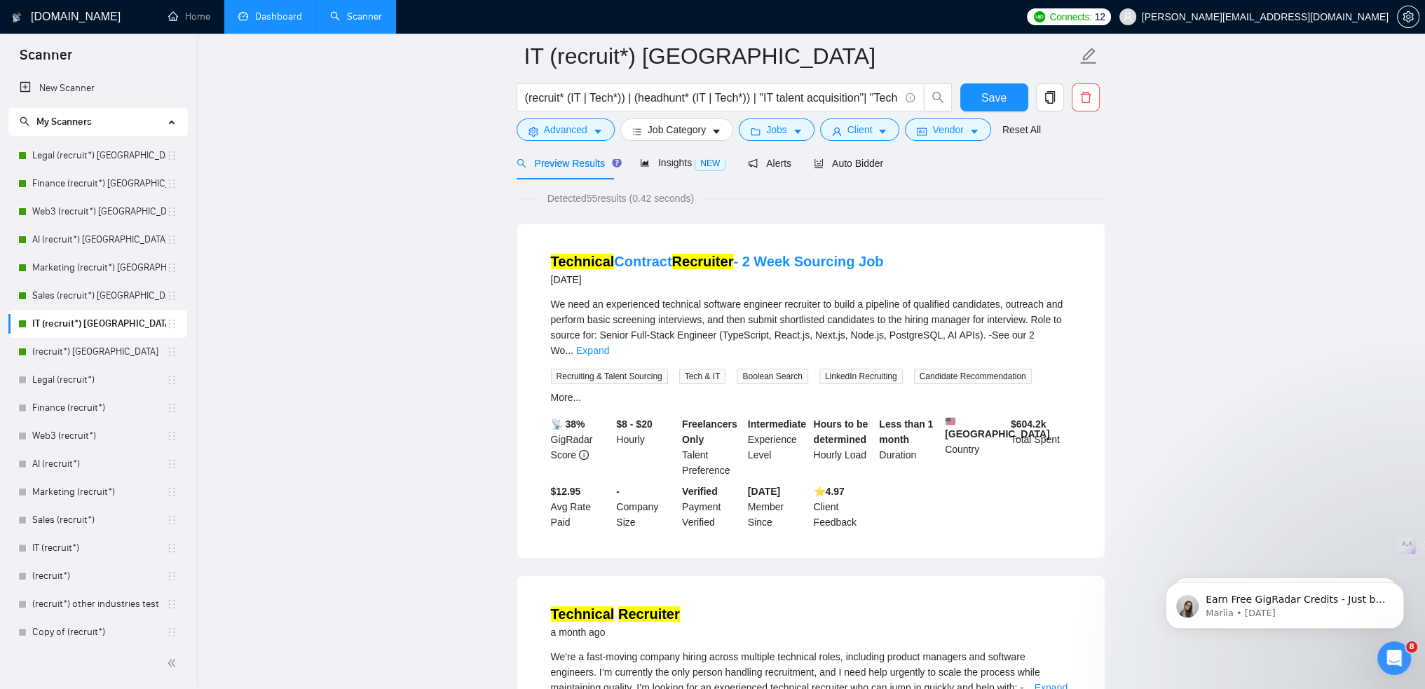
click at [664, 157] on div at bounding box center [811, 153] width 589 height 11
click at [878, 166] on div "Preview Results Insights NEW Alerts Auto Bidder" at bounding box center [811, 162] width 589 height 33
drag, startPoint x: 841, startPoint y: 166, endPoint x: 819, endPoint y: 169, distance: 21.9
click at [842, 166] on span "Auto Bidder" at bounding box center [848, 163] width 69 height 11
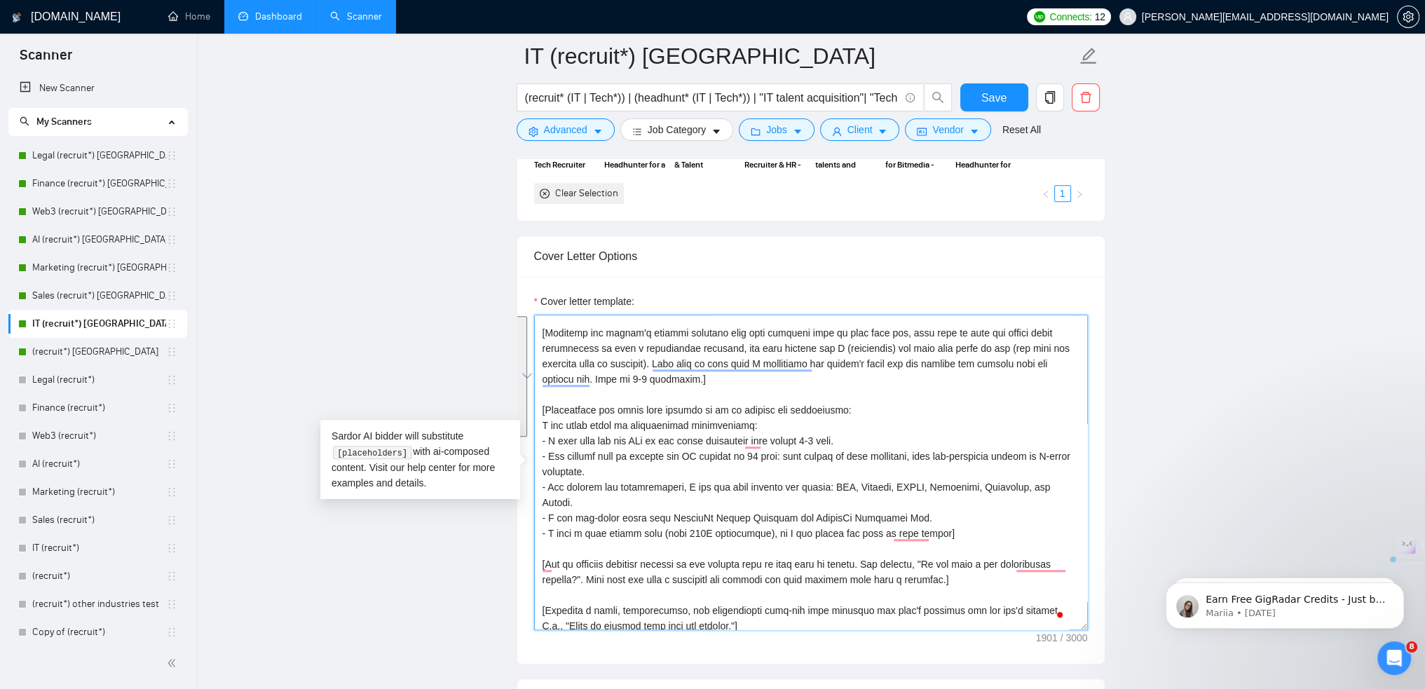
scroll to position [70, 0]
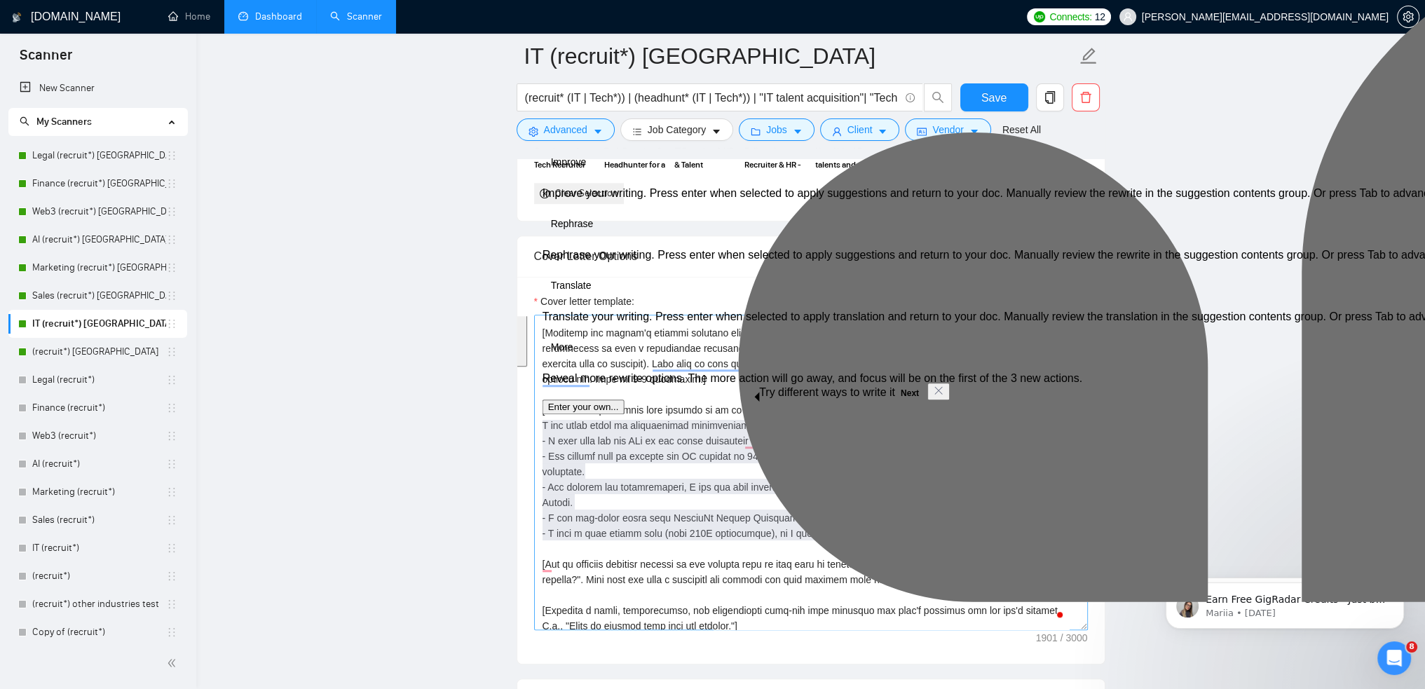
drag, startPoint x: 945, startPoint y: 535, endPoint x: 594, endPoint y: 437, distance: 364.8
click at [592, 437] on textarea "Cover letter template:" at bounding box center [811, 472] width 554 height 315
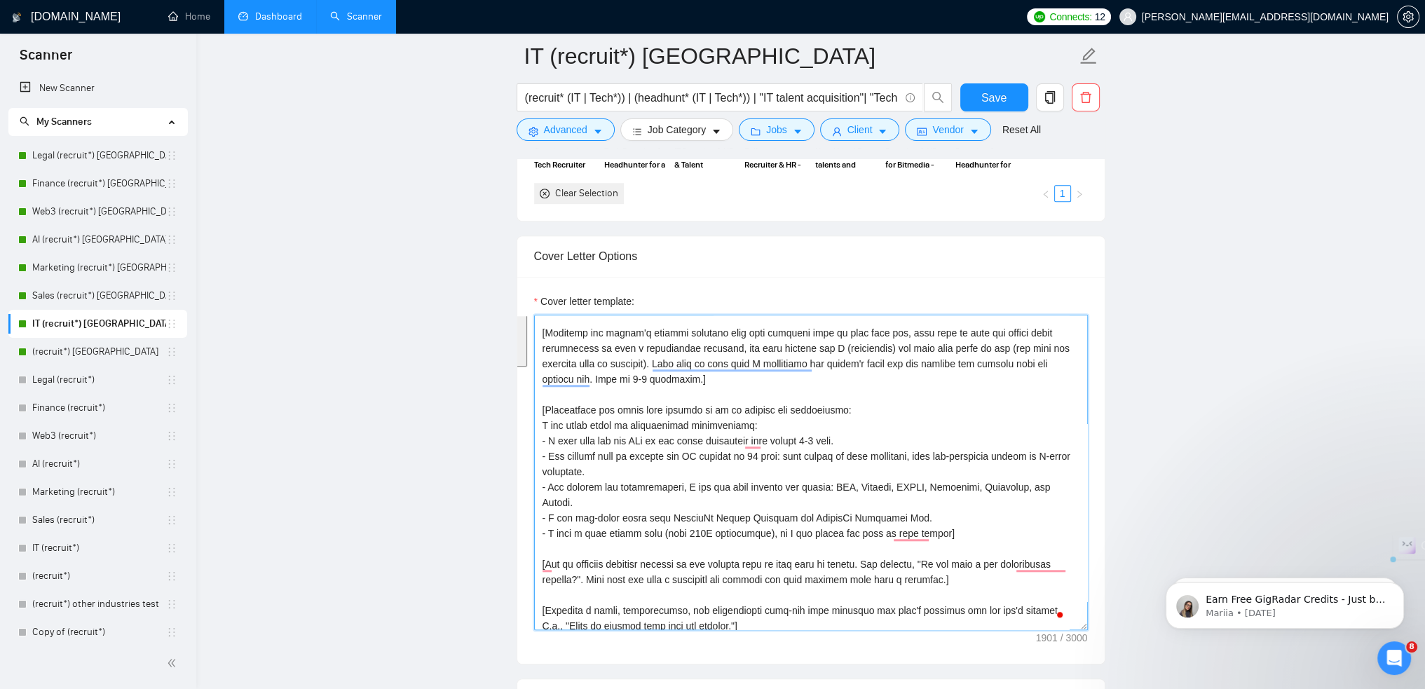
drag, startPoint x: 983, startPoint y: 530, endPoint x: 965, endPoint y: 529, distance: 18.2
click at [983, 529] on textarea "Cover letter template:" at bounding box center [811, 472] width 554 height 315
click at [956, 528] on textarea "Cover letter template:" at bounding box center [811, 472] width 554 height 315
drag, startPoint x: 944, startPoint y: 528, endPoint x: 542, endPoint y: 409, distance: 419.6
click at [542, 409] on textarea "Cover letter template:" at bounding box center [811, 472] width 554 height 315
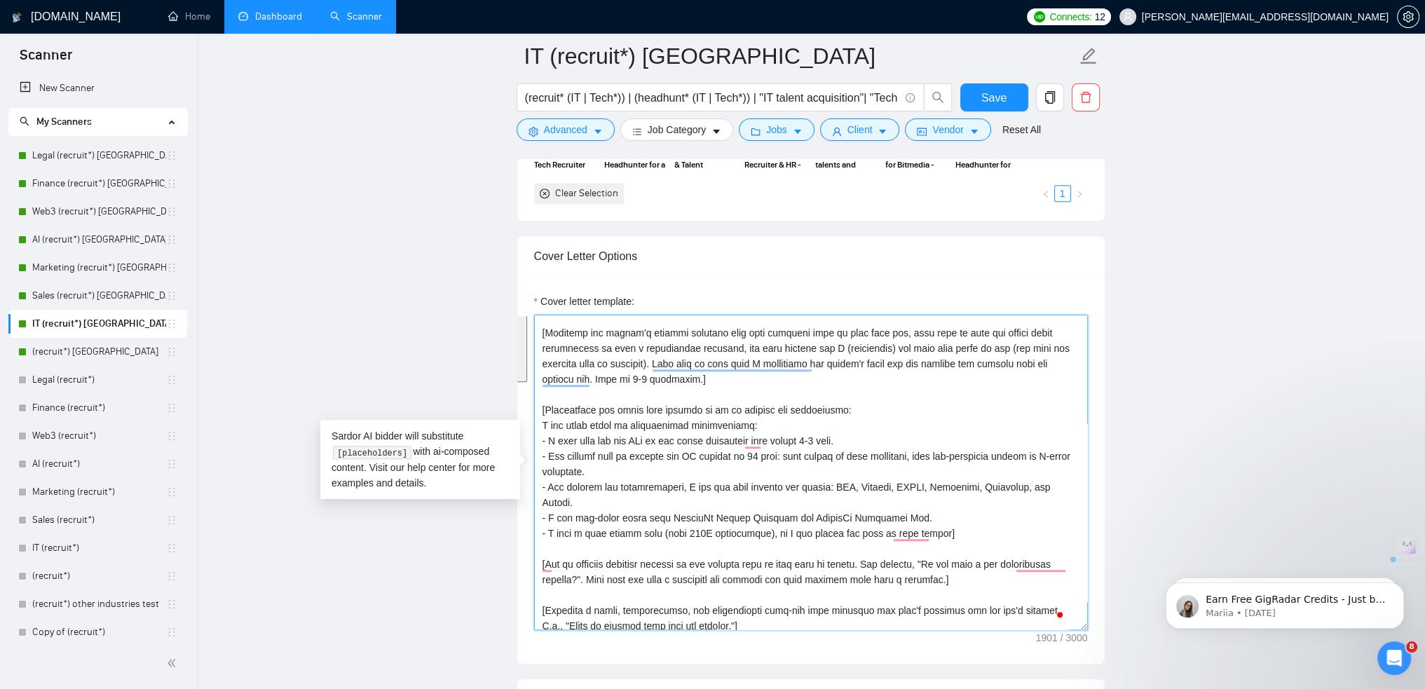
paste textarea "​[Incorporate the given text exactly as it is without any alterations: ✅ Here’s…"
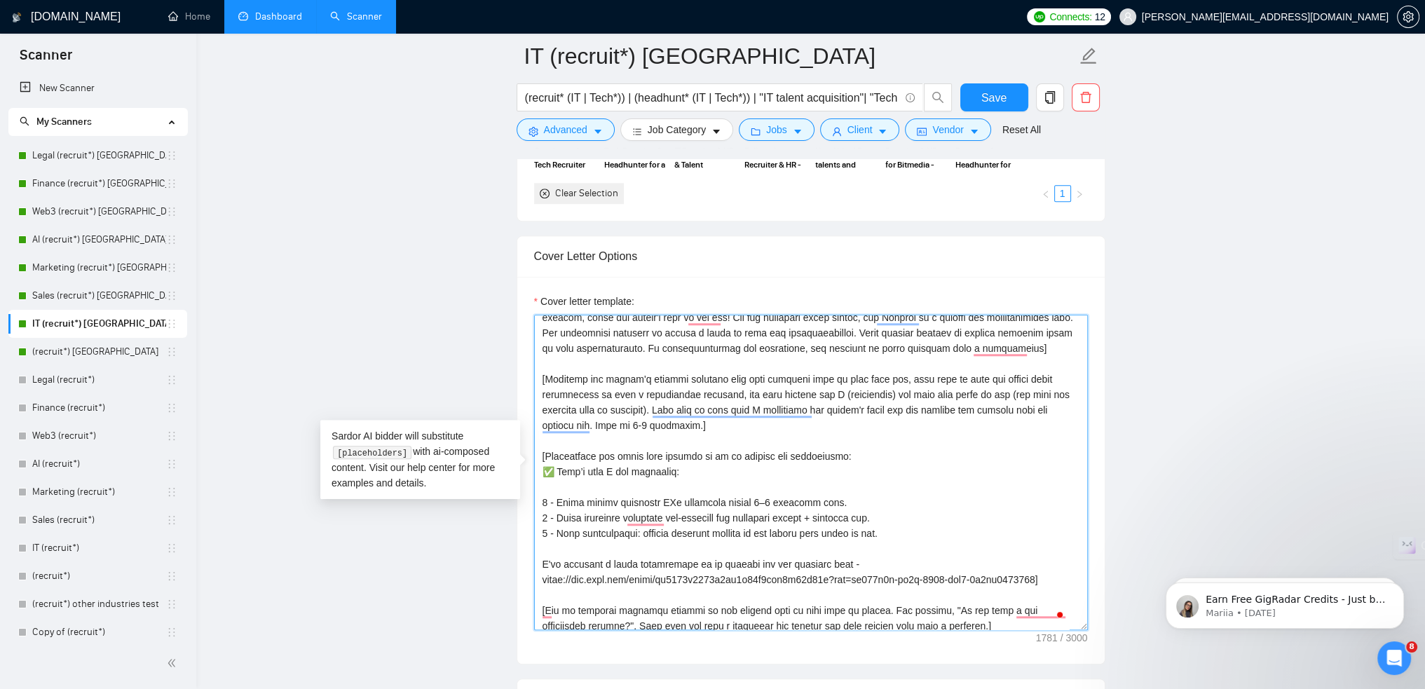
scroll to position [0, 0]
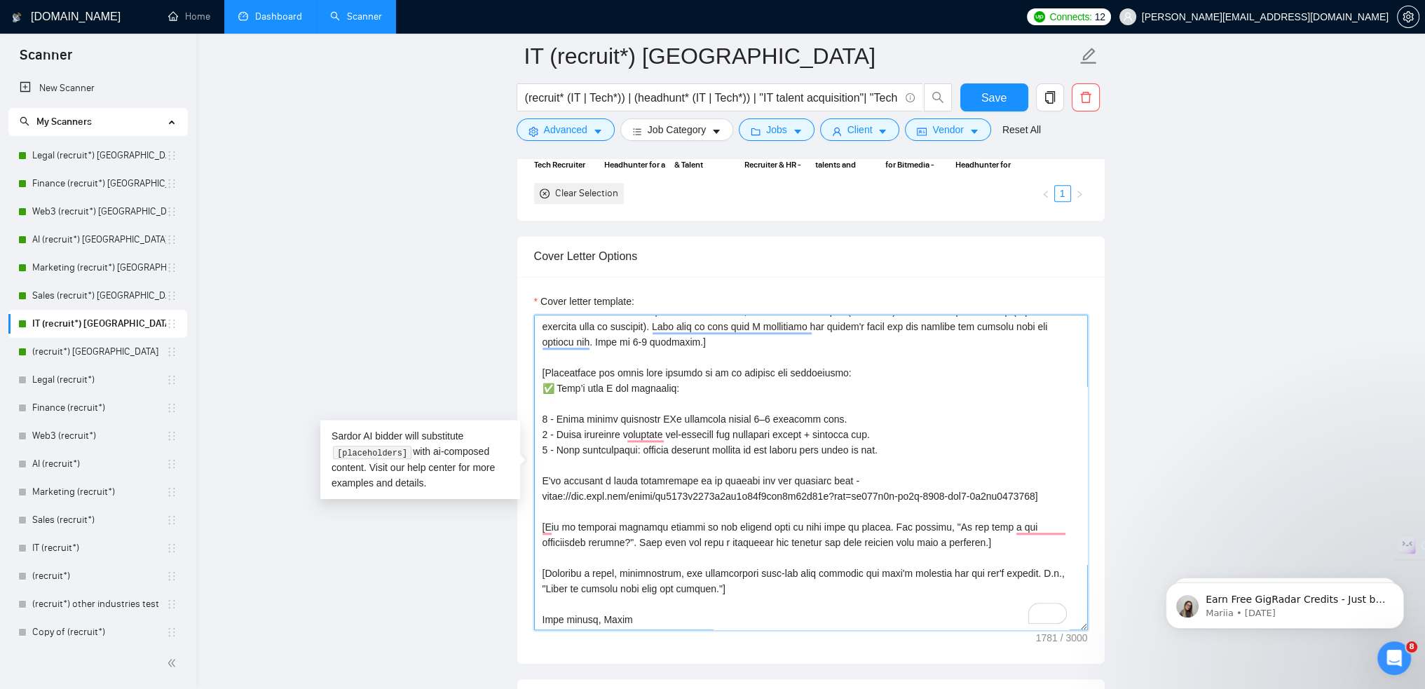
type textarea "[Write a personal greeting using the client's name or company name (if any is p…"
click at [997, 81] on form "IT (recruit*) Canada (recruit* (IT | Tech*)) | (headhunt* (IT | Tech*)) | "IT t…" at bounding box center [811, 91] width 589 height 114
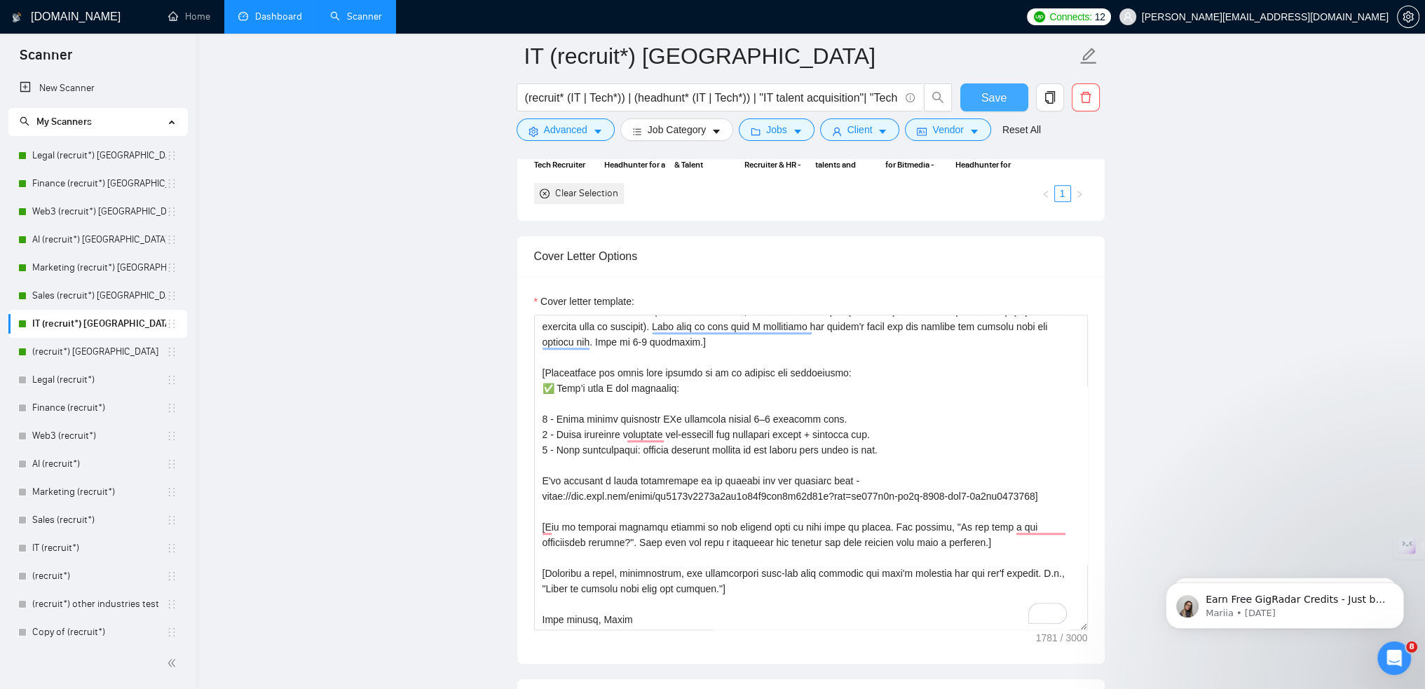
click at [987, 87] on button "Save" at bounding box center [994, 97] width 68 height 28
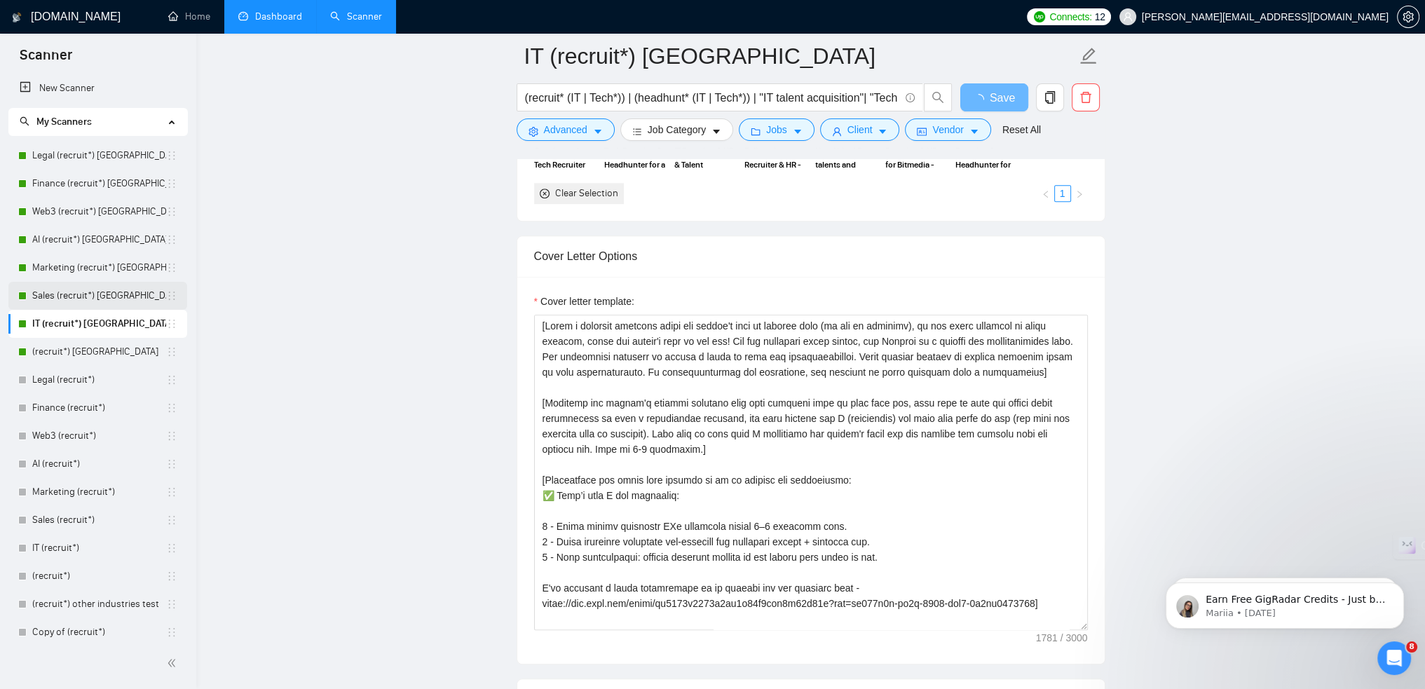
click at [50, 295] on link "Sales (recruit*) [GEOGRAPHIC_DATA]" at bounding box center [99, 296] width 134 height 28
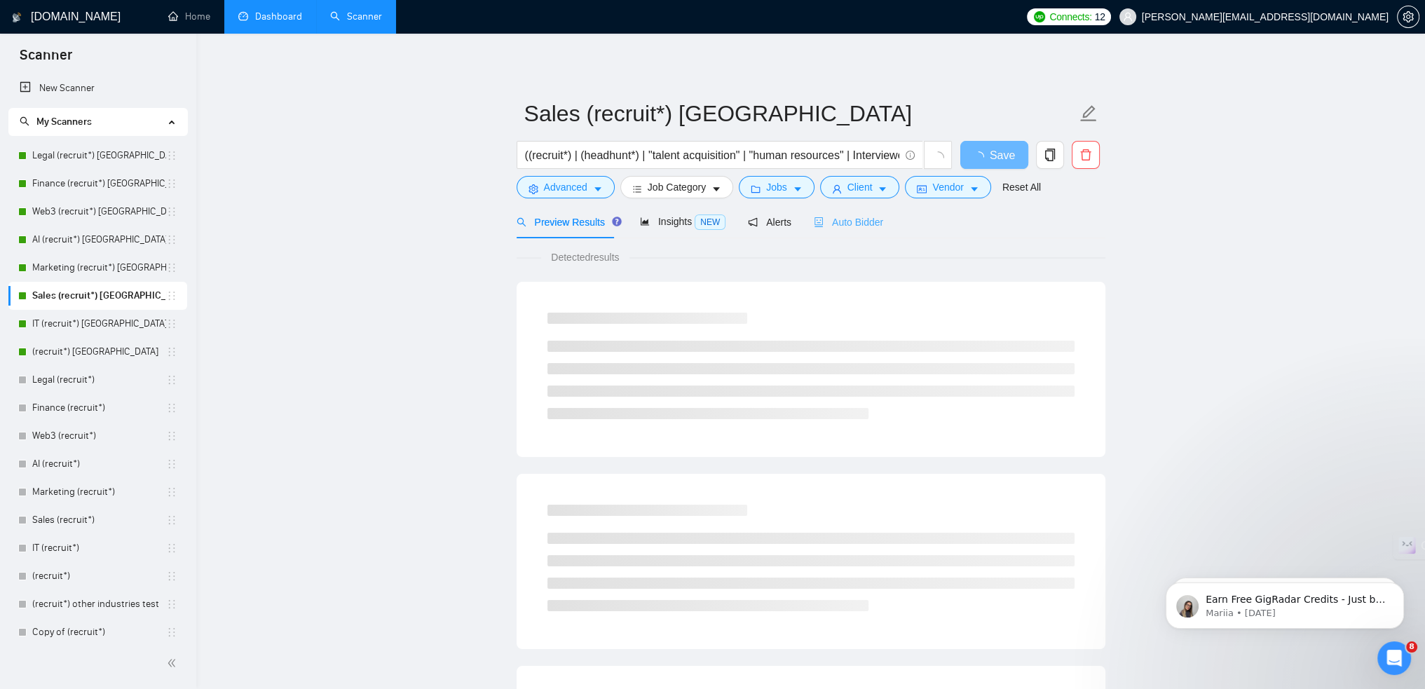
click at [874, 212] on div "Auto Bidder" at bounding box center [848, 221] width 69 height 33
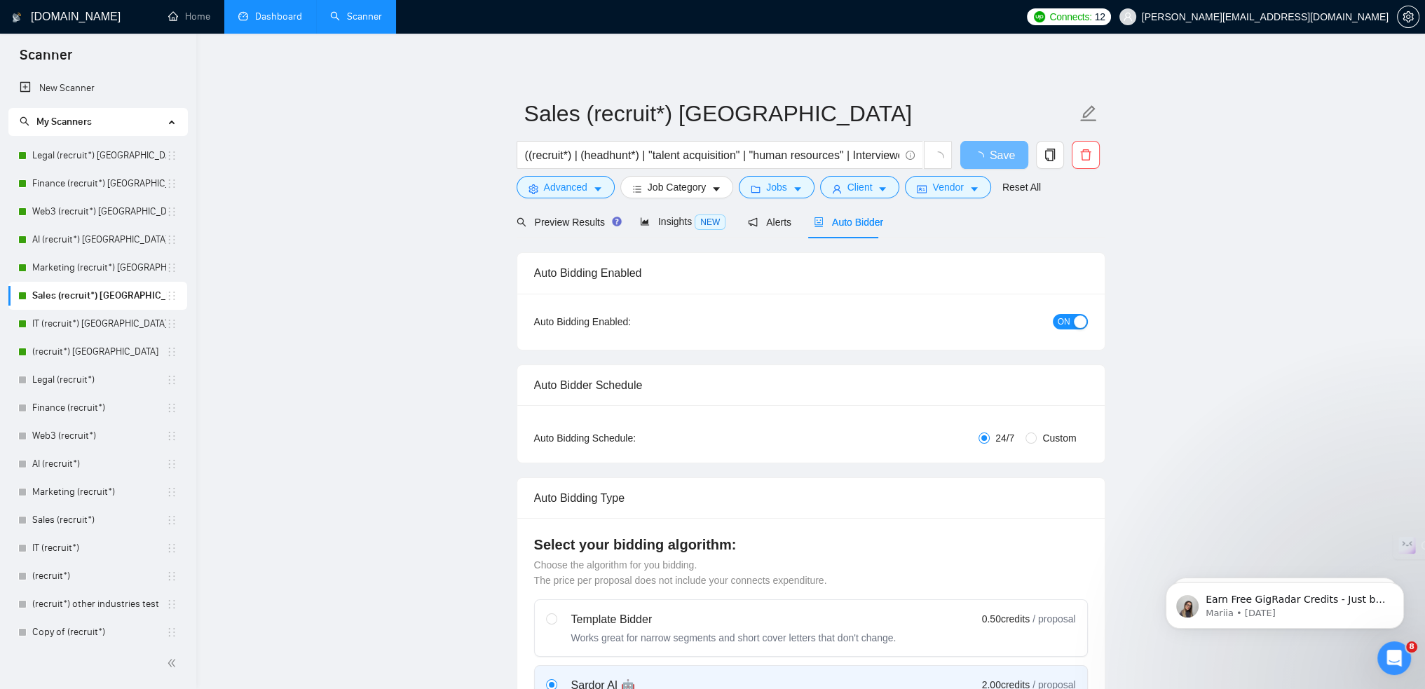
checkbox input "true"
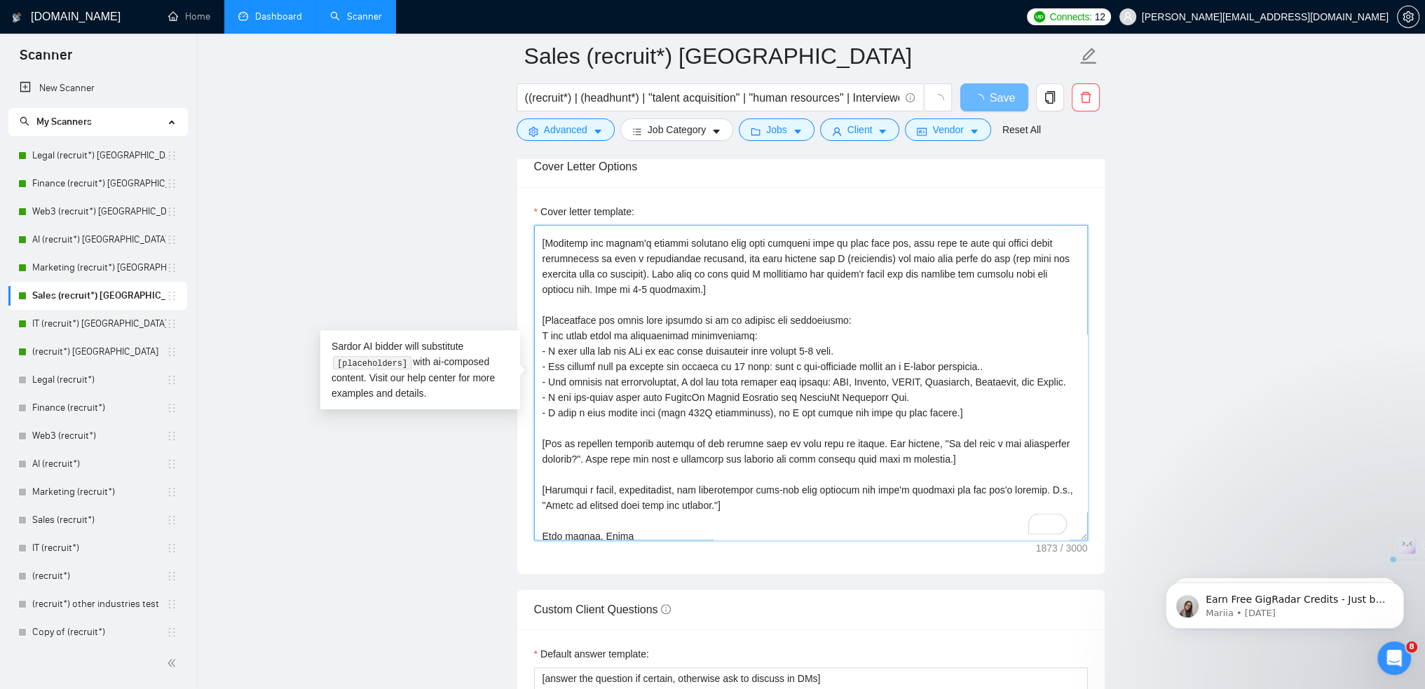
drag, startPoint x: 938, startPoint y: 423, endPoint x: 510, endPoint y: 320, distance: 440.4
click at [510, 320] on main "Sales (recruit*) Canada ((recruit*) | (headhunt*) | "talent acquisition" | "hum…" at bounding box center [811, 482] width 1184 height 3797
paste textarea "✅ Here’s what I can guarantee: 1 - First vetted candidate CVs delivered within …"
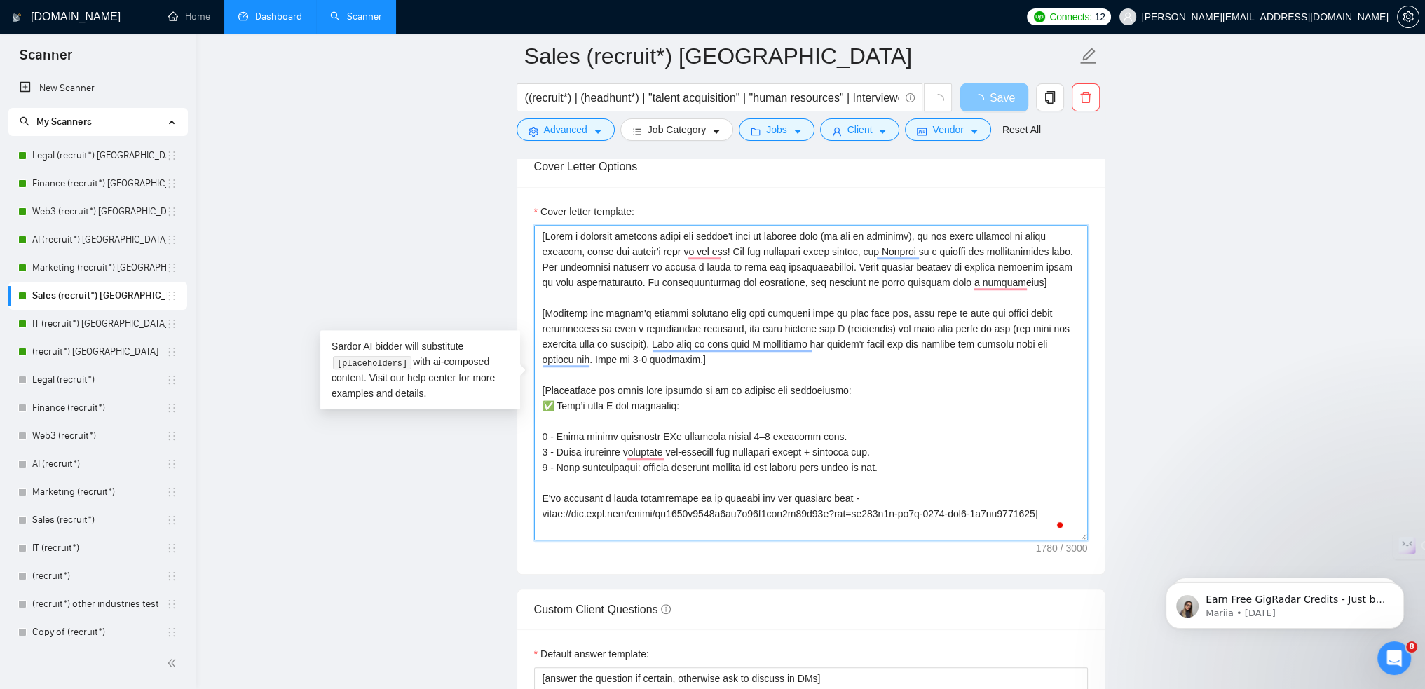
type textarea "[Write a personal greeting using the client's name or company name (if any is p…"
click at [981, 100] on icon "loading" at bounding box center [978, 100] width 13 height 13
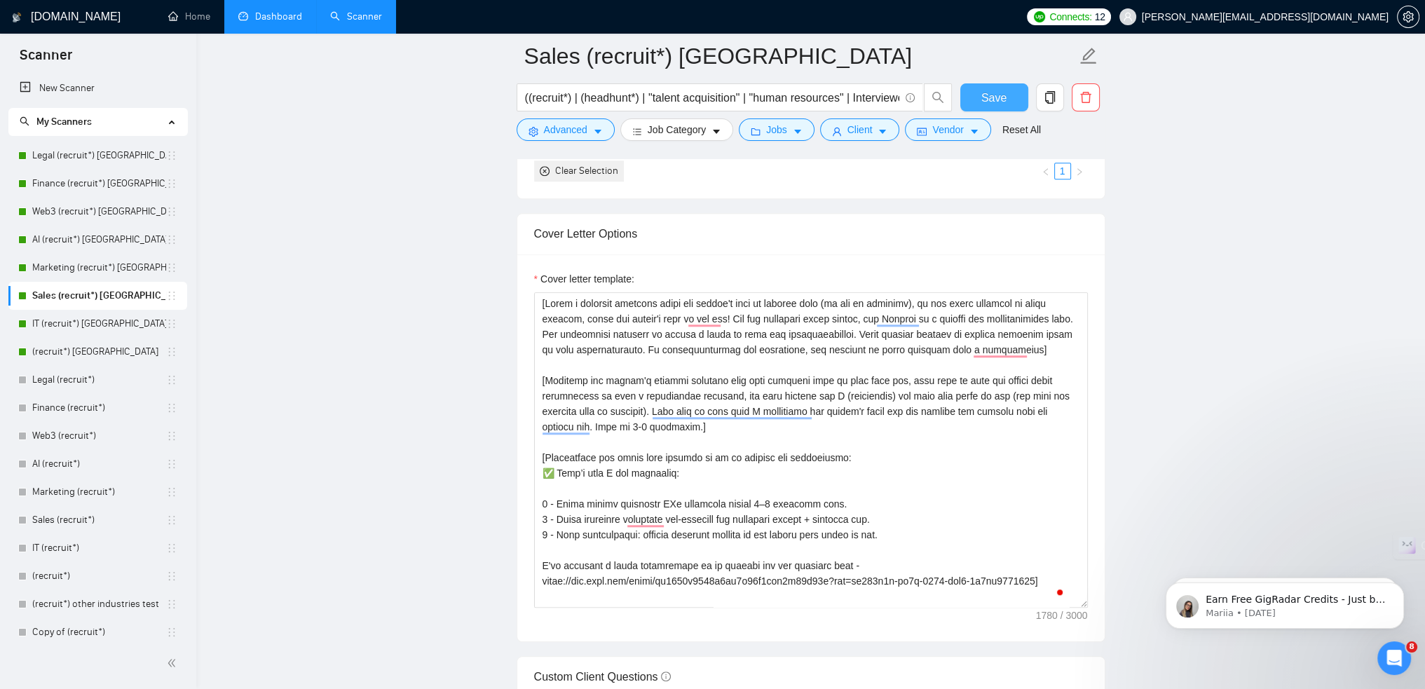
click at [978, 86] on button "Save" at bounding box center [994, 97] width 68 height 28
click at [102, 272] on link "Marketing (recruit*) [GEOGRAPHIC_DATA]" at bounding box center [99, 268] width 134 height 28
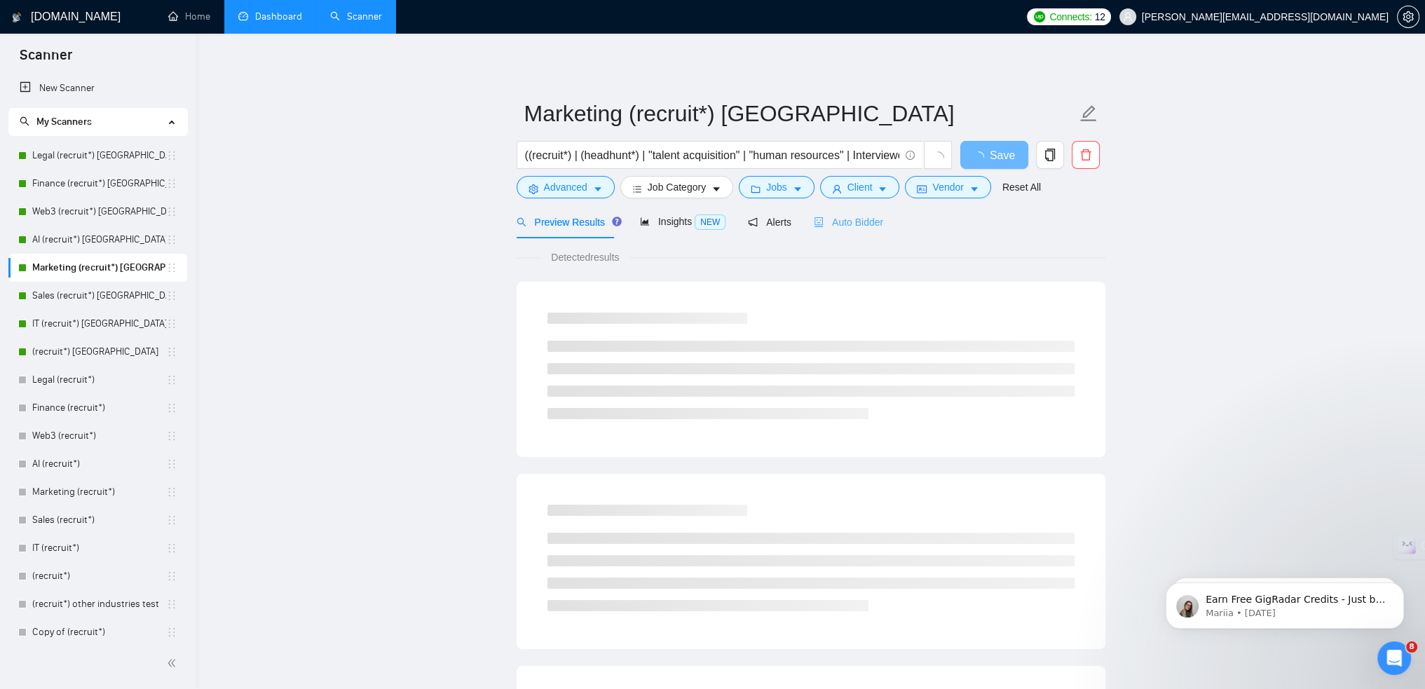
click at [862, 234] on div "Auto Bidder" at bounding box center [848, 221] width 69 height 33
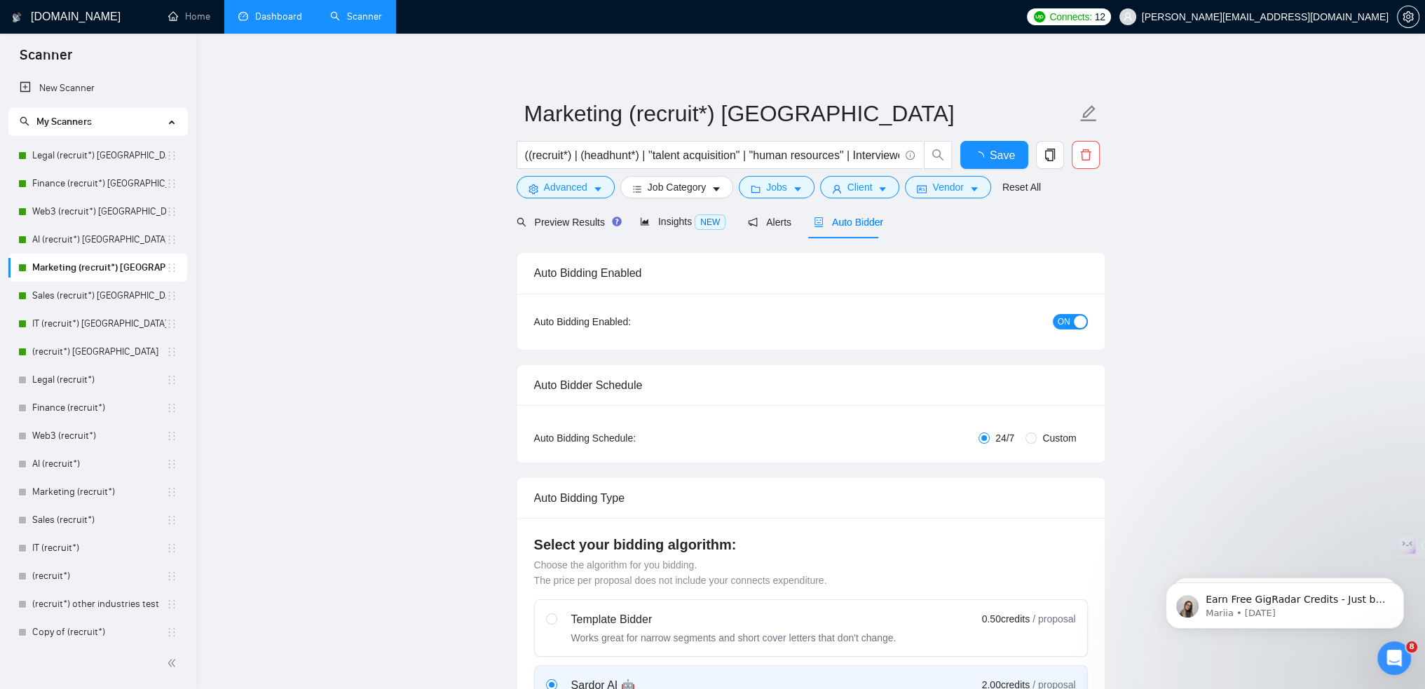
checkbox input "true"
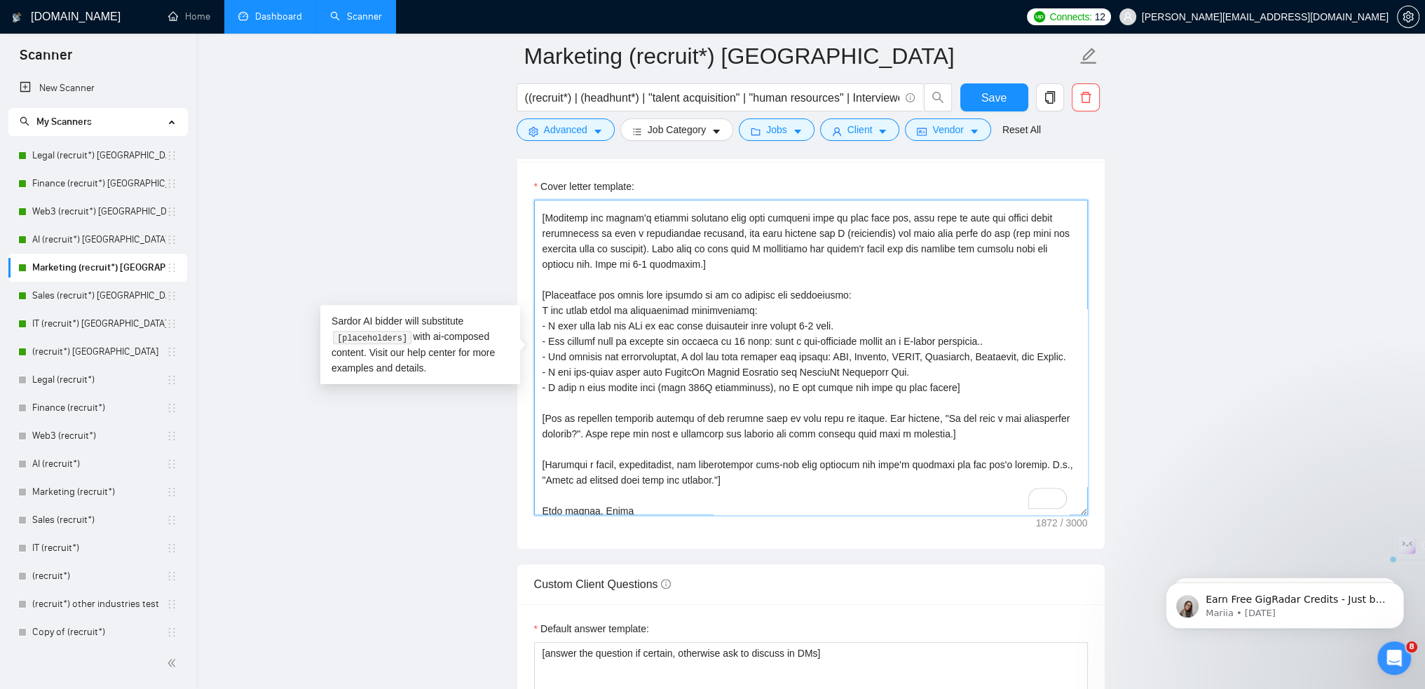
drag, startPoint x: 961, startPoint y: 404, endPoint x: 538, endPoint y: 296, distance: 436.2
click at [538, 296] on textarea "Cover letter template:" at bounding box center [811, 357] width 554 height 315
paste textarea "✅ Here’s what I can guarantee: 1 - First vetted candidate CVs delivered within …"
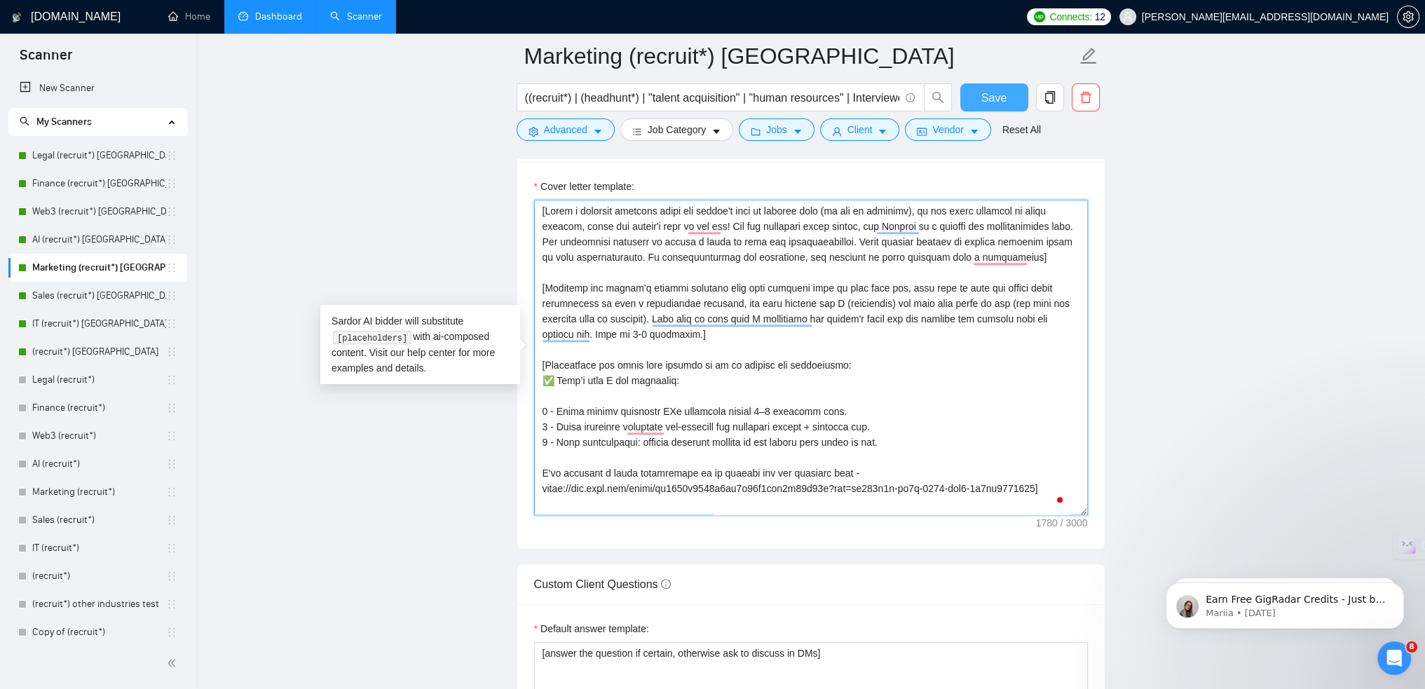
type textarea "[Write a personal greeting using the client's name or company name (if any is p…"
click at [1006, 92] on button "Save" at bounding box center [994, 97] width 68 height 28
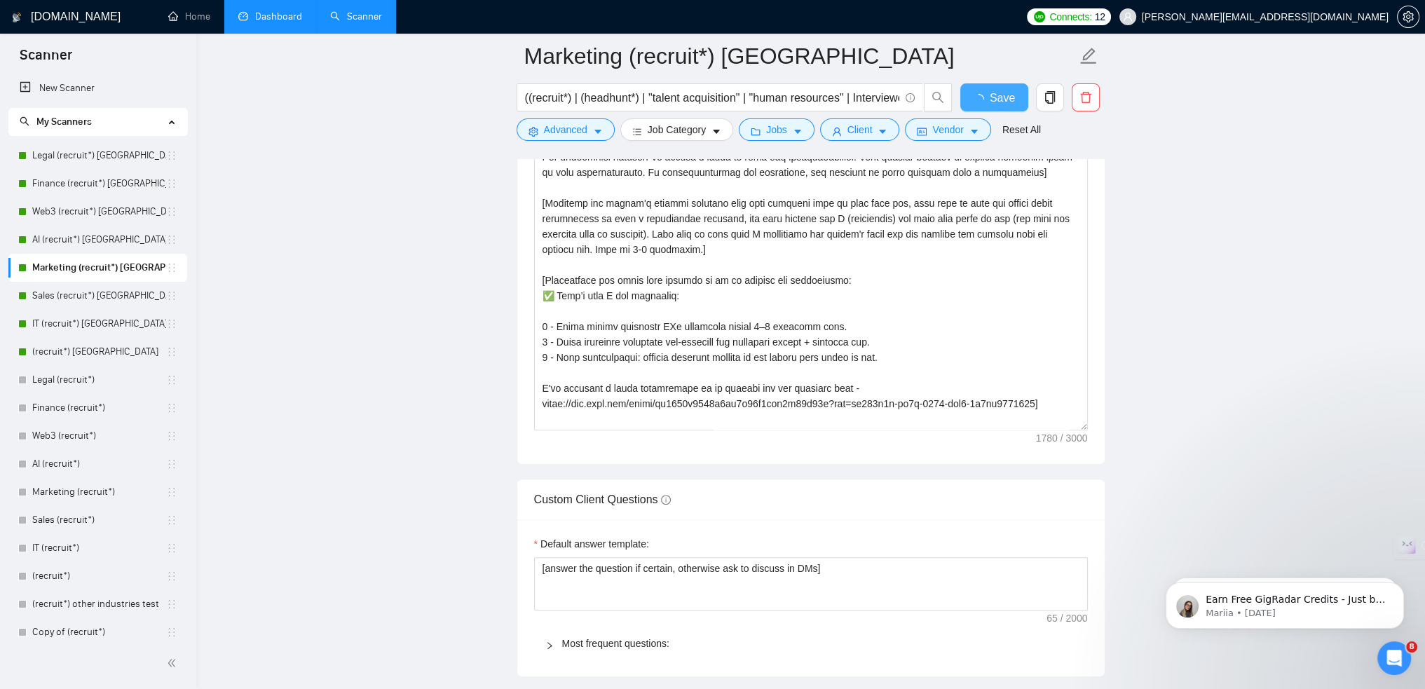
checkbox input "true"
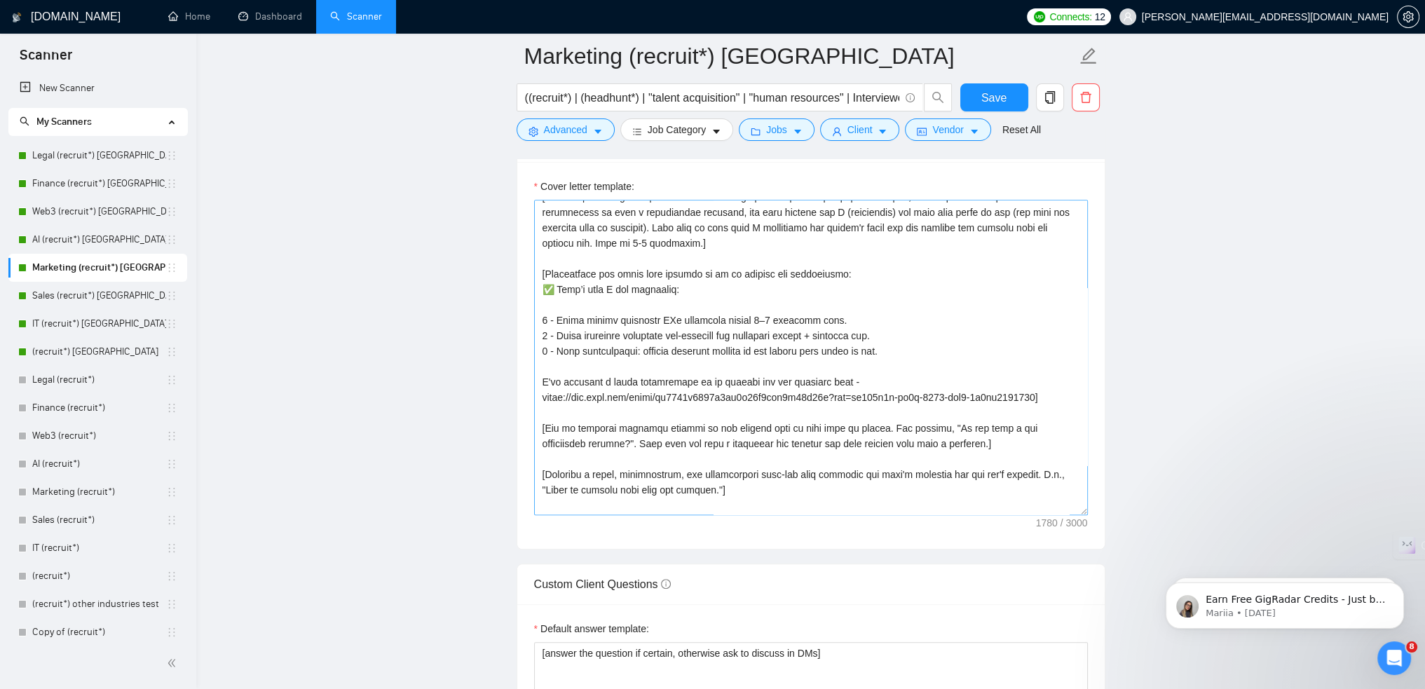
scroll to position [107, 0]
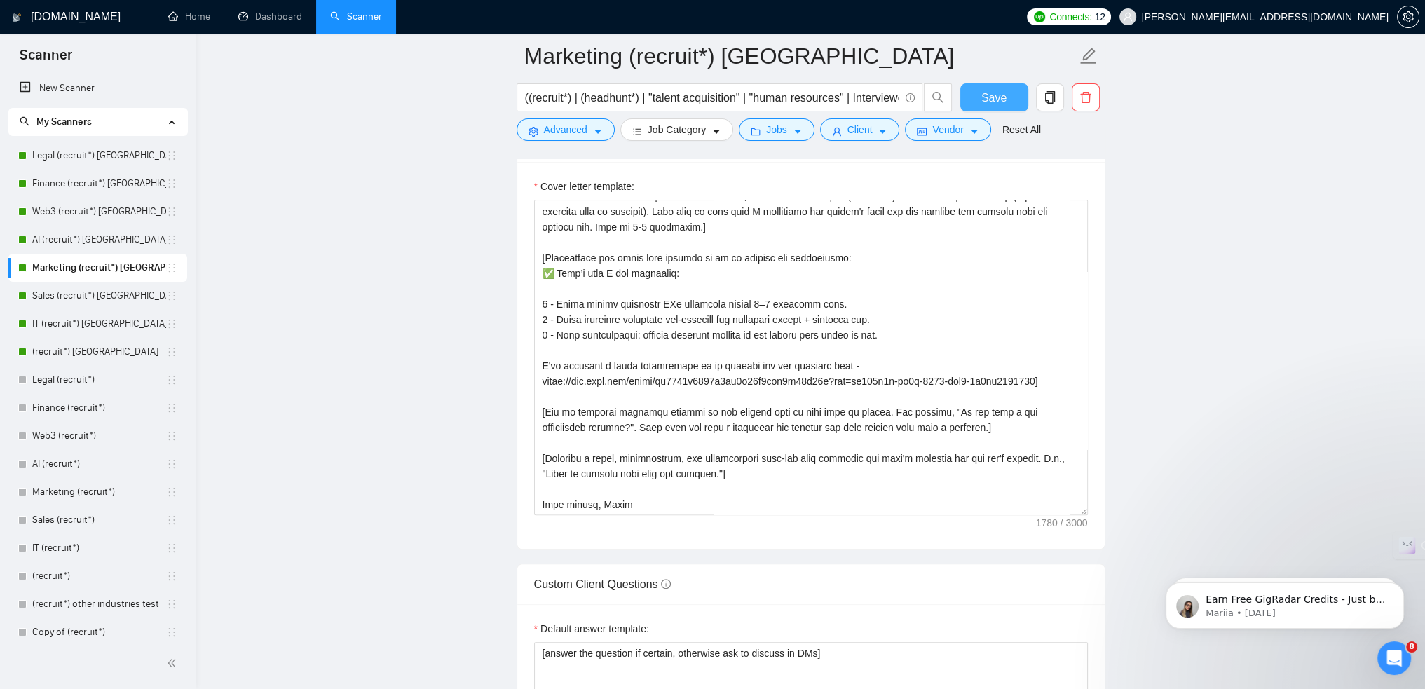
click at [998, 102] on span "Save" at bounding box center [993, 98] width 25 height 18
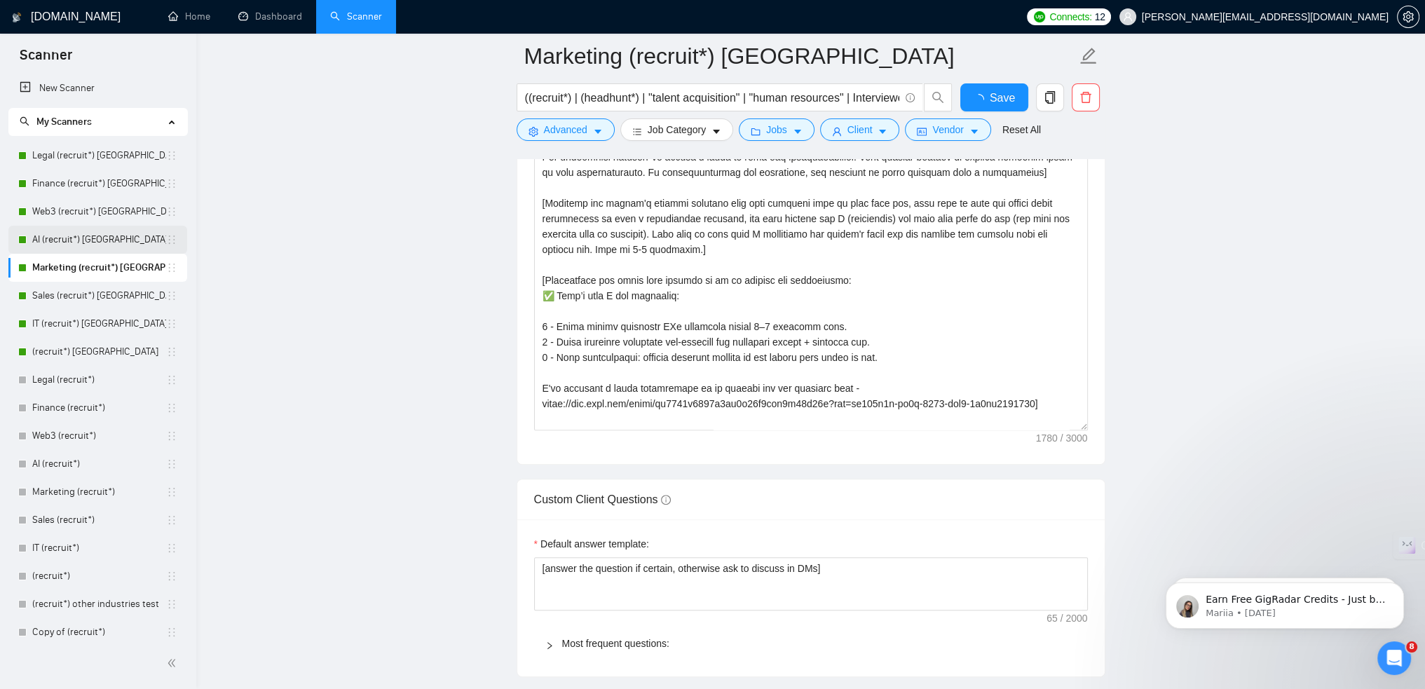
checkbox input "true"
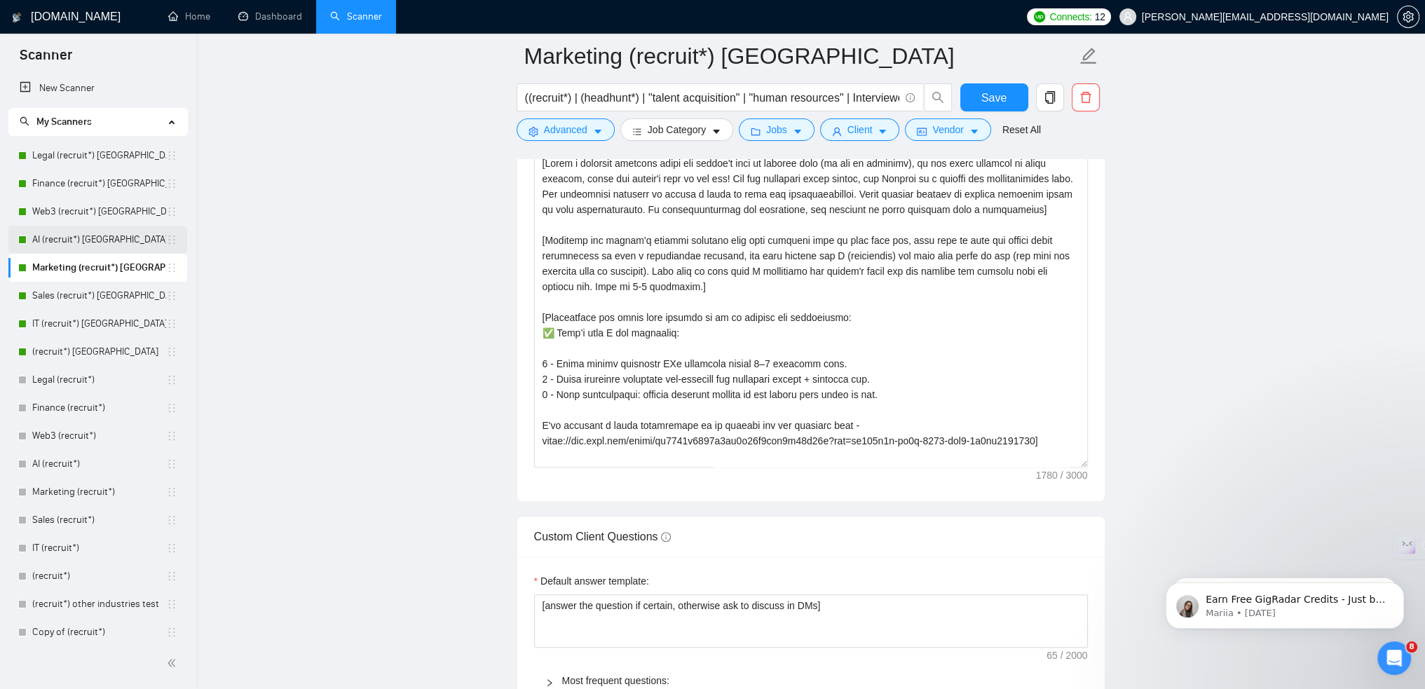
click at [68, 230] on link "AI (recruit*) [GEOGRAPHIC_DATA]" at bounding box center [99, 240] width 134 height 28
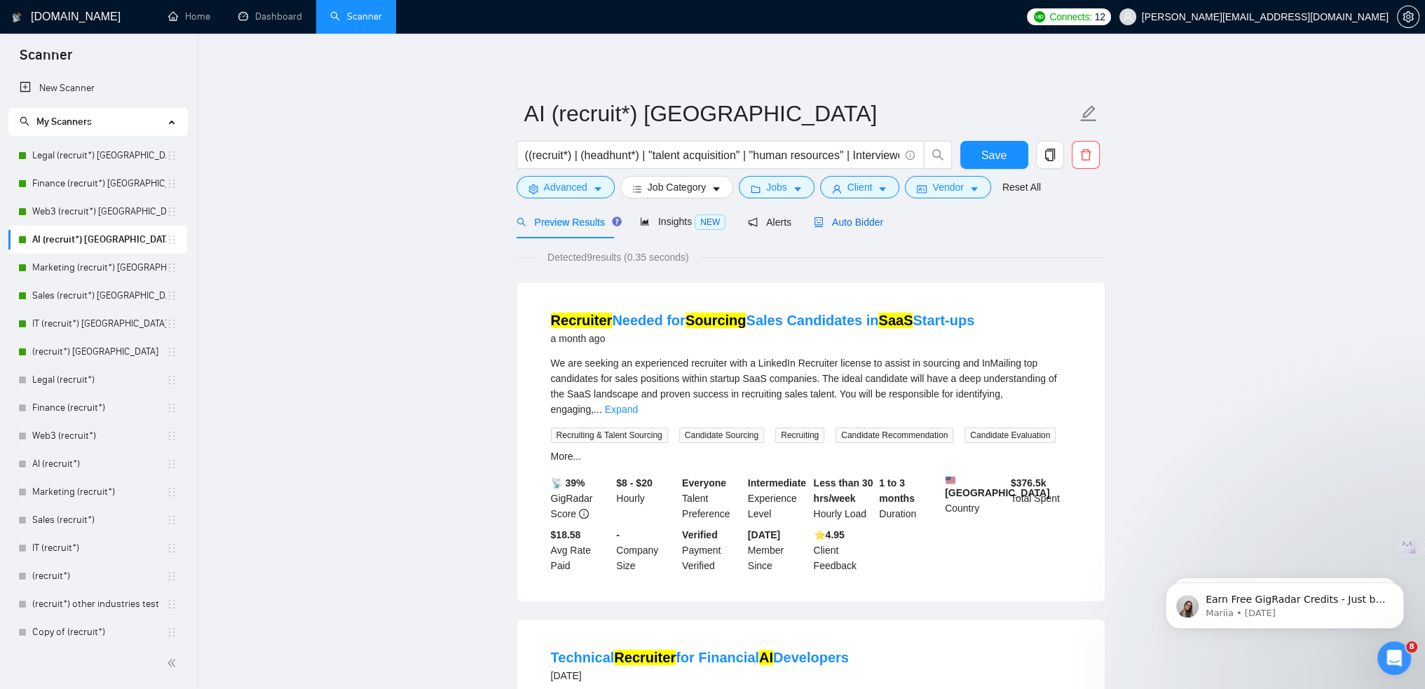
click at [838, 229] on div "Auto Bidder" at bounding box center [848, 221] width 69 height 15
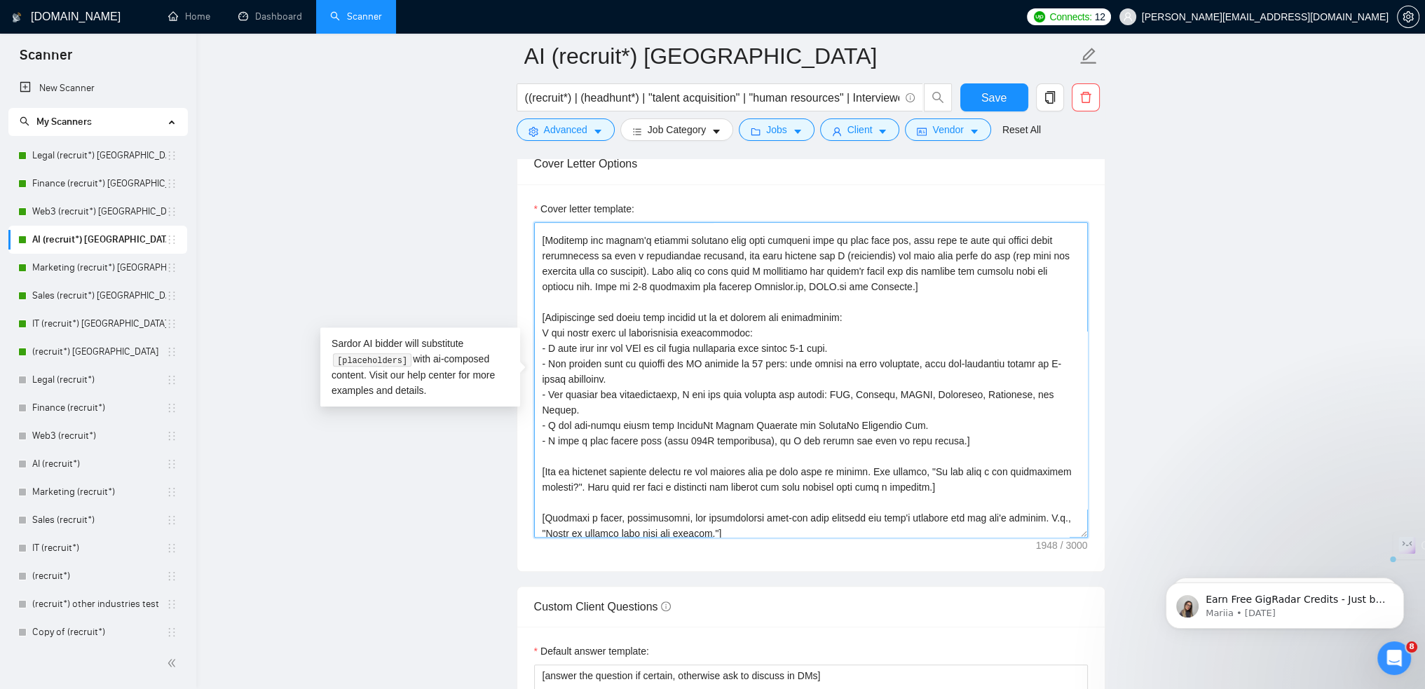
scroll to position [70, 0]
drag, startPoint x: 935, startPoint y: 439, endPoint x: 539, endPoint y: 309, distance: 416.9
click at [539, 309] on textarea "Cover letter template:" at bounding box center [811, 379] width 554 height 315
paste textarea "✅ Here’s what I can guarantee: 1 - First vetted candidate CVs delivered within …"
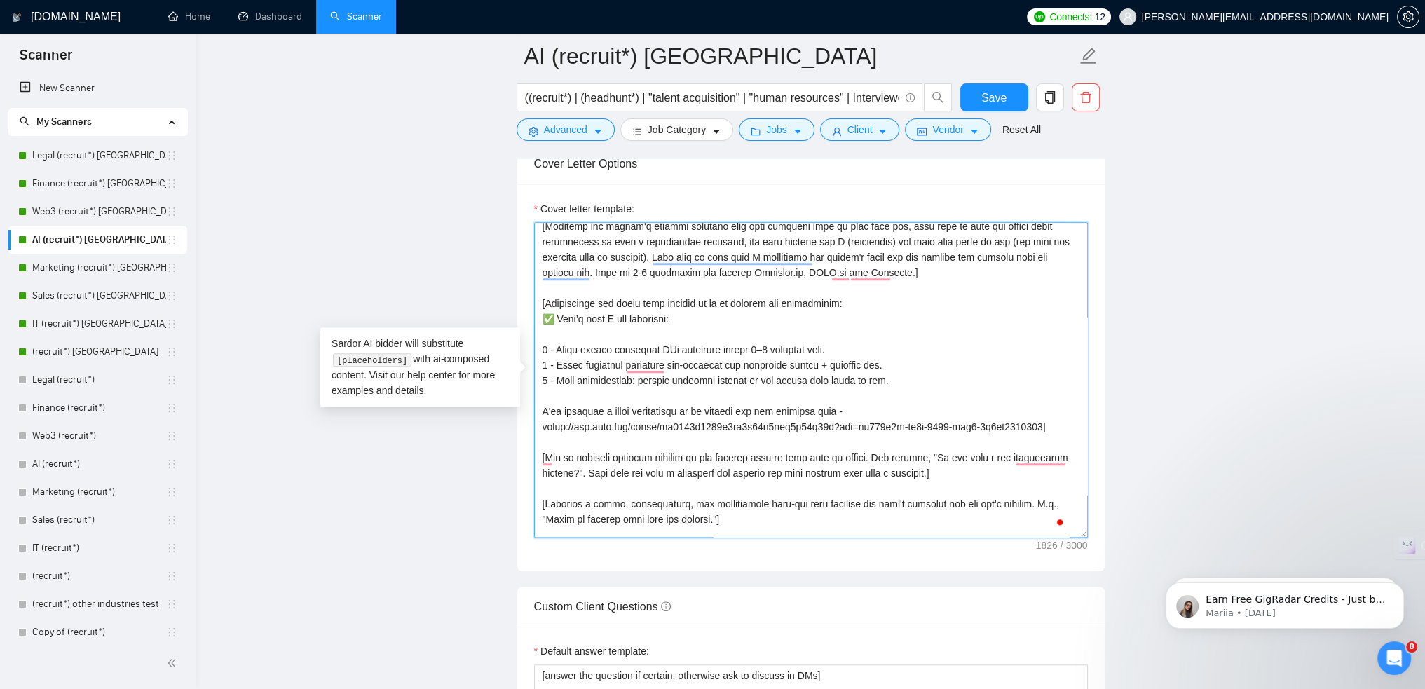
scroll to position [37, 0]
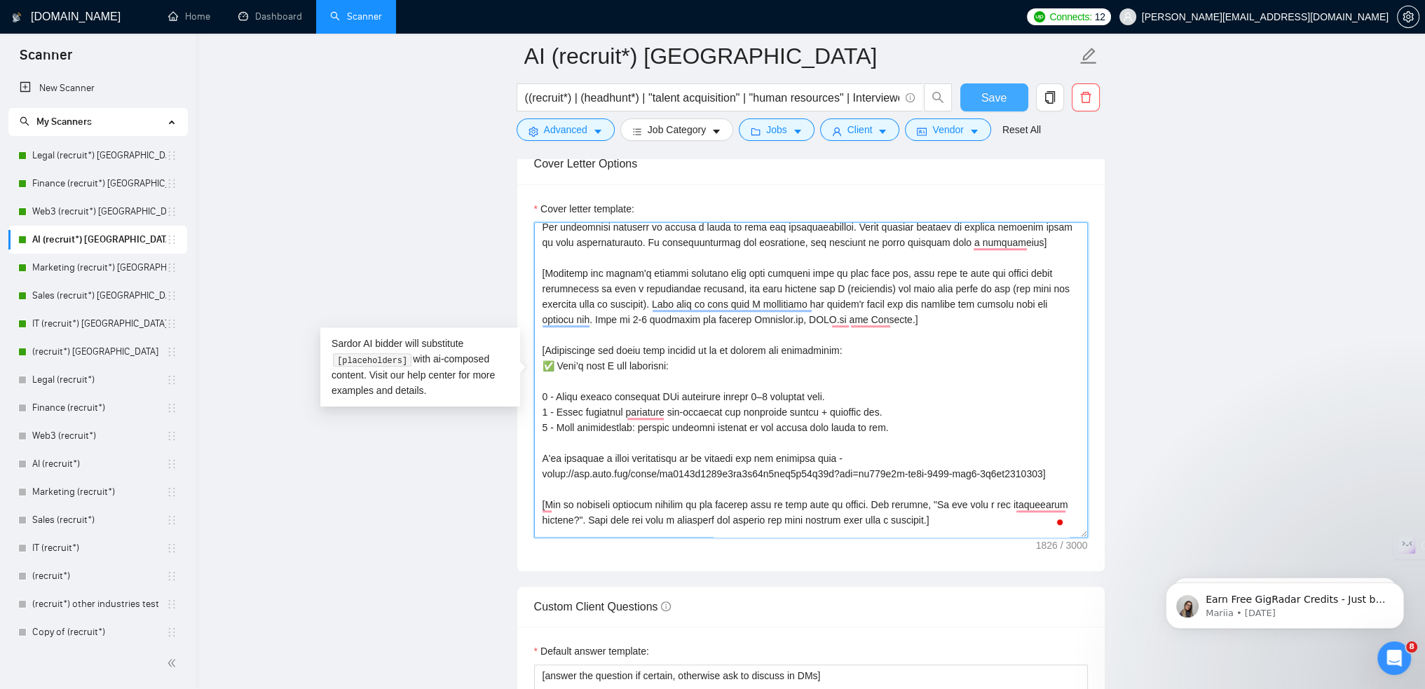
type textarea "[Lorem i dolorsit ametcons adipi eli seddoe't inci ut laboree dolo (ma ali en a…"
click at [992, 94] on span "Save" at bounding box center [993, 98] width 25 height 18
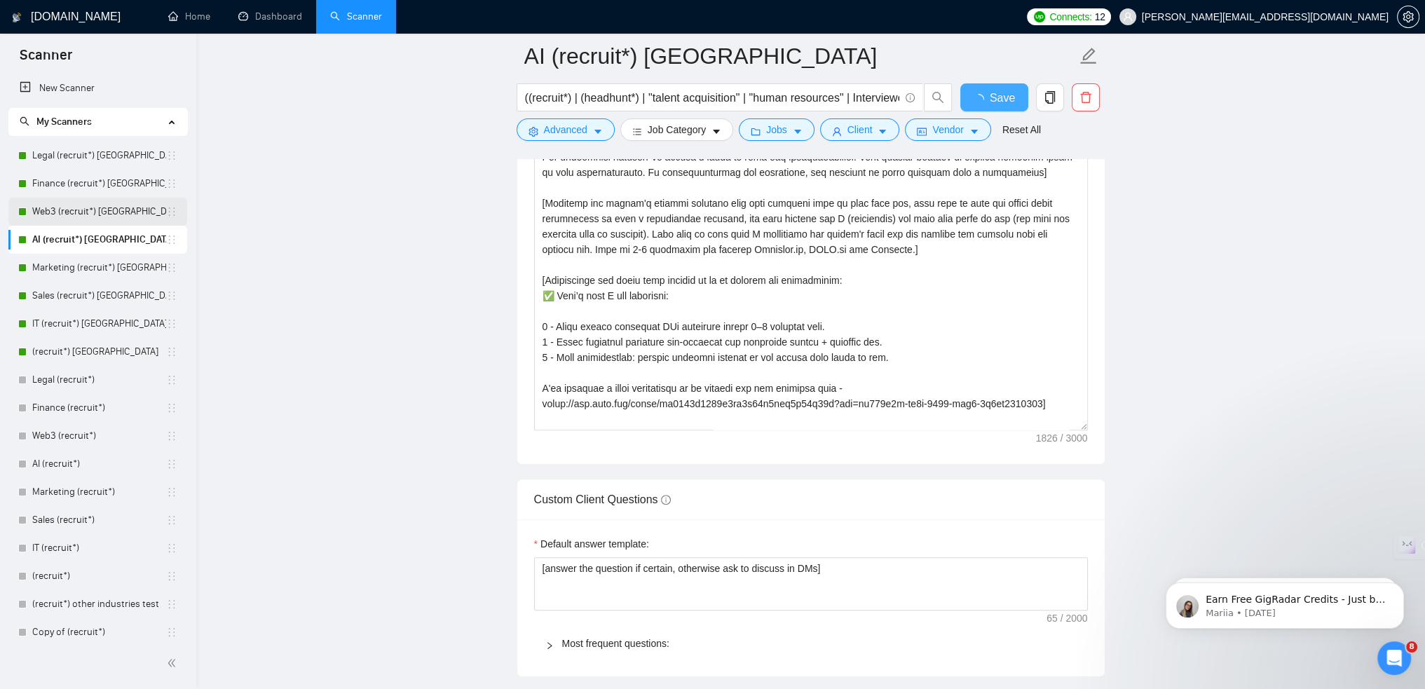
checkbox input "true"
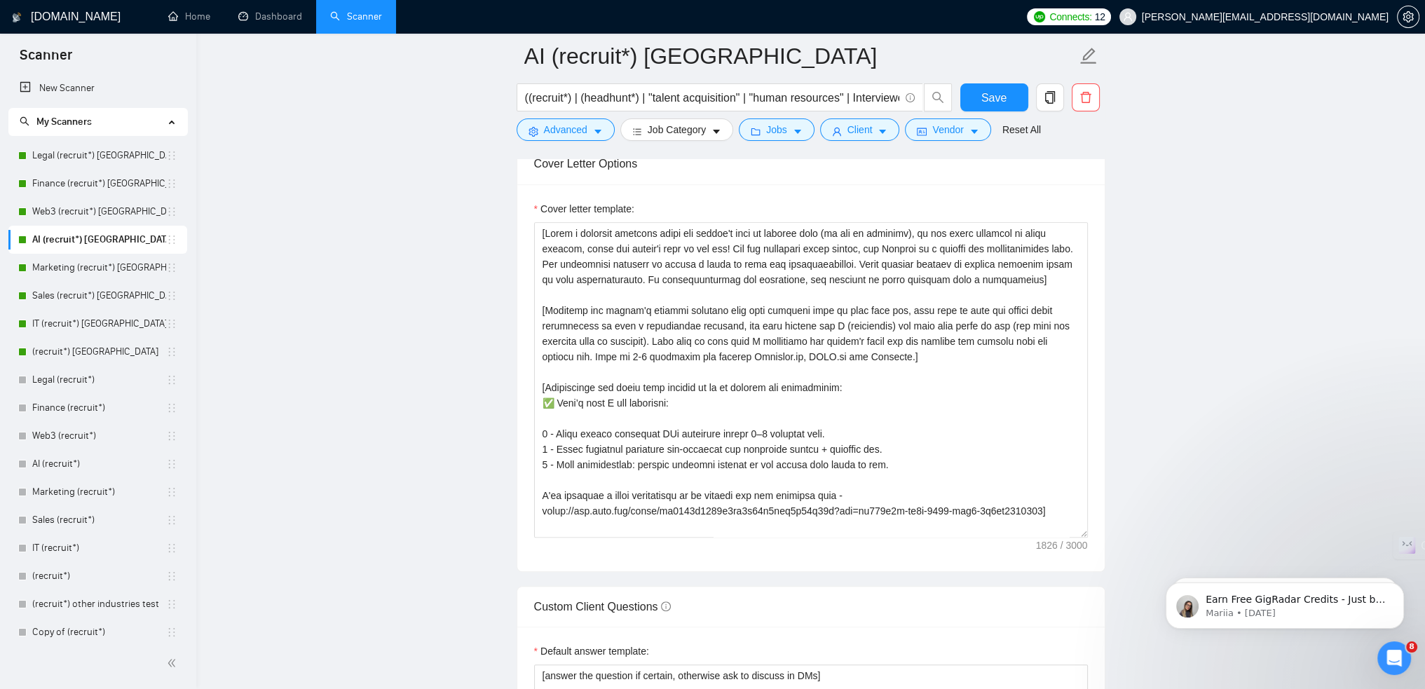
drag, startPoint x: 84, startPoint y: 206, endPoint x: 252, endPoint y: 193, distance: 168.0
click at [84, 206] on link "Web3 (recruit*) [GEOGRAPHIC_DATA]" at bounding box center [99, 212] width 134 height 28
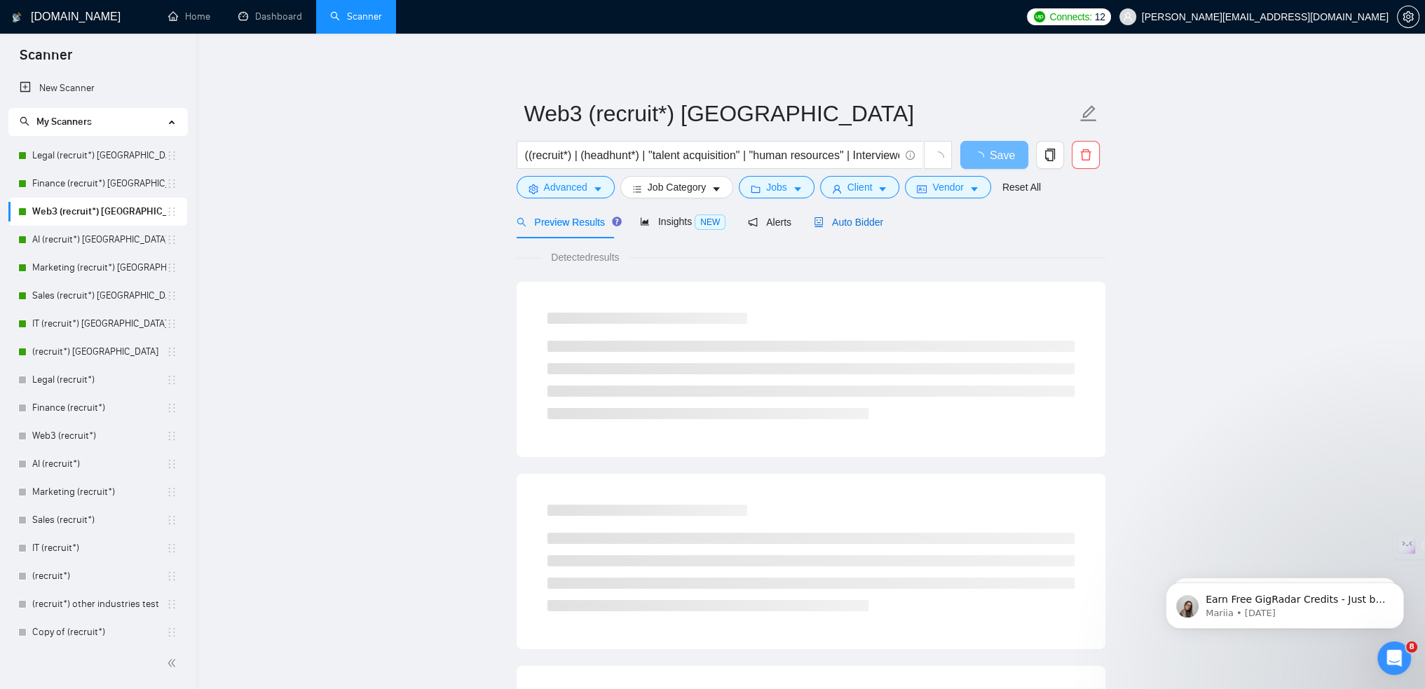
click at [868, 223] on span "Auto Bidder" at bounding box center [848, 222] width 69 height 11
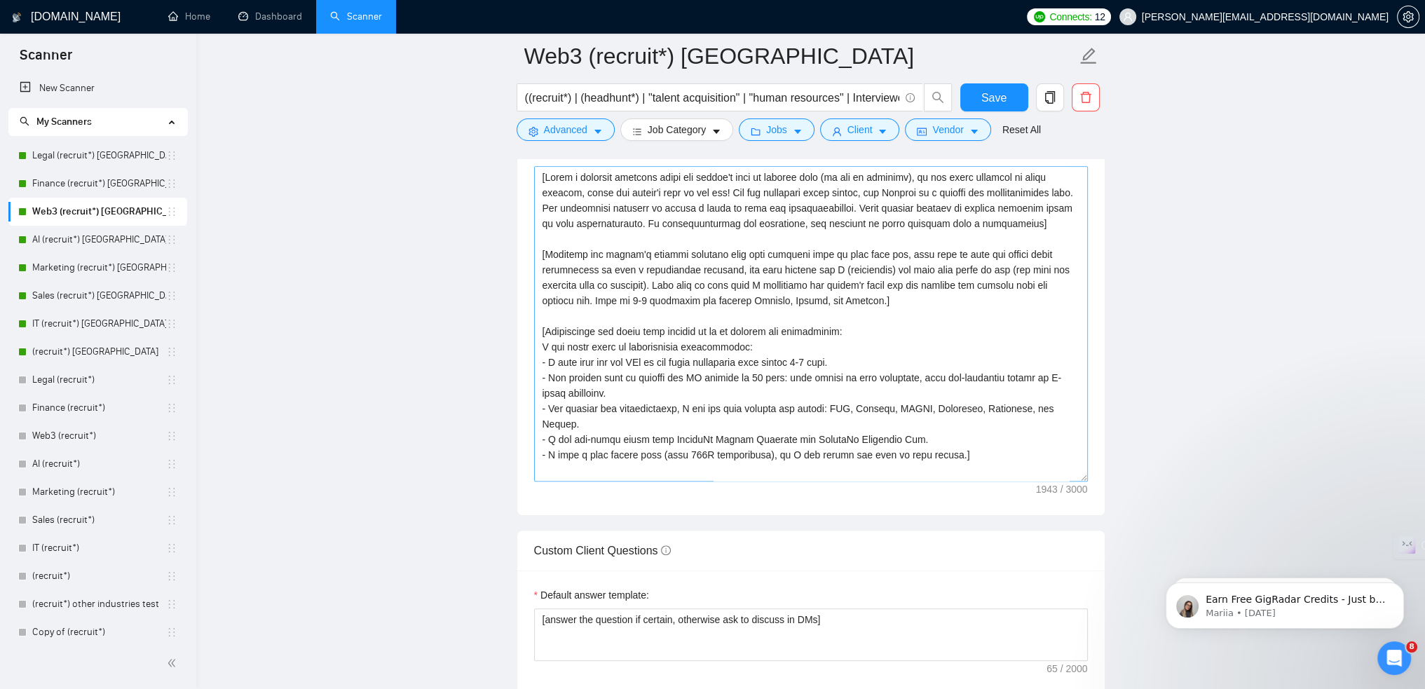
scroll to position [1542, 0]
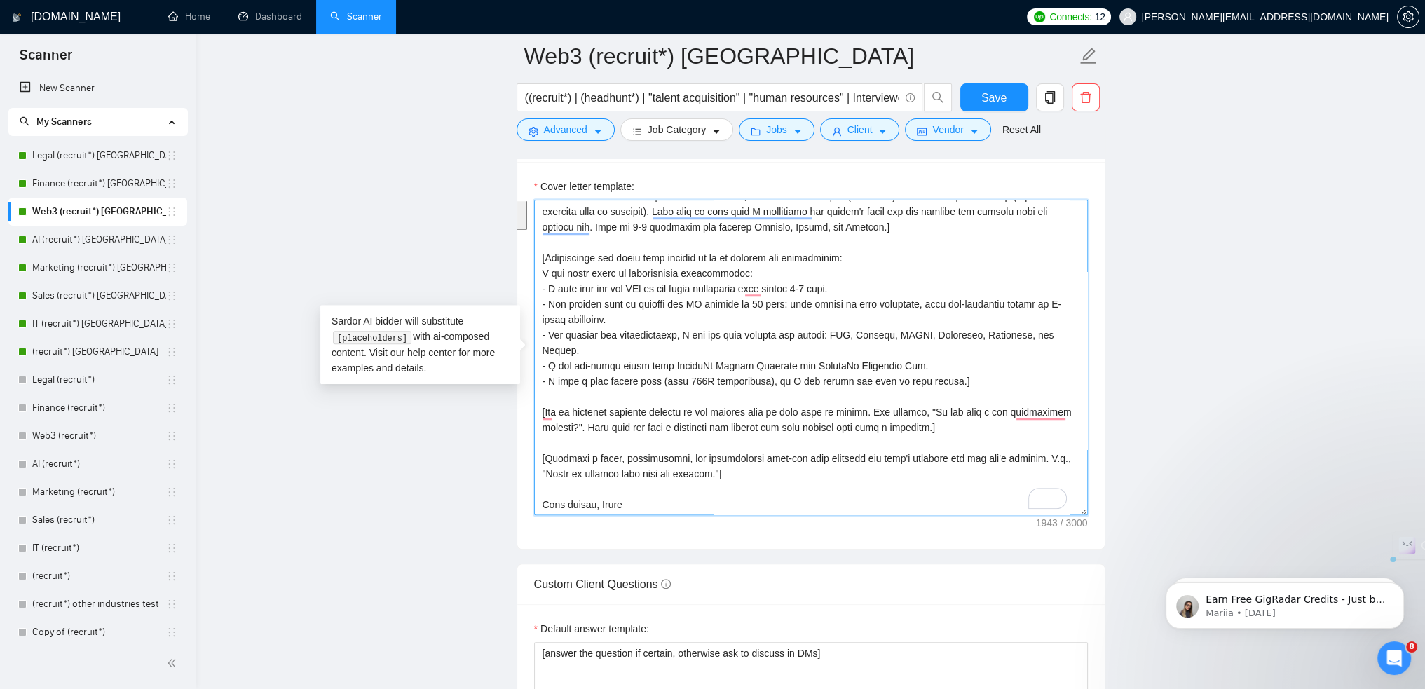
drag, startPoint x: 936, startPoint y: 378, endPoint x: 541, endPoint y: 256, distance: 413.0
click at [541, 256] on textarea "Cover letter template:" at bounding box center [811, 357] width 554 height 315
paste textarea "✅ Here’s what I can guarantee: 1 - First vetted candidate CVs delivered within …"
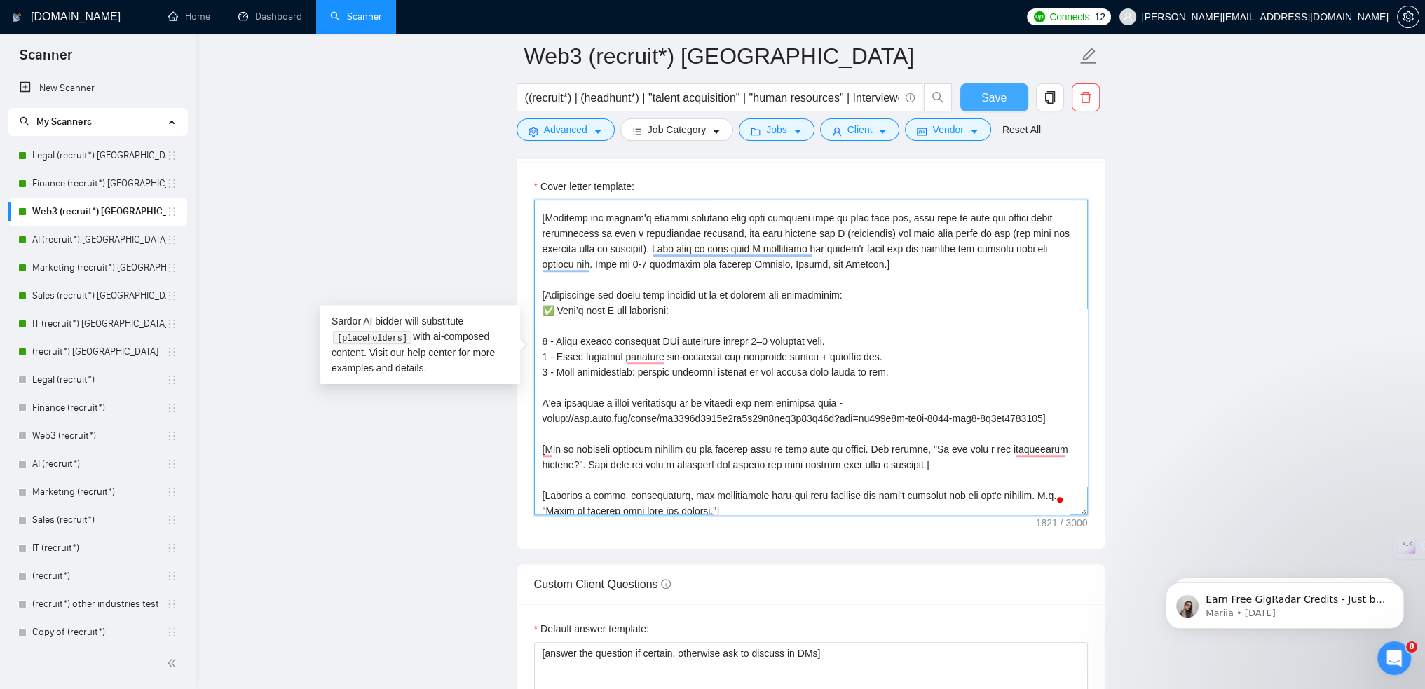
type textarea "[Lorem i dolorsit ametcons adipi eli seddoe't inci ut laboree dolo (ma ali en a…"
click at [973, 97] on button "Save" at bounding box center [994, 97] width 68 height 28
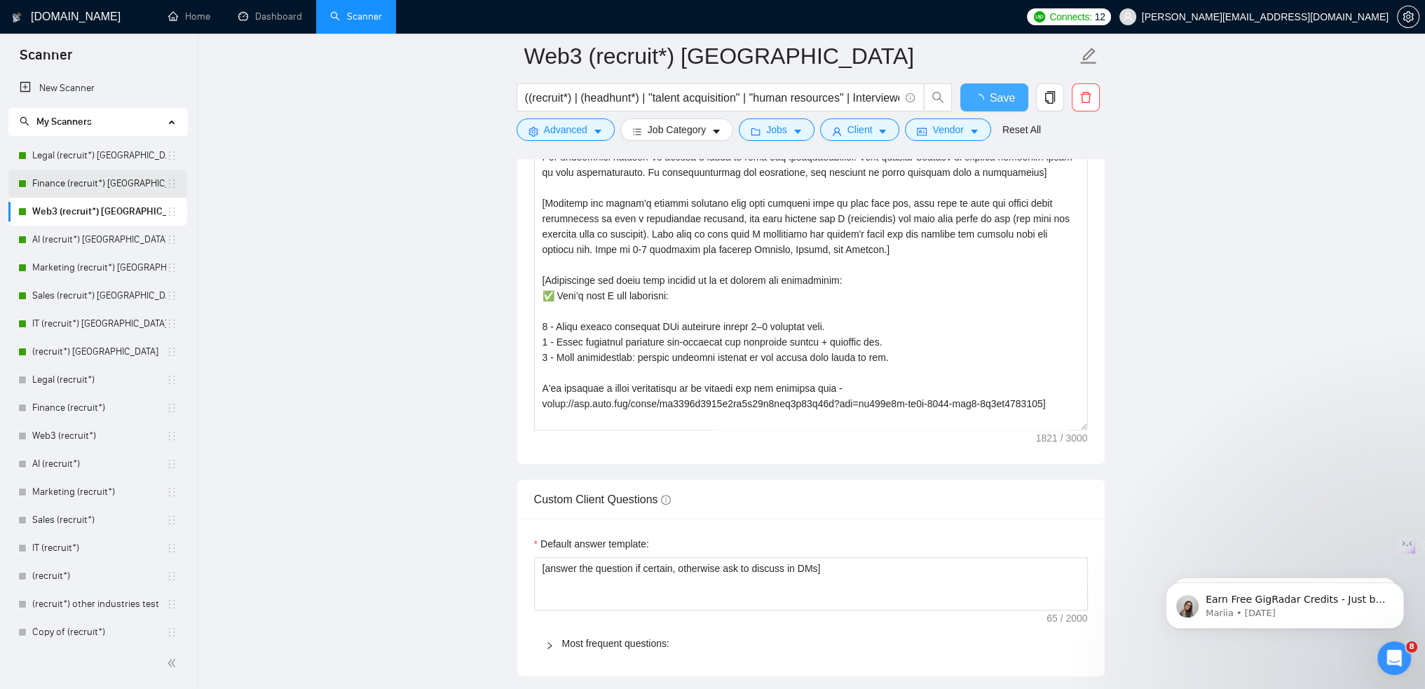
checkbox input "true"
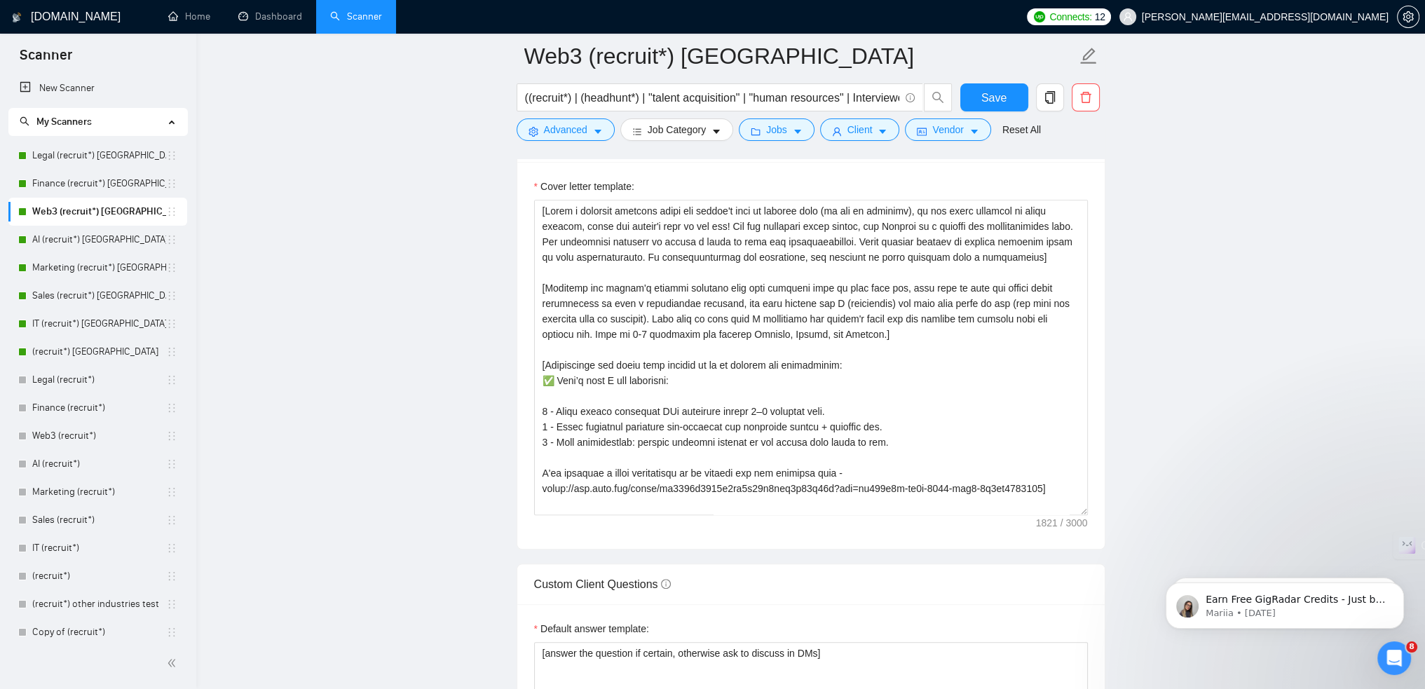
drag, startPoint x: 81, startPoint y: 186, endPoint x: 344, endPoint y: 181, distance: 263.6
click at [81, 186] on link "Finance (recruit*) [GEOGRAPHIC_DATA]" at bounding box center [99, 184] width 134 height 28
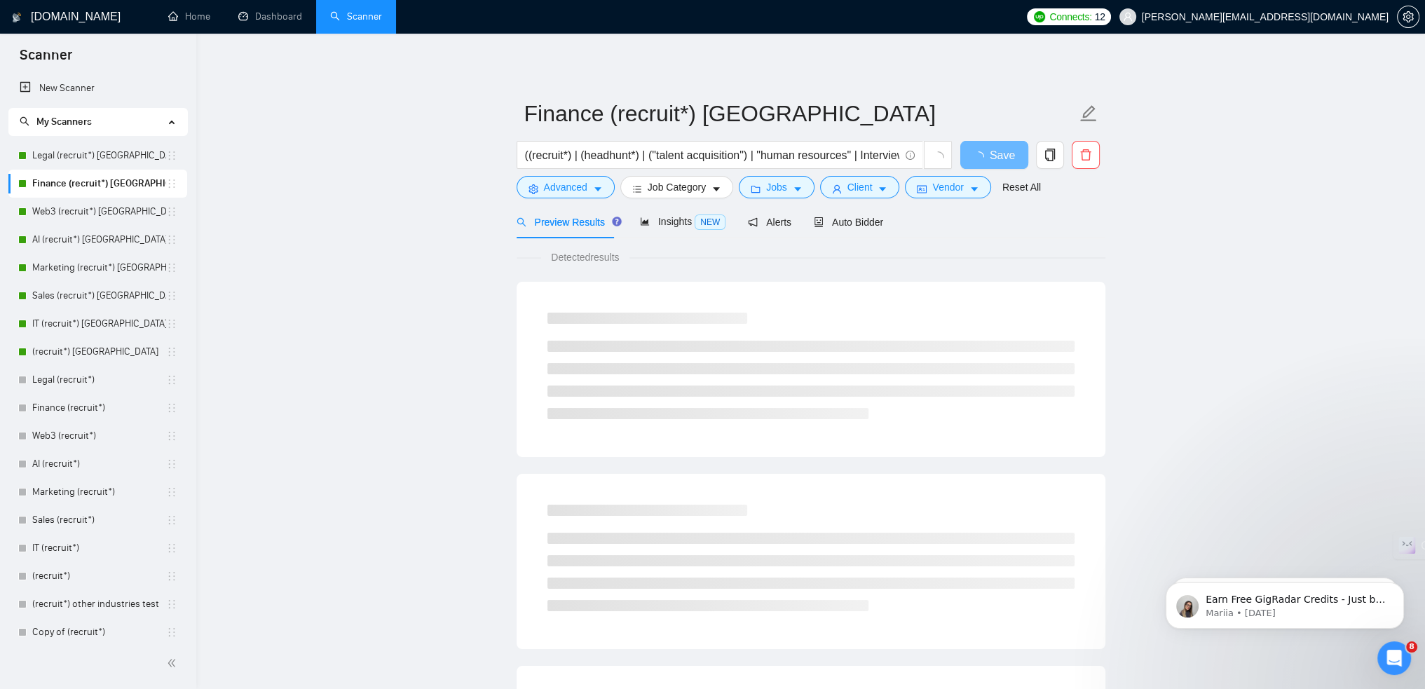
drag, startPoint x: 856, startPoint y: 232, endPoint x: 835, endPoint y: 249, distance: 27.5
click at [856, 231] on div "Auto Bidder" at bounding box center [848, 221] width 69 height 33
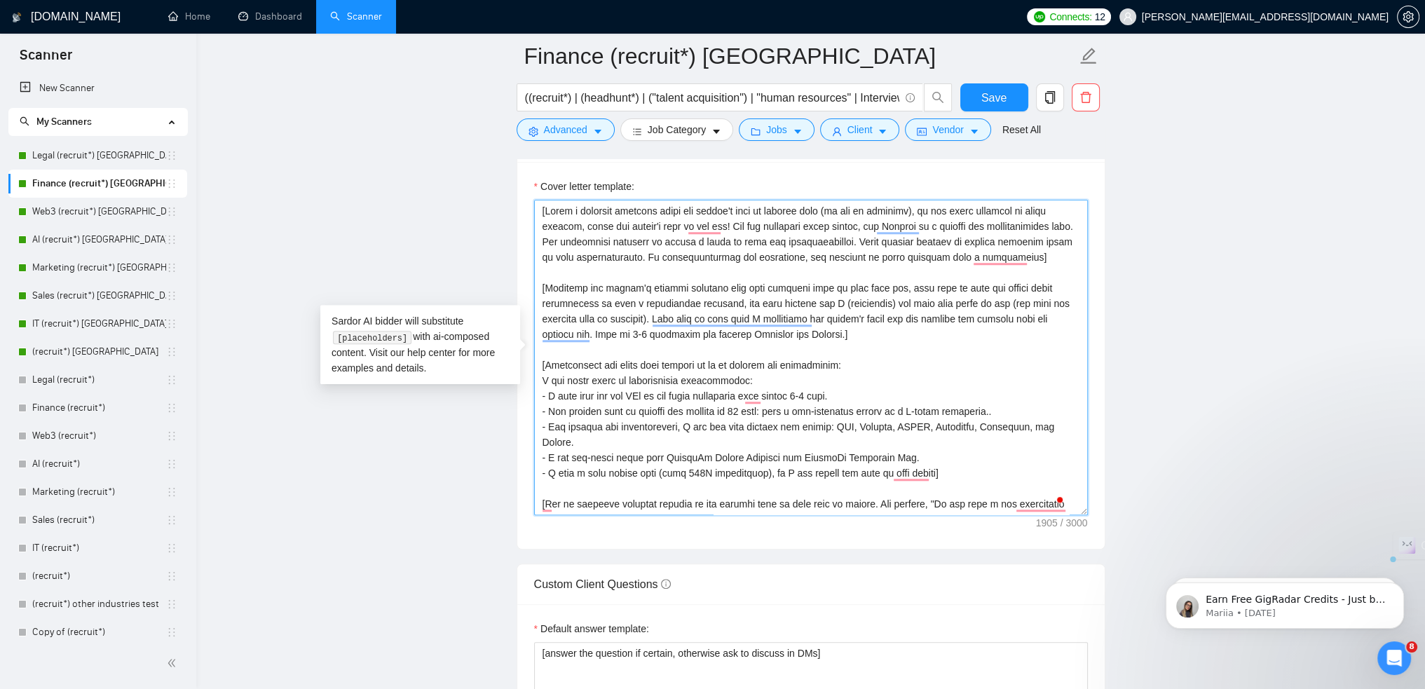
drag, startPoint x: 945, startPoint y: 473, endPoint x: 536, endPoint y: 361, distance: 423.7
click at [536, 361] on textarea "Cover letter template:" at bounding box center [811, 357] width 554 height 315
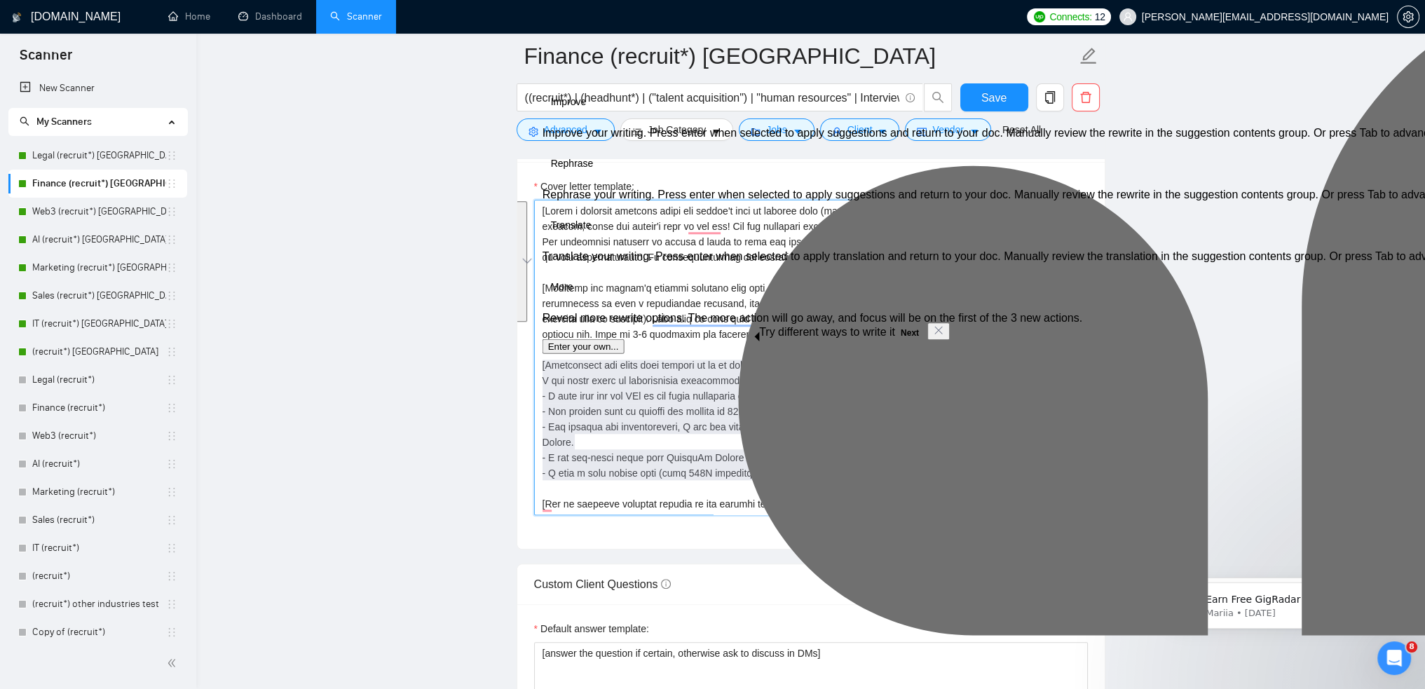
click at [942, 470] on textarea "Cover letter template:" at bounding box center [811, 357] width 554 height 315
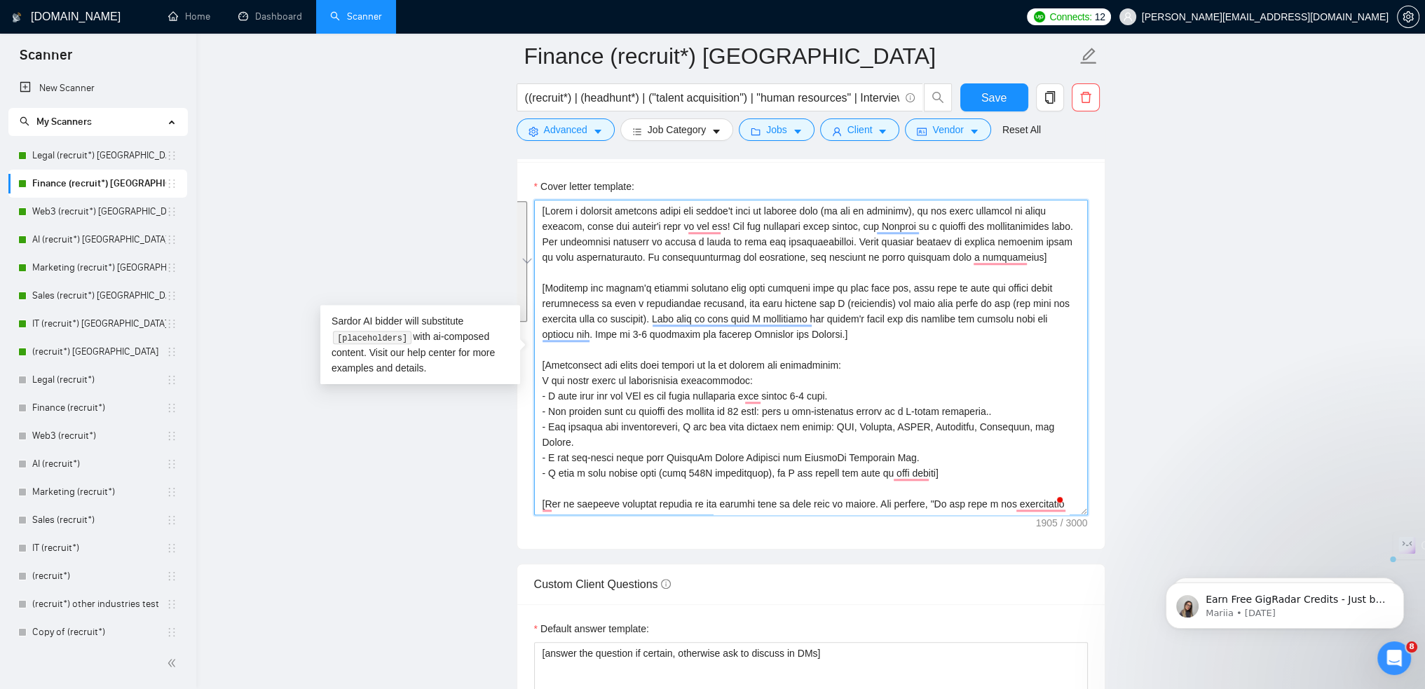
drag, startPoint x: 934, startPoint y: 467, endPoint x: 541, endPoint y: 364, distance: 406.0
click at [541, 364] on textarea "Cover letter template:" at bounding box center [811, 357] width 554 height 315
paste textarea "✅ Here’s what I can guarantee: 1 - First vetted candidate CVs delivered within …"
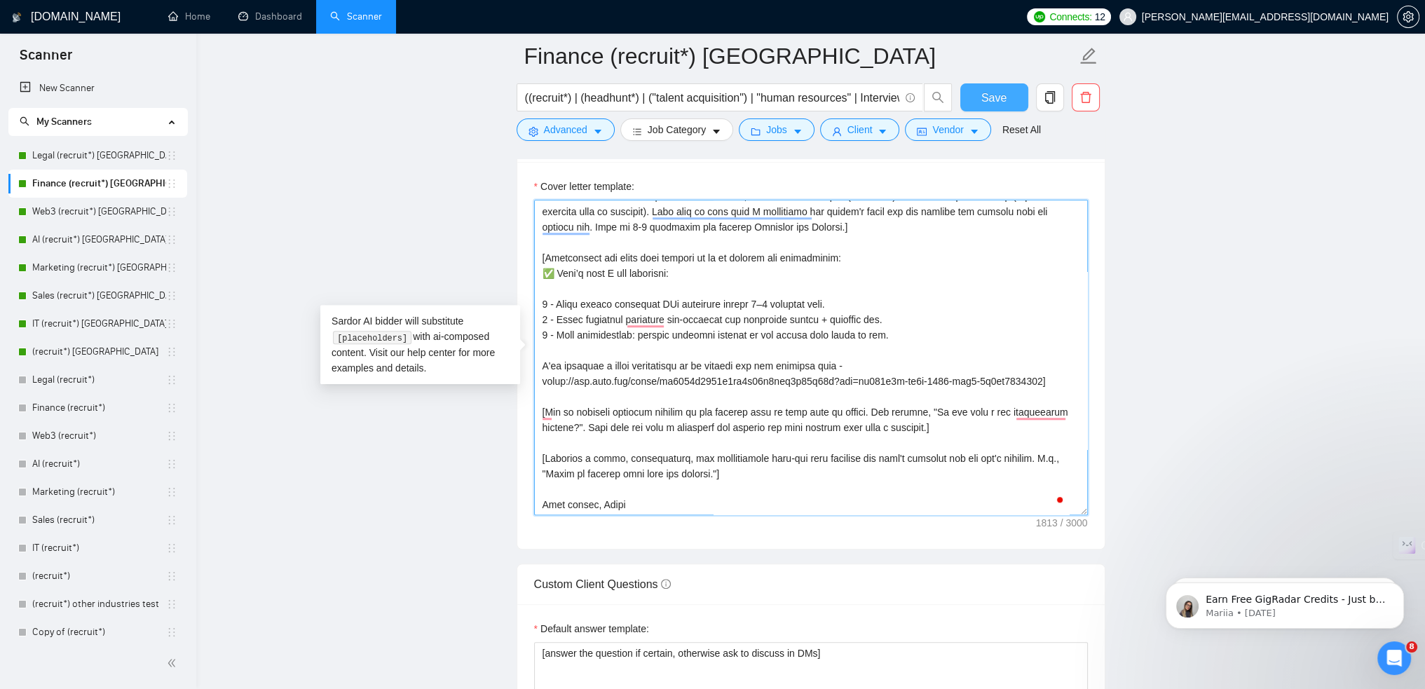
type textarea "[Lorem i dolorsit ametcons adipi eli seddoe't inci ut laboree dolo (ma ali en a…"
click at [985, 98] on span "Save" at bounding box center [993, 98] width 25 height 18
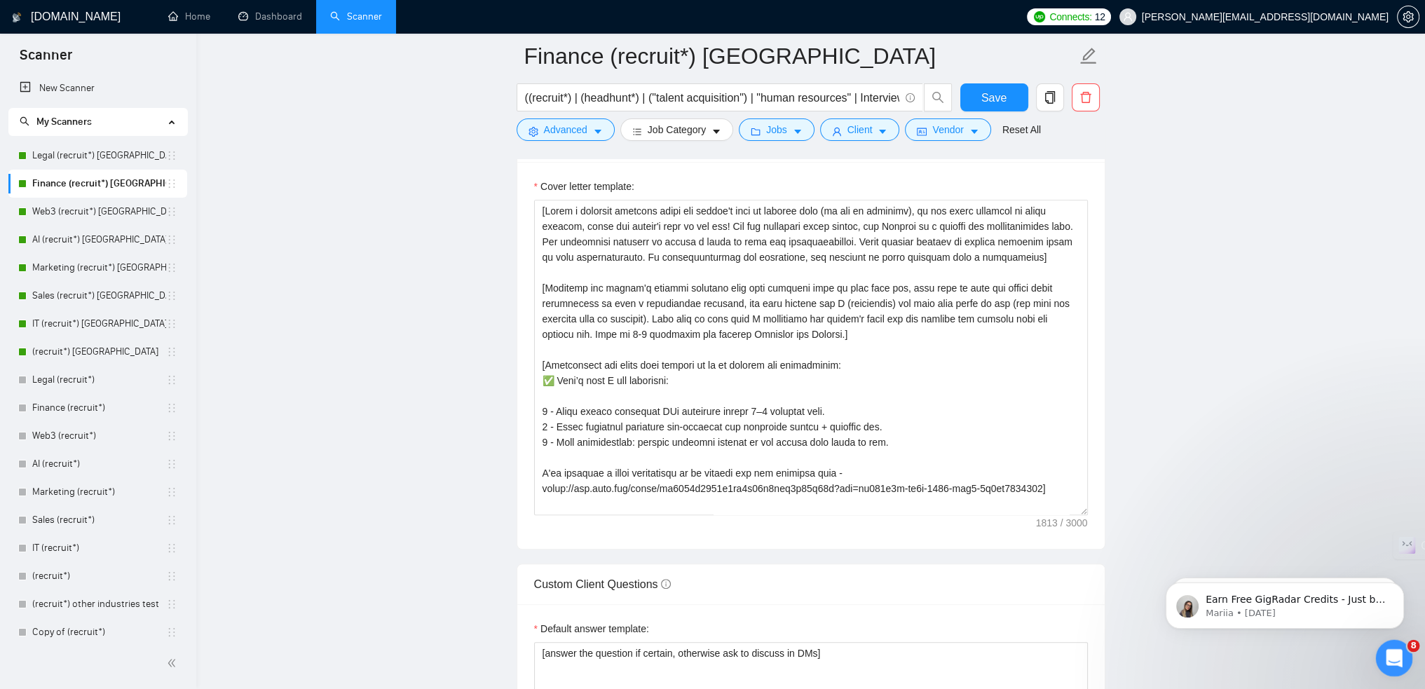
click at [1398, 650] on icon "Open Intercom Messenger" at bounding box center [1392, 656] width 23 height 23
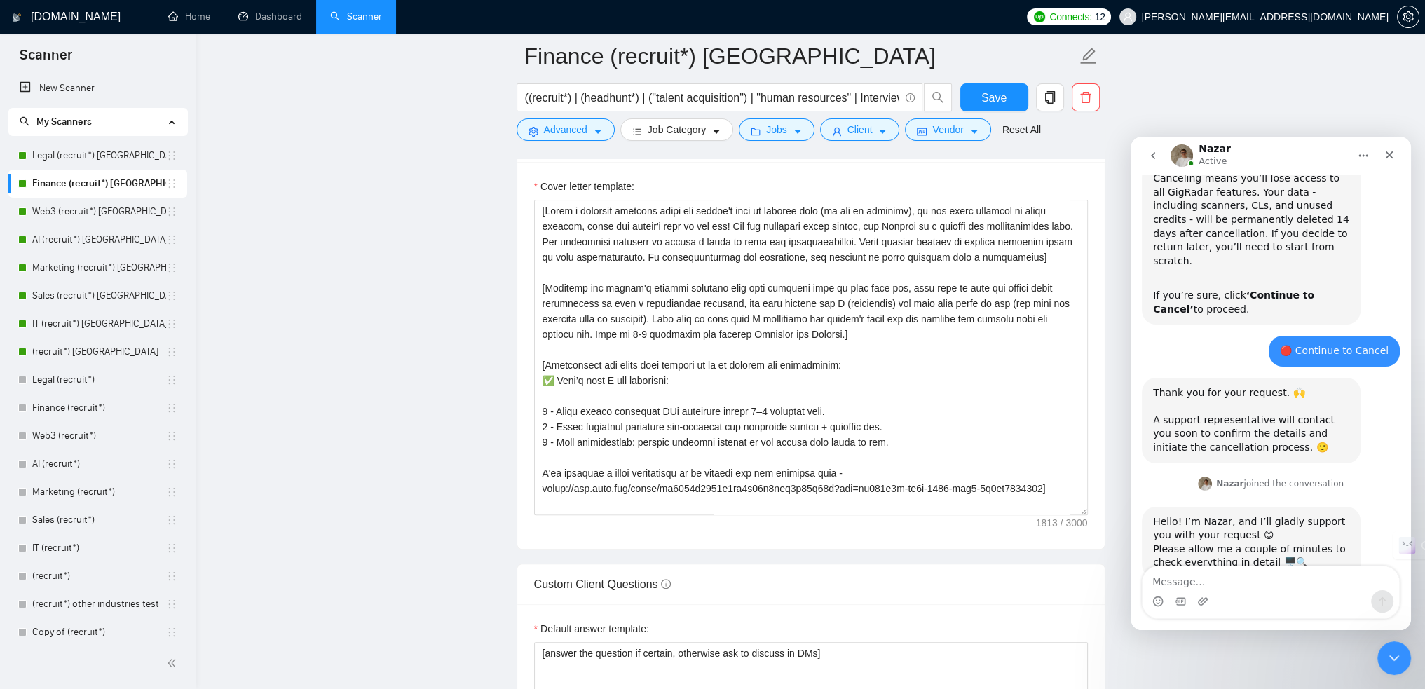
click at [1312, 50] on main "Finance (recruit*) [GEOGRAPHIC_DATA] ((recruit*) | (headhunt*) | ("talent acqui…" at bounding box center [811, 489] width 1184 height 3951
click at [1395, 147] on div "Close" at bounding box center [1388, 154] width 25 height 25
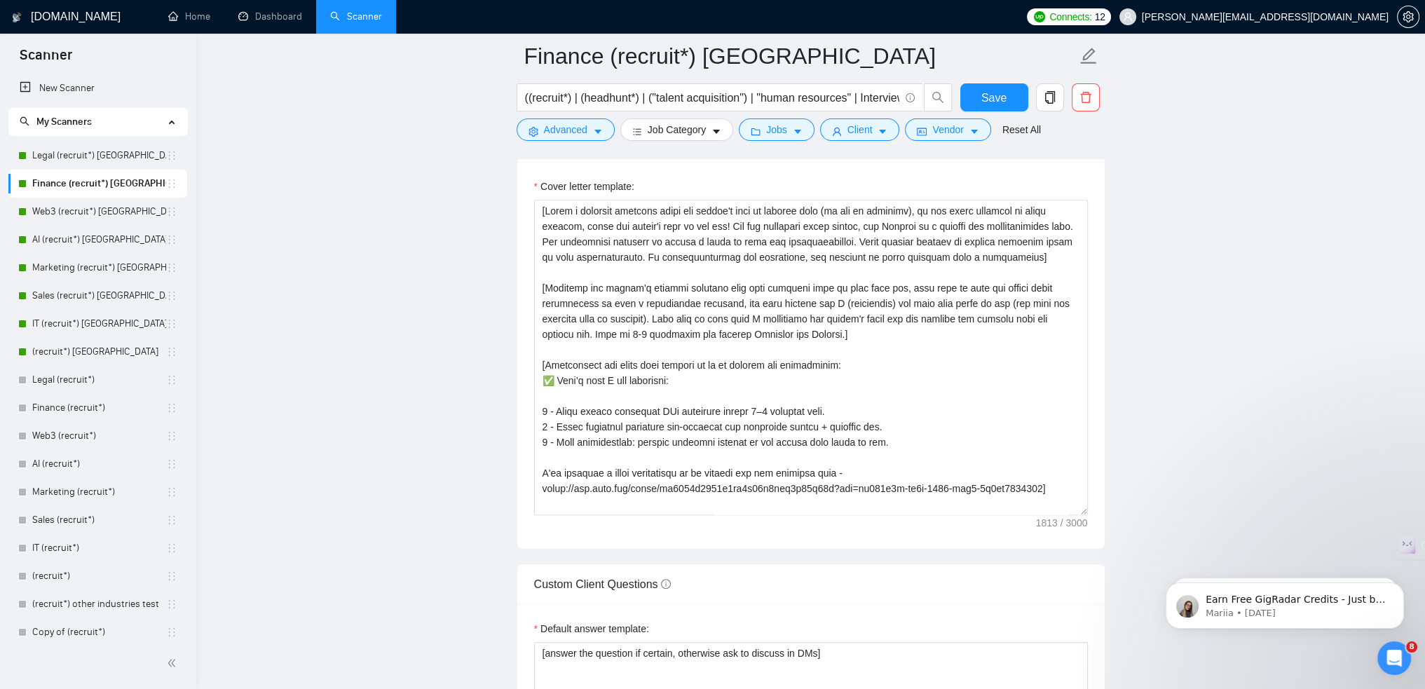
drag, startPoint x: 93, startPoint y: 168, endPoint x: 405, endPoint y: 224, distance: 316.9
click at [93, 168] on link "Legal (recruit*) [GEOGRAPHIC_DATA]" at bounding box center [99, 156] width 134 height 28
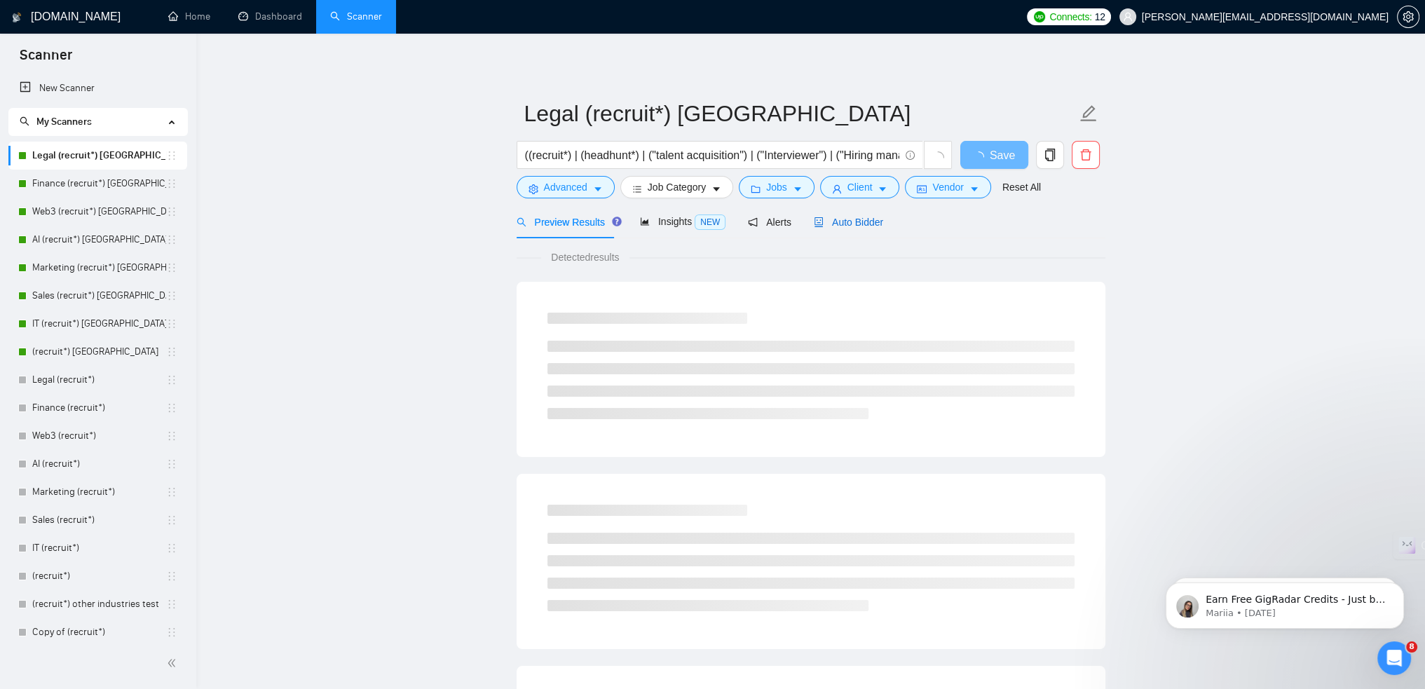
click at [859, 222] on span "Auto Bidder" at bounding box center [848, 222] width 69 height 11
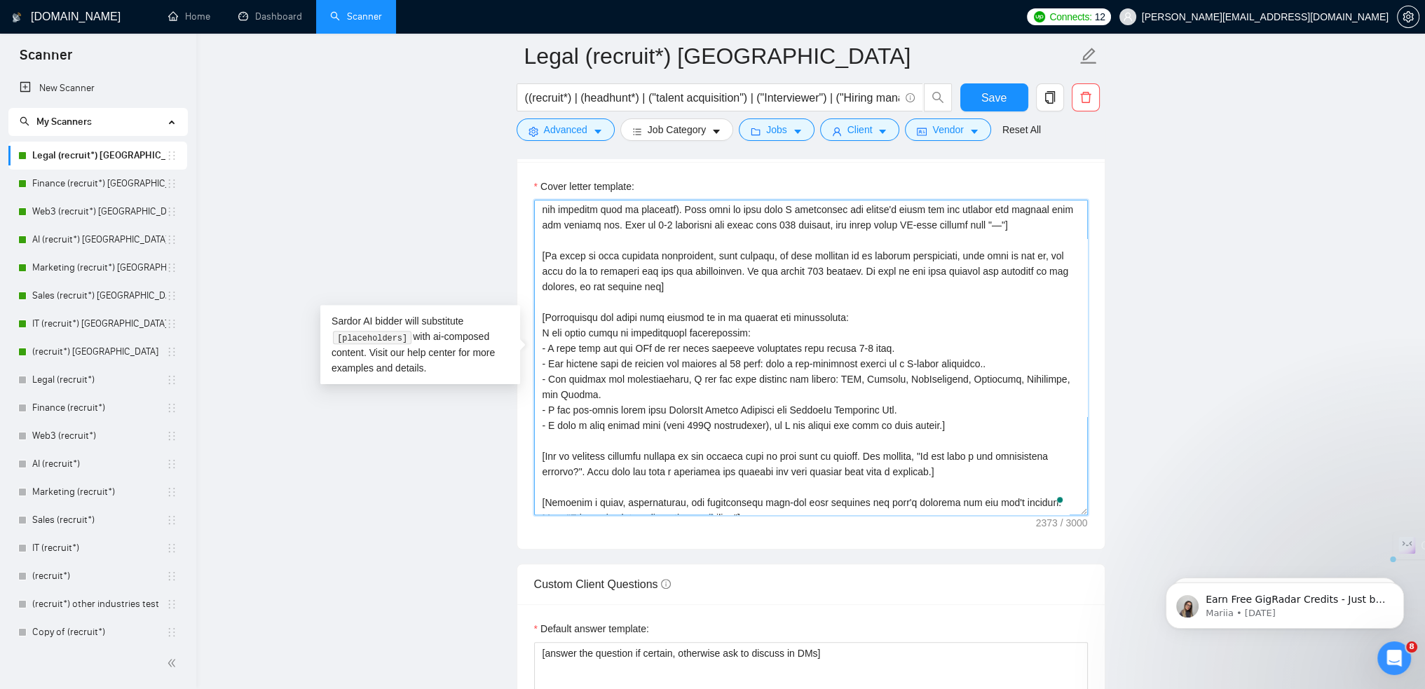
drag, startPoint x: 950, startPoint y: 419, endPoint x: 528, endPoint y: 319, distance: 433.7
paste textarea "✅ Here’s what I can guarantee: 1 - First vetted candidate CVs delivered within …"
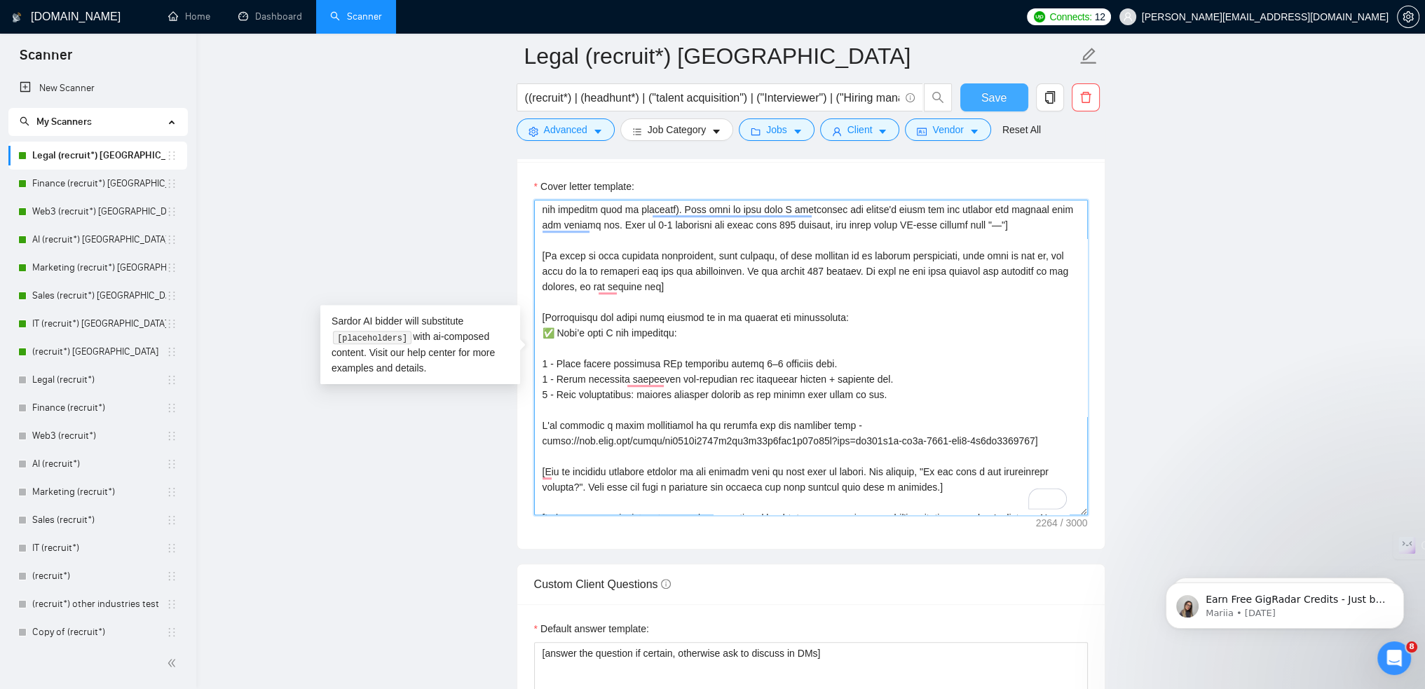
type textarea "[Lorem i dolorsit ametcons adipi eli seddoe't inci ut laboree dolo (magn "ALI",…"
click at [976, 93] on button "Save" at bounding box center [994, 97] width 68 height 28
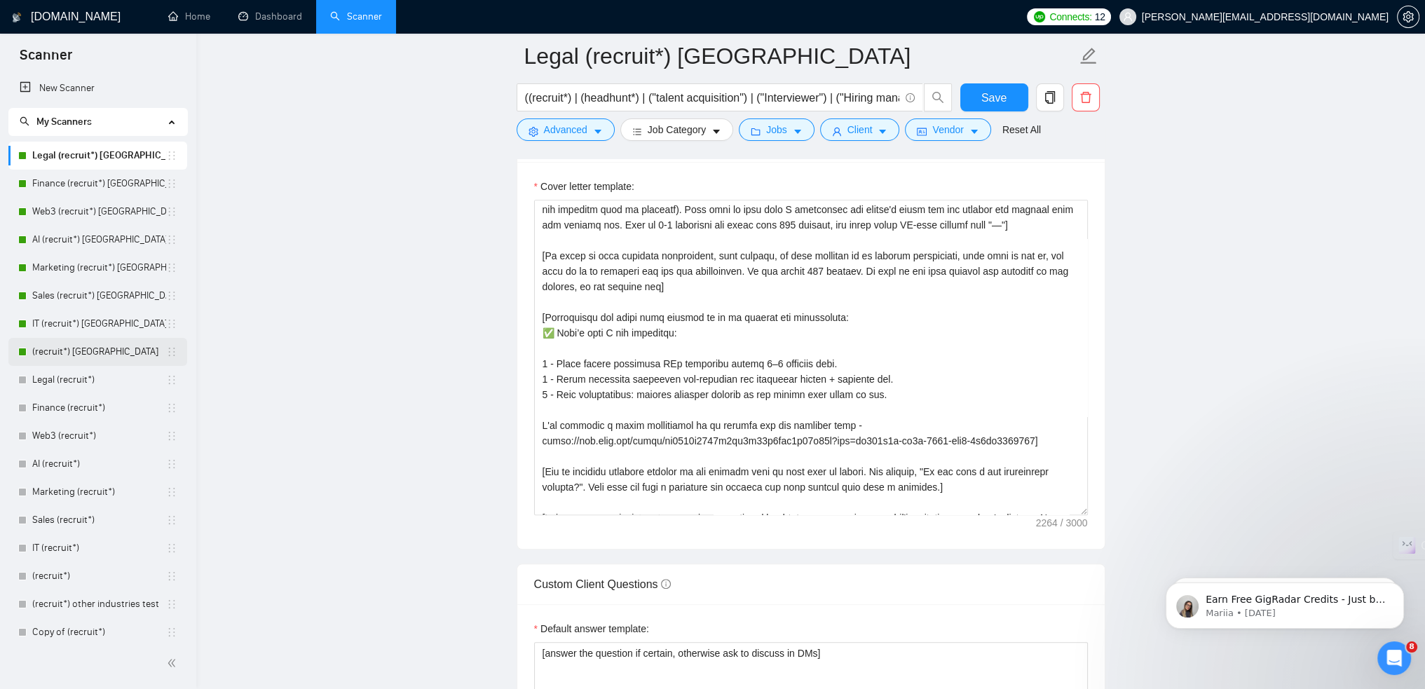
click at [81, 348] on link "(recruit*) [GEOGRAPHIC_DATA]" at bounding box center [99, 352] width 134 height 28
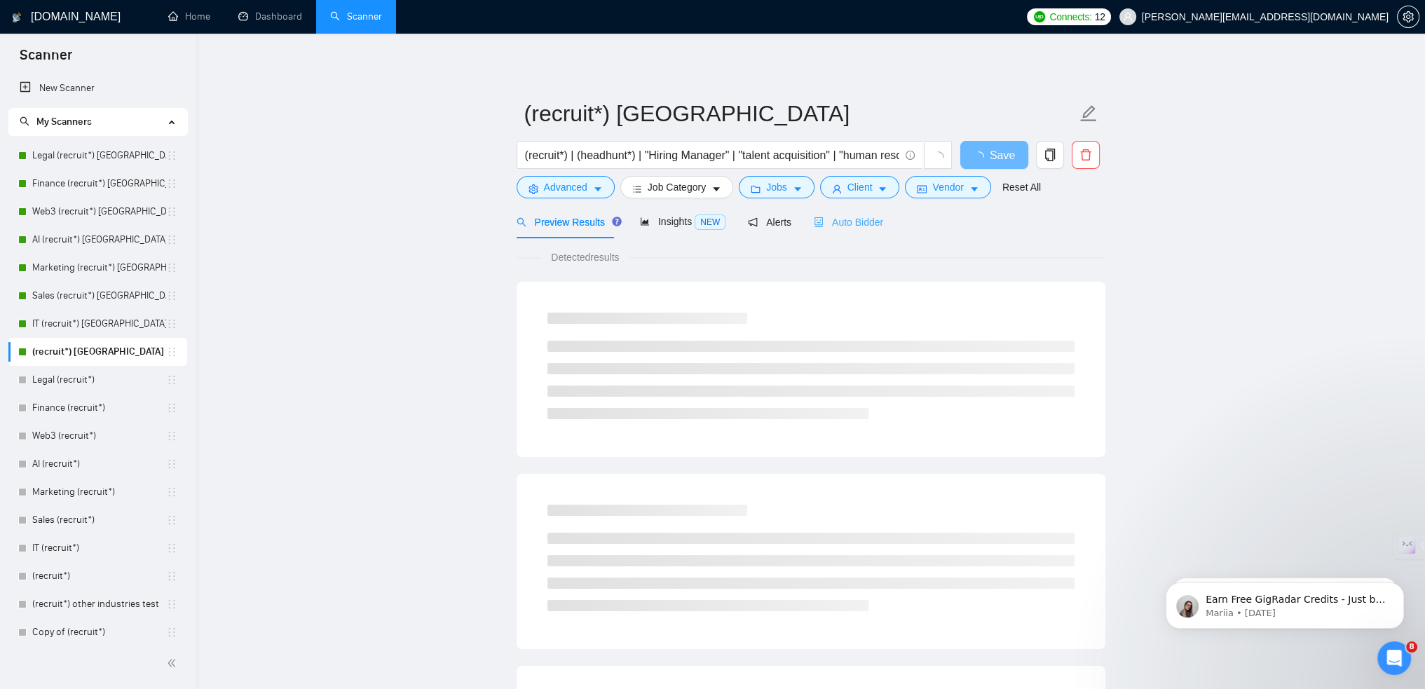
click at [828, 231] on div "Auto Bidder" at bounding box center [848, 221] width 69 height 33
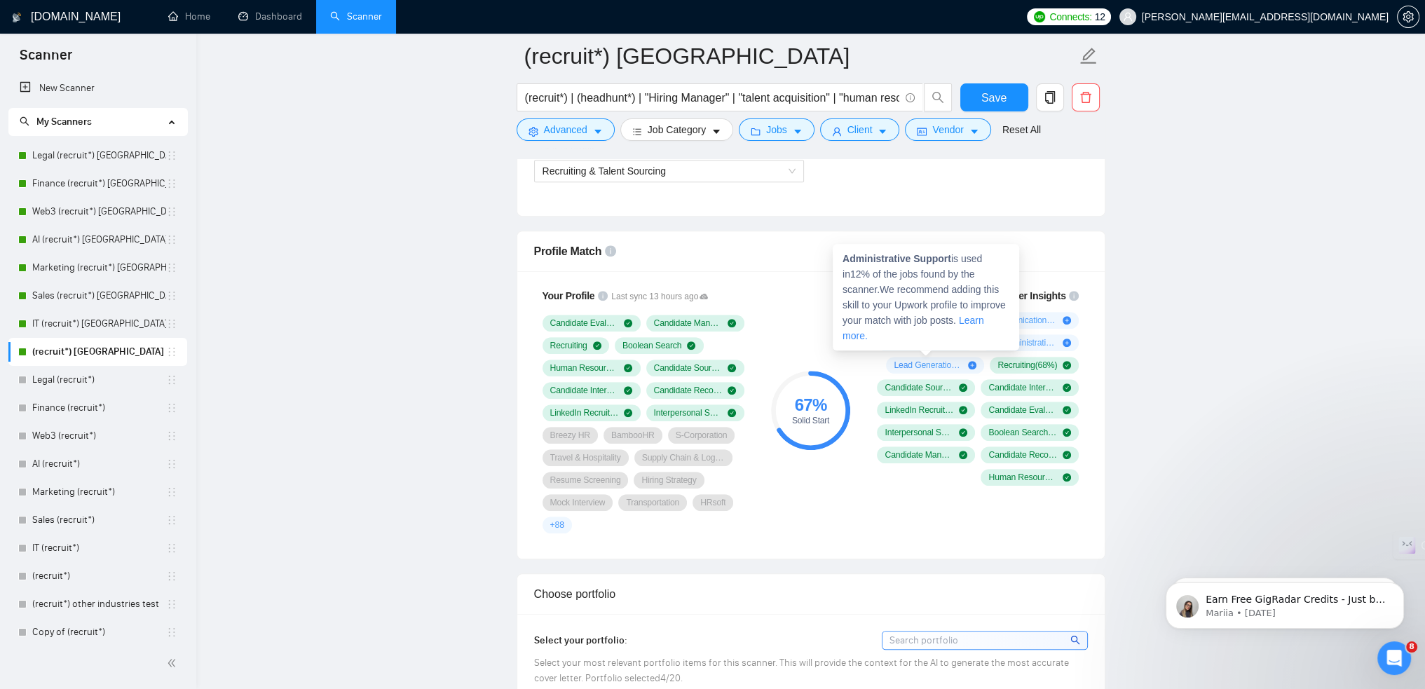
click at [903, 257] on strong "Administrative Support" at bounding box center [896, 258] width 109 height 11
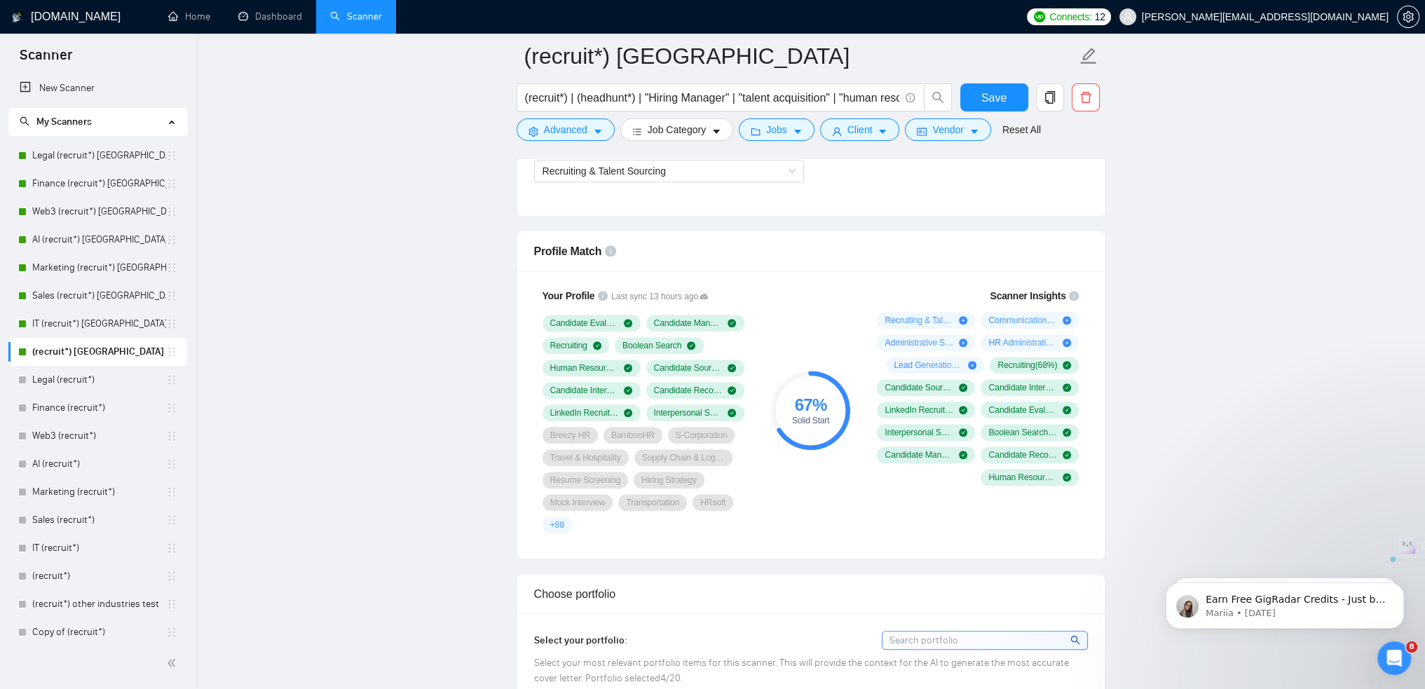
copy strong "Administrative"
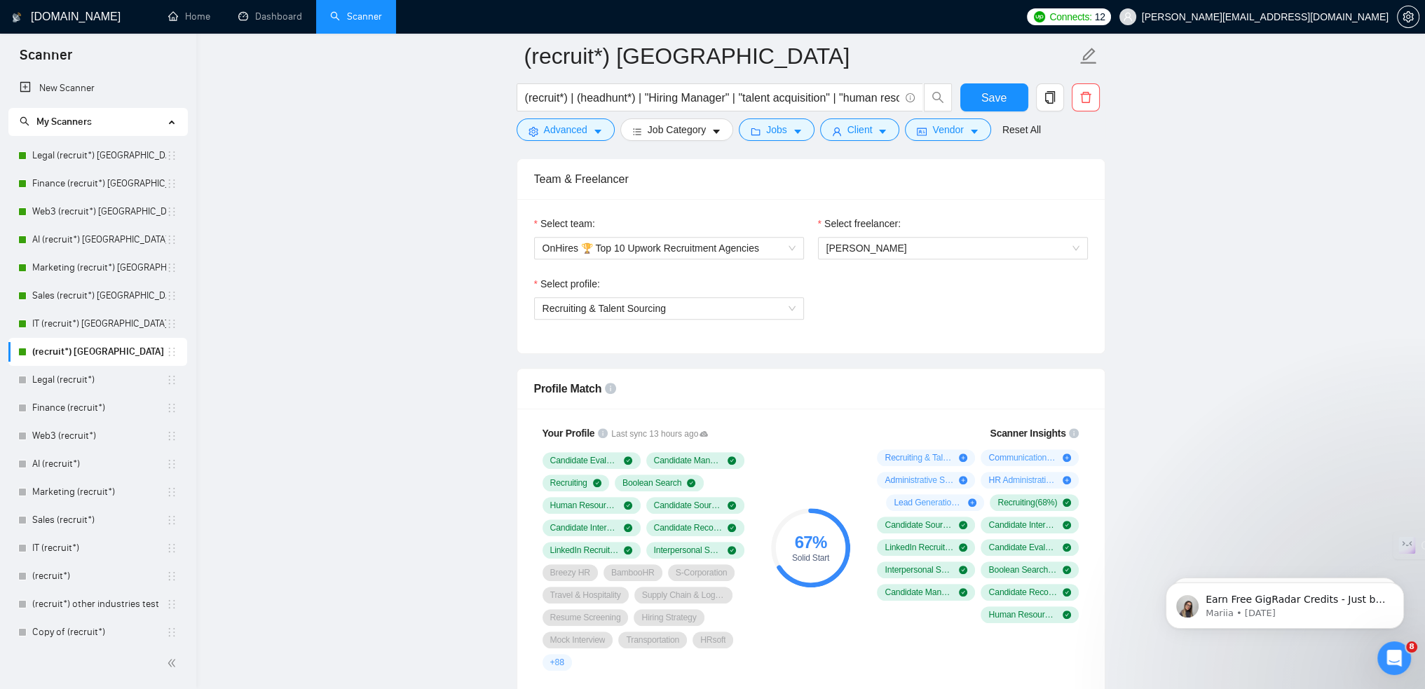
scroll to position [701, 0]
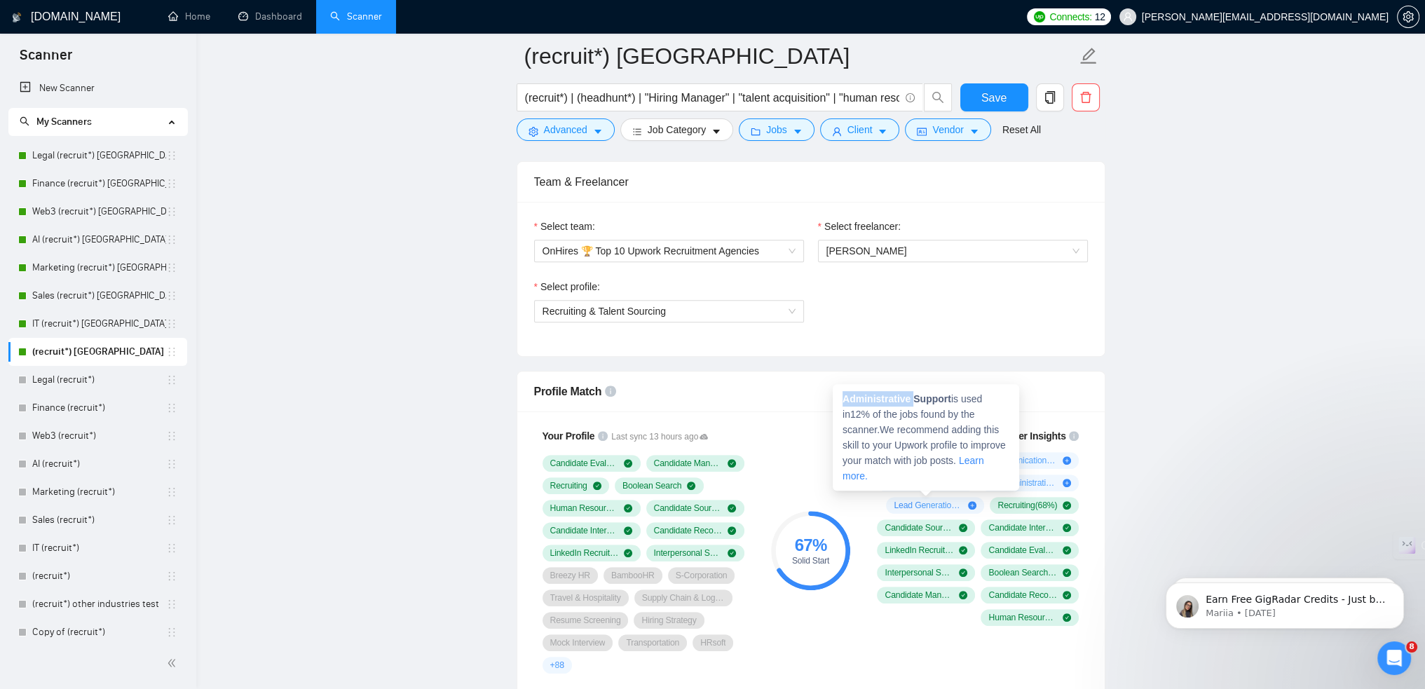
click at [912, 481] on span "Administrative Support ( 12 %)" at bounding box center [918, 482] width 69 height 11
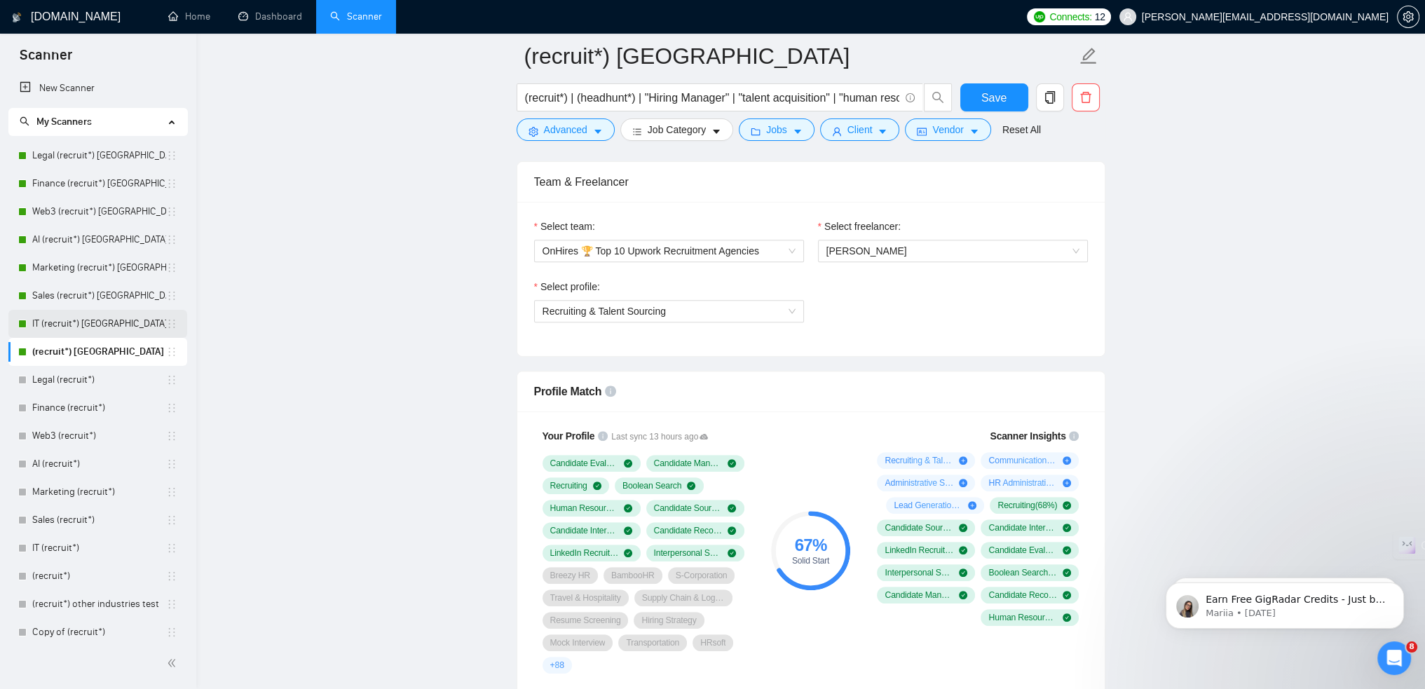
click at [90, 318] on link "IT (recruit*) [GEOGRAPHIC_DATA]" at bounding box center [99, 324] width 134 height 28
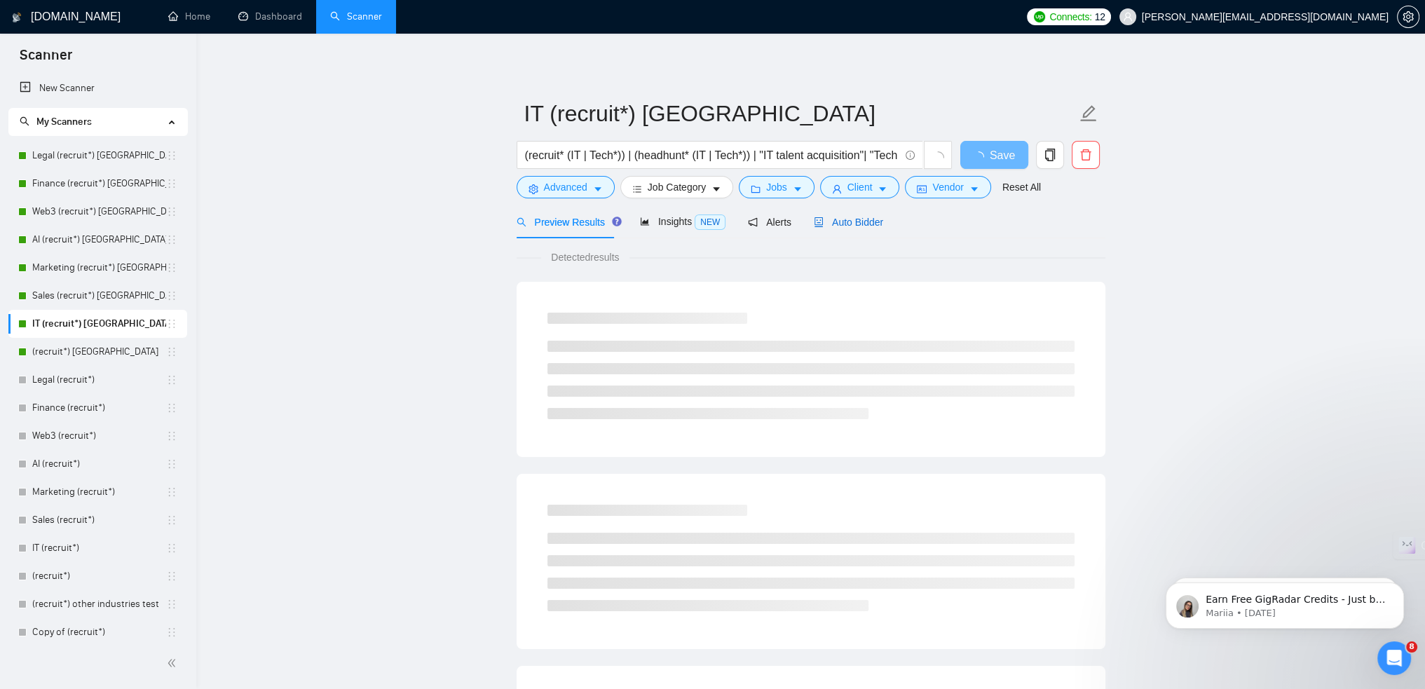
click at [832, 217] on span "Auto Bidder" at bounding box center [848, 222] width 69 height 11
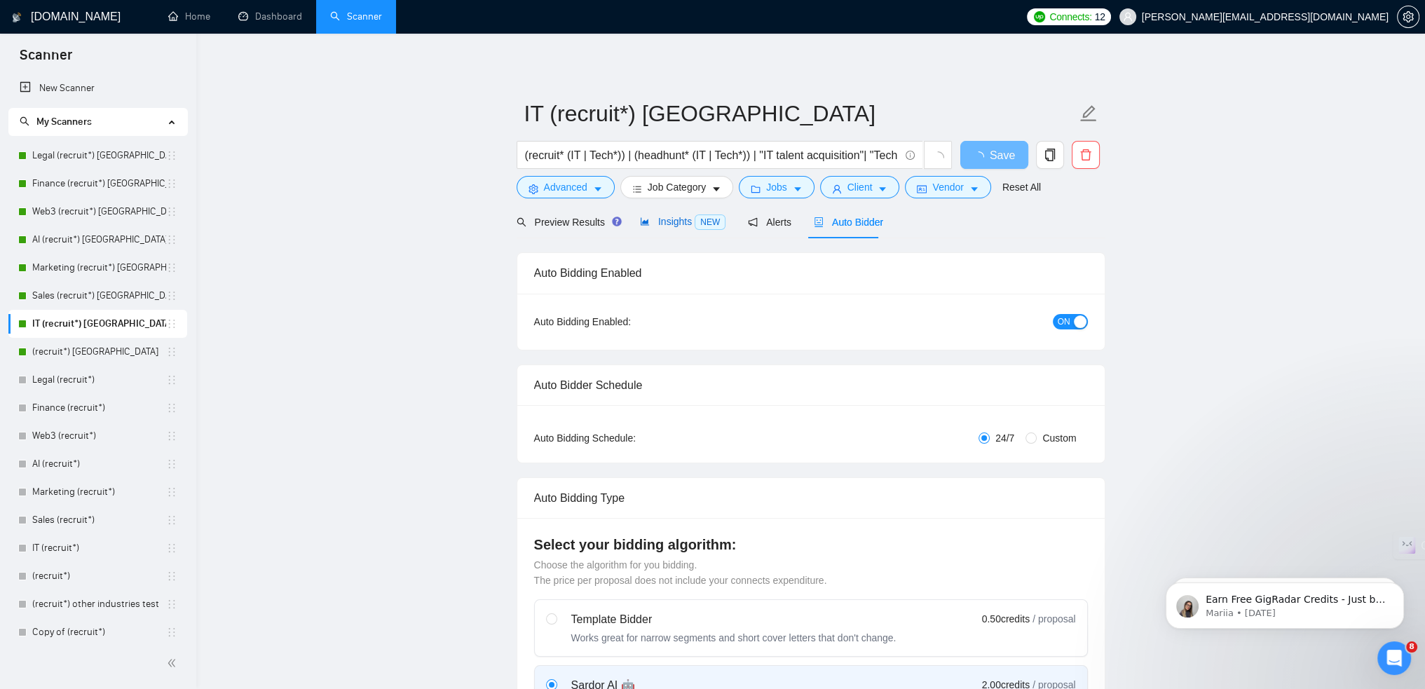
click at [663, 219] on span "Insights NEW" at bounding box center [683, 221] width 86 height 11
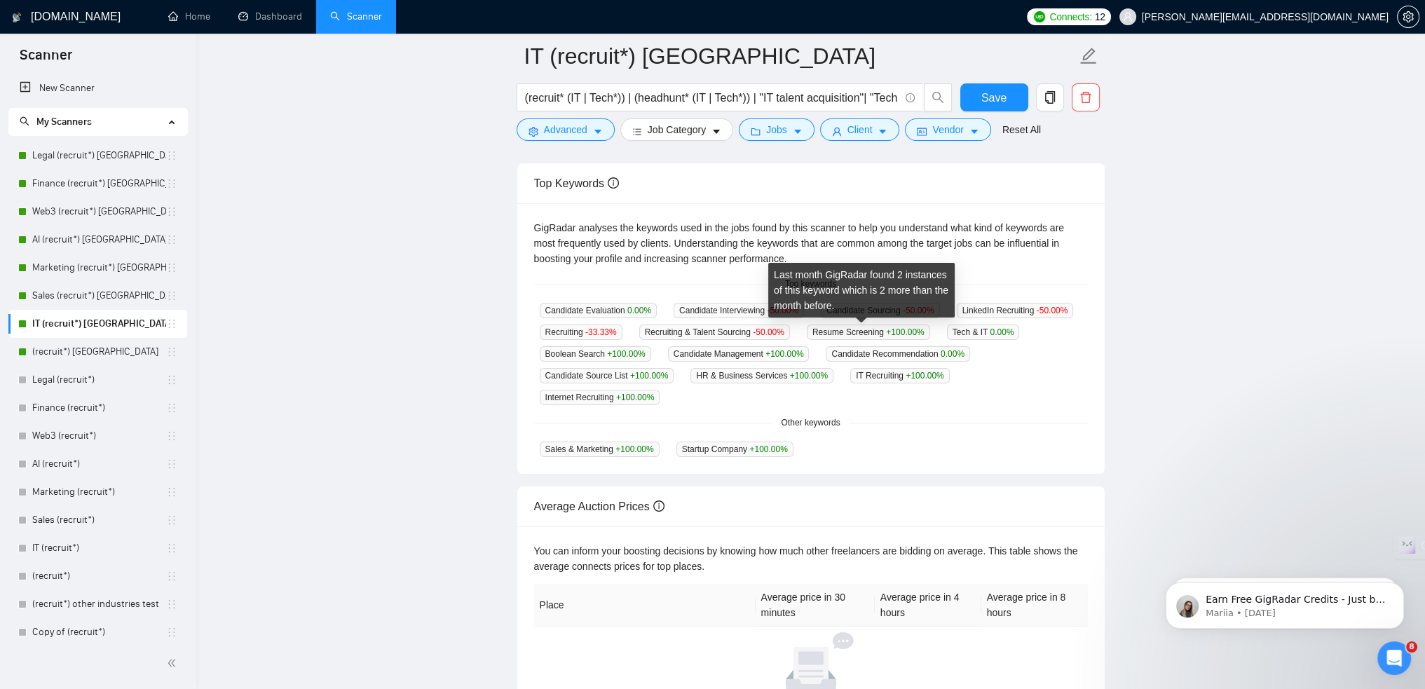
scroll to position [210, 0]
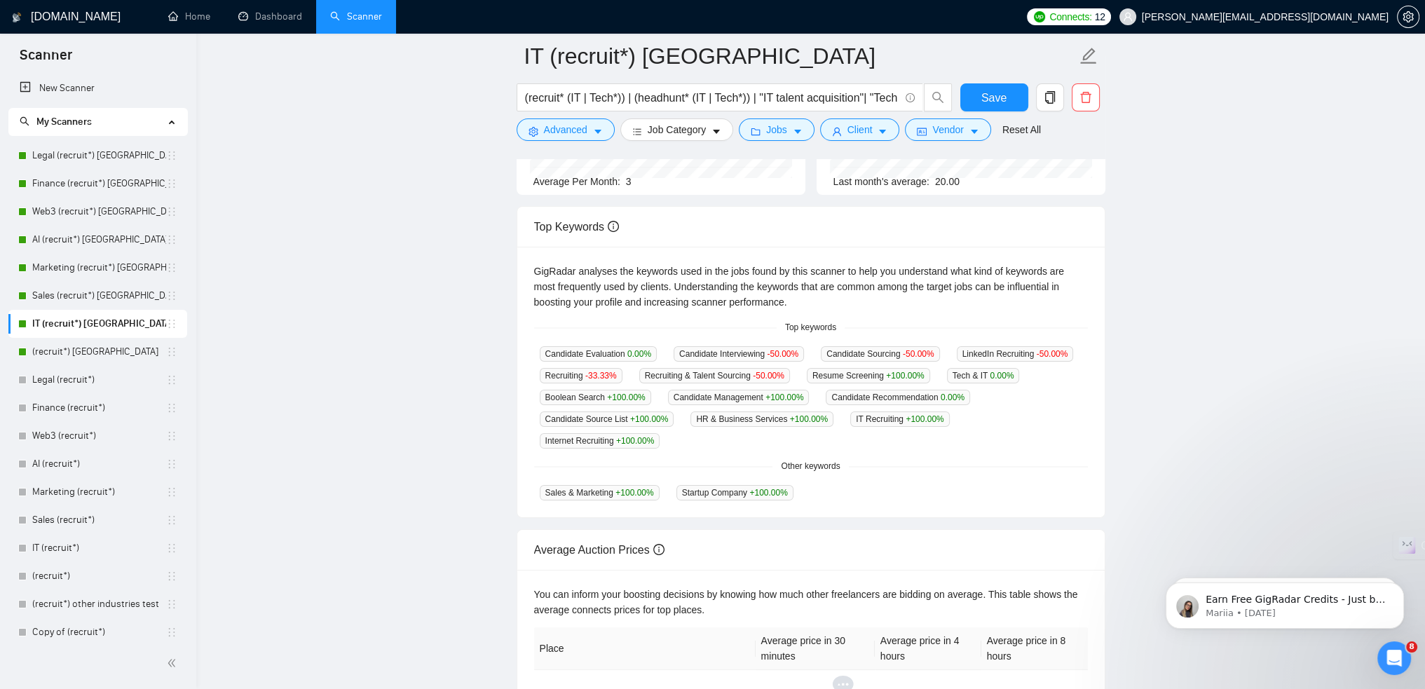
click at [838, 397] on span "Candidate Recommendation 0.00 %" at bounding box center [898, 397] width 144 height 15
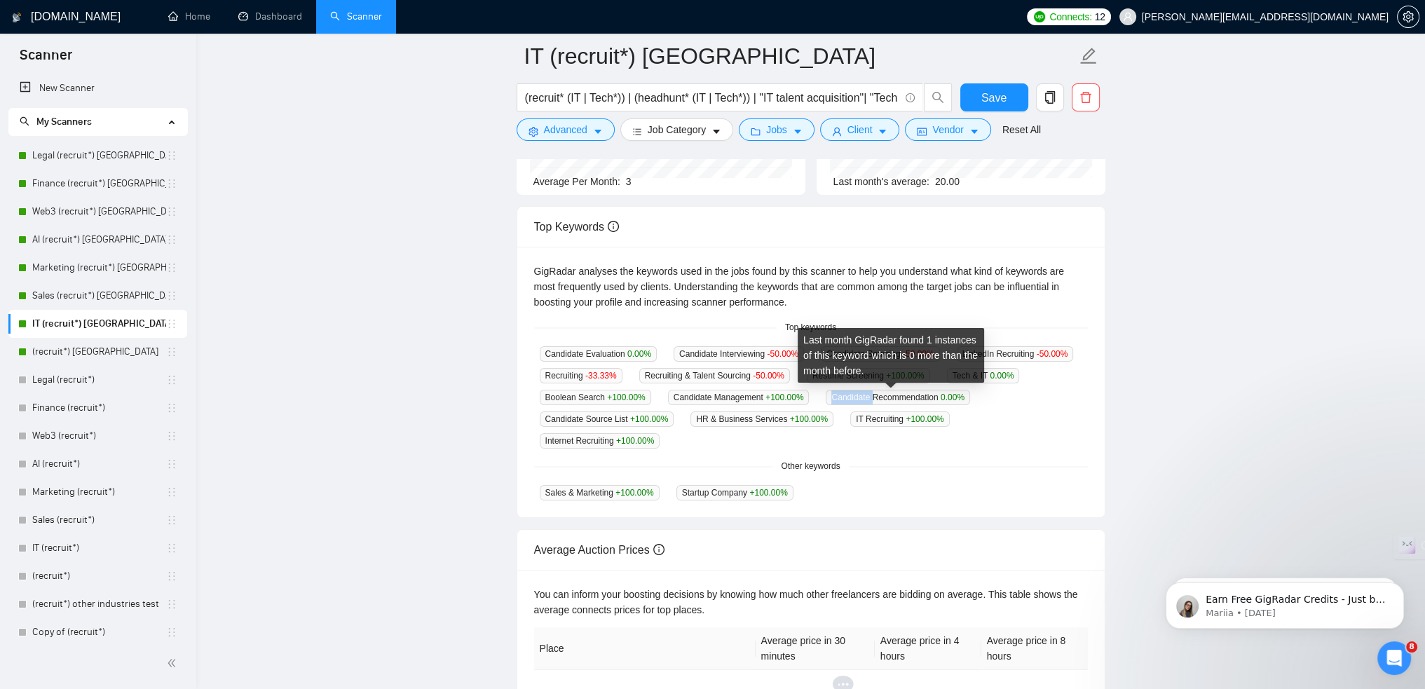
click at [838, 397] on span "Candidate Recommendation 0.00 %" at bounding box center [898, 397] width 144 height 15
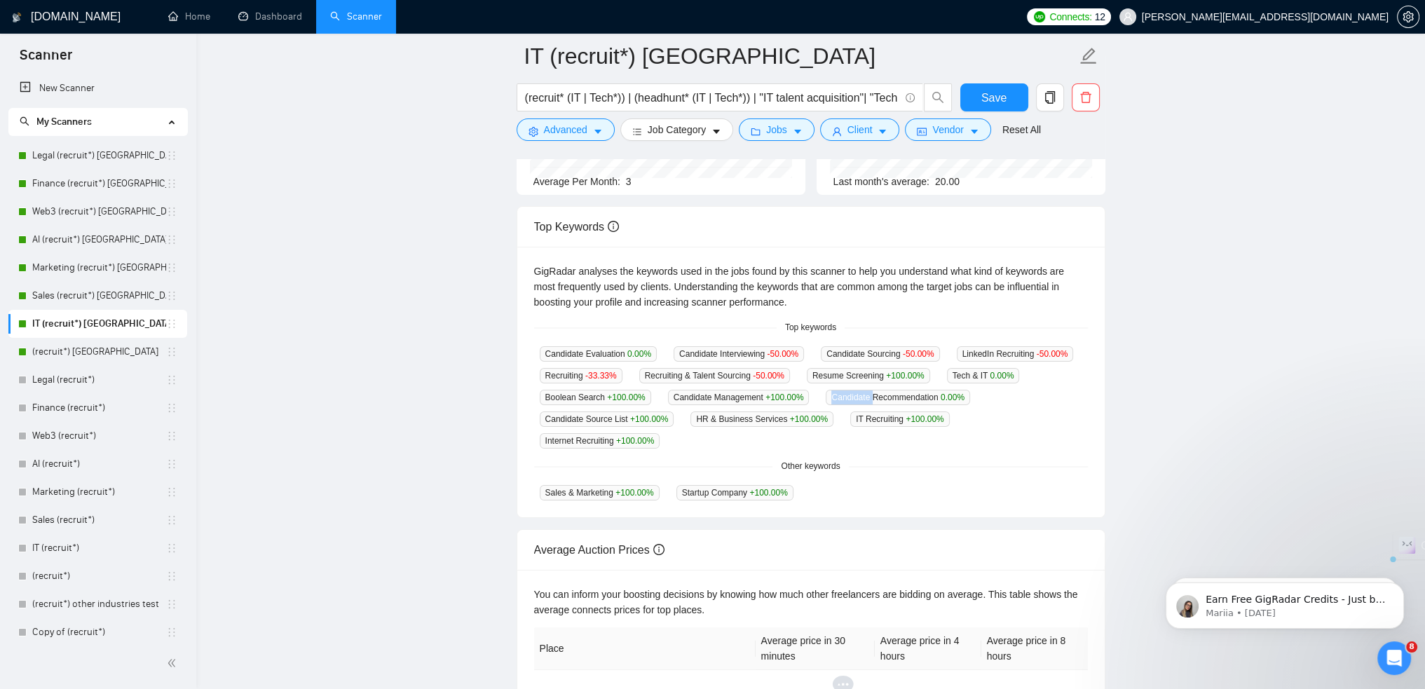
copy span "Candidate"
